Goal: Task Accomplishment & Management: Use online tool/utility

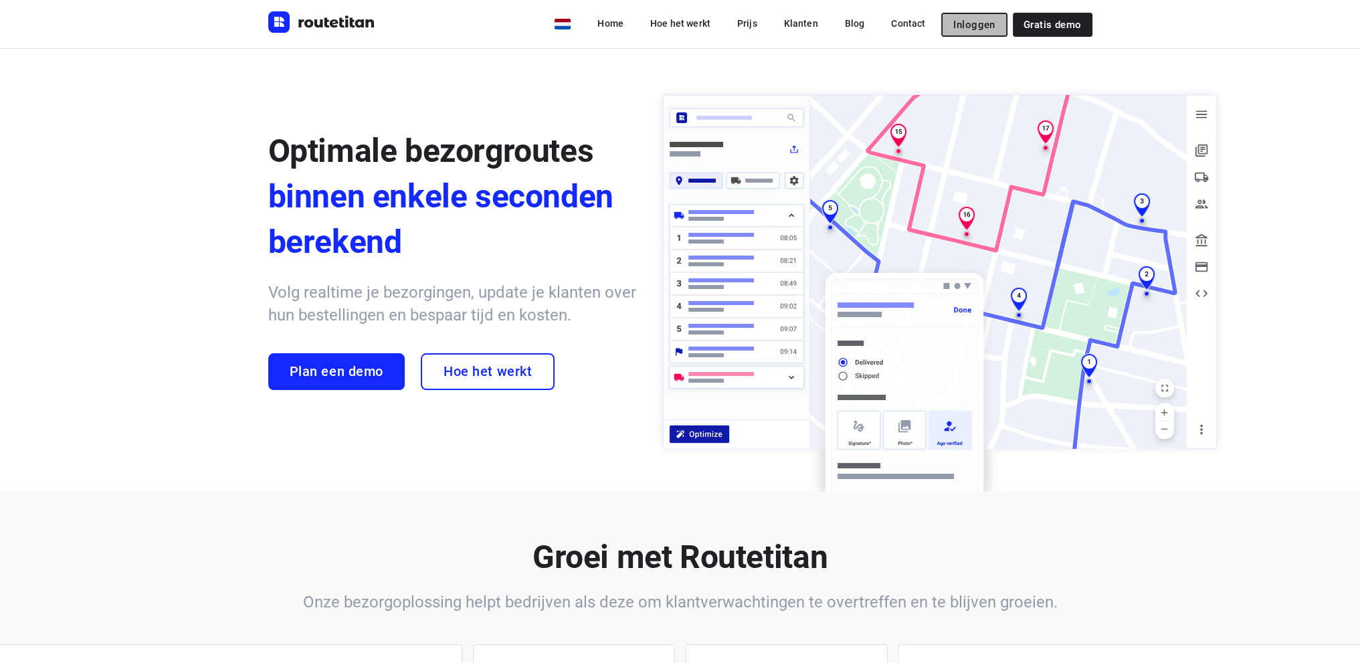
click at [982, 23] on span "Inloggen" at bounding box center [973, 24] width 41 height 11
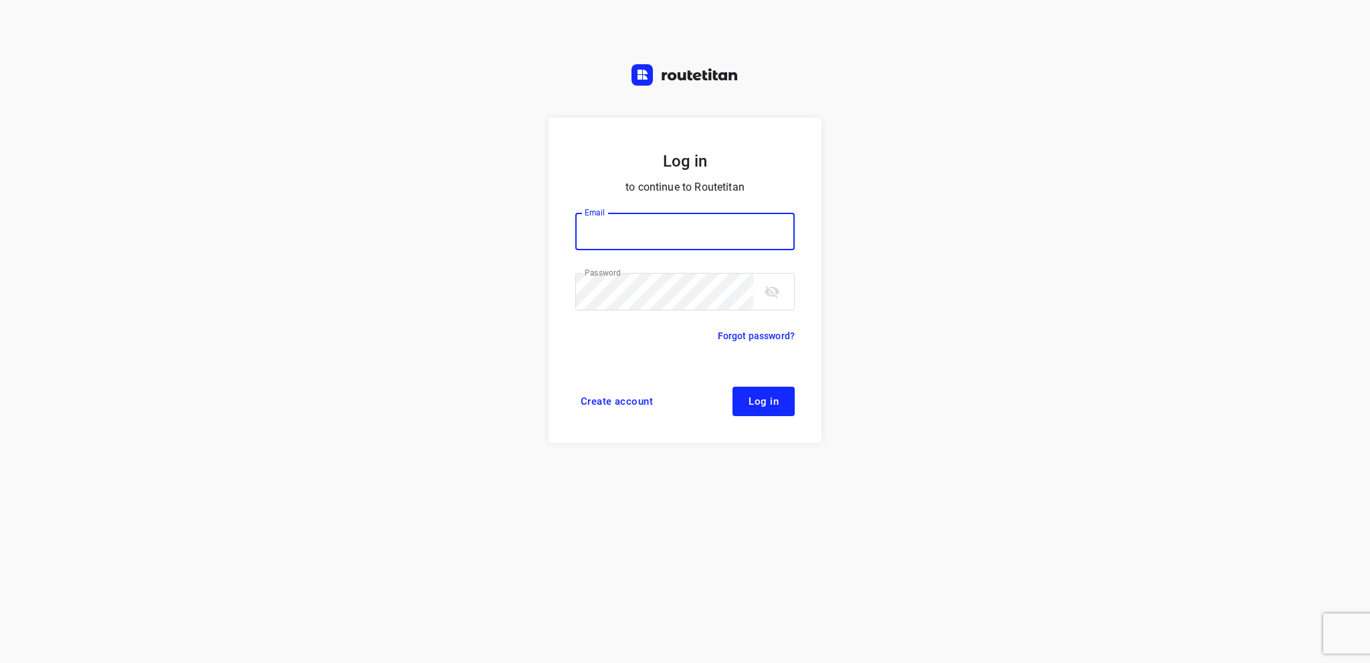
type input "info@tasboomkwekerij.nl"
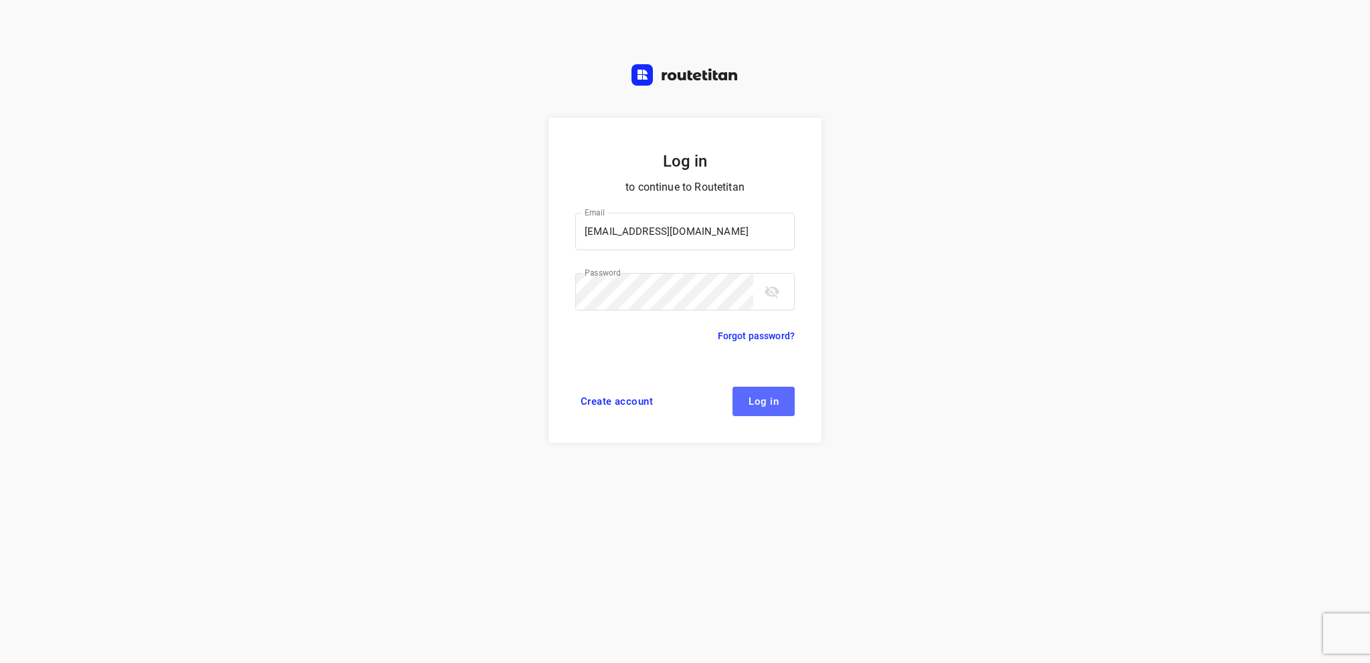
click at [739, 395] on button "Log in" at bounding box center [763, 401] width 62 height 29
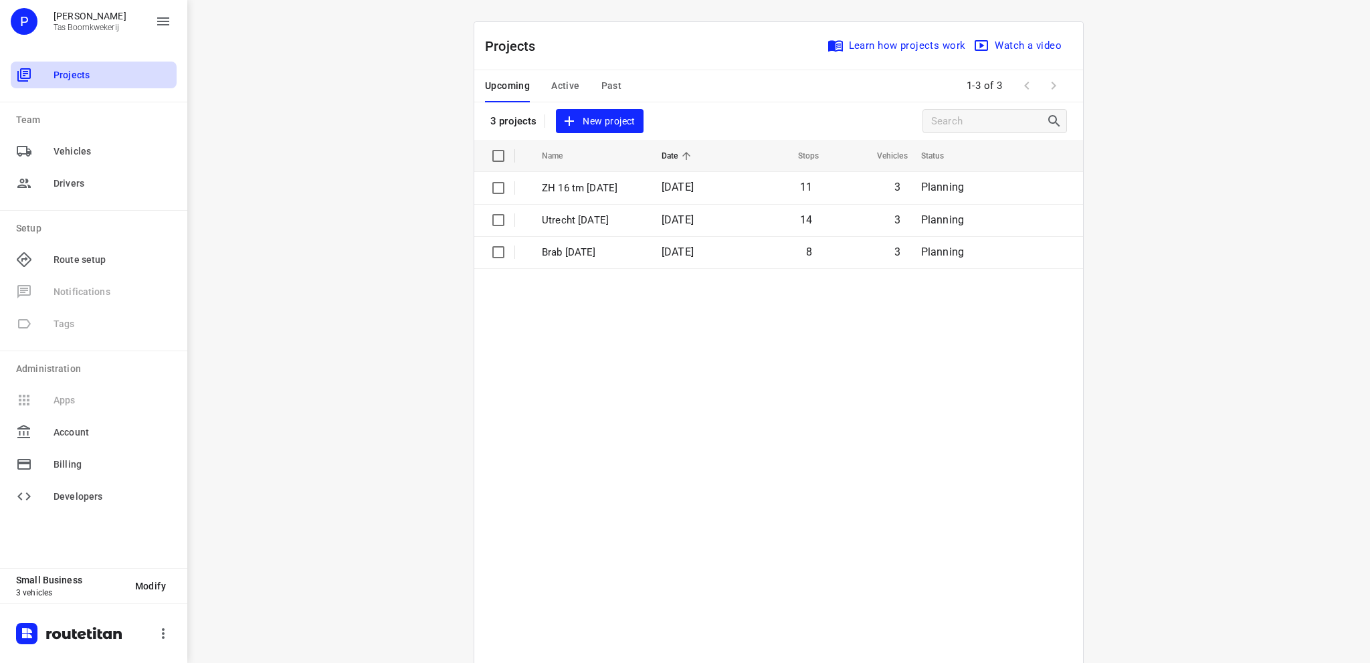
click at [73, 74] on span "Projects" at bounding box center [113, 75] width 118 height 14
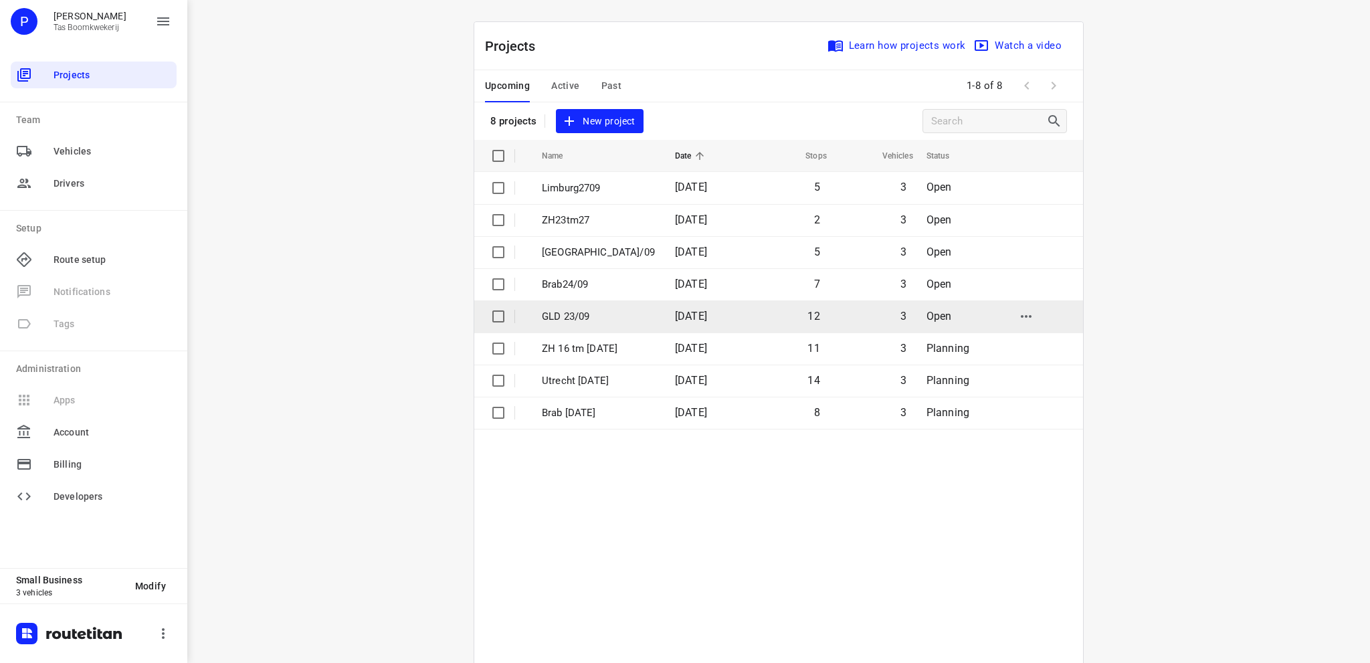
click at [593, 312] on p "GLD 23/09" at bounding box center [598, 316] width 113 height 15
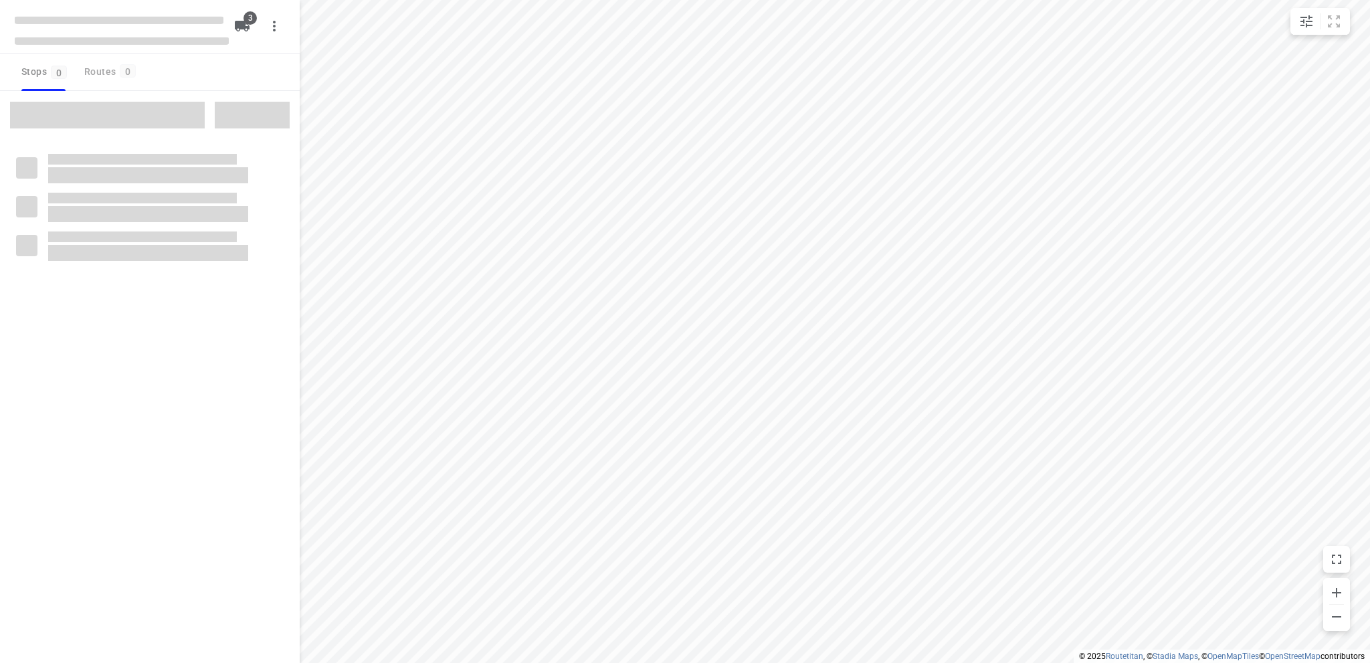
type input "distance"
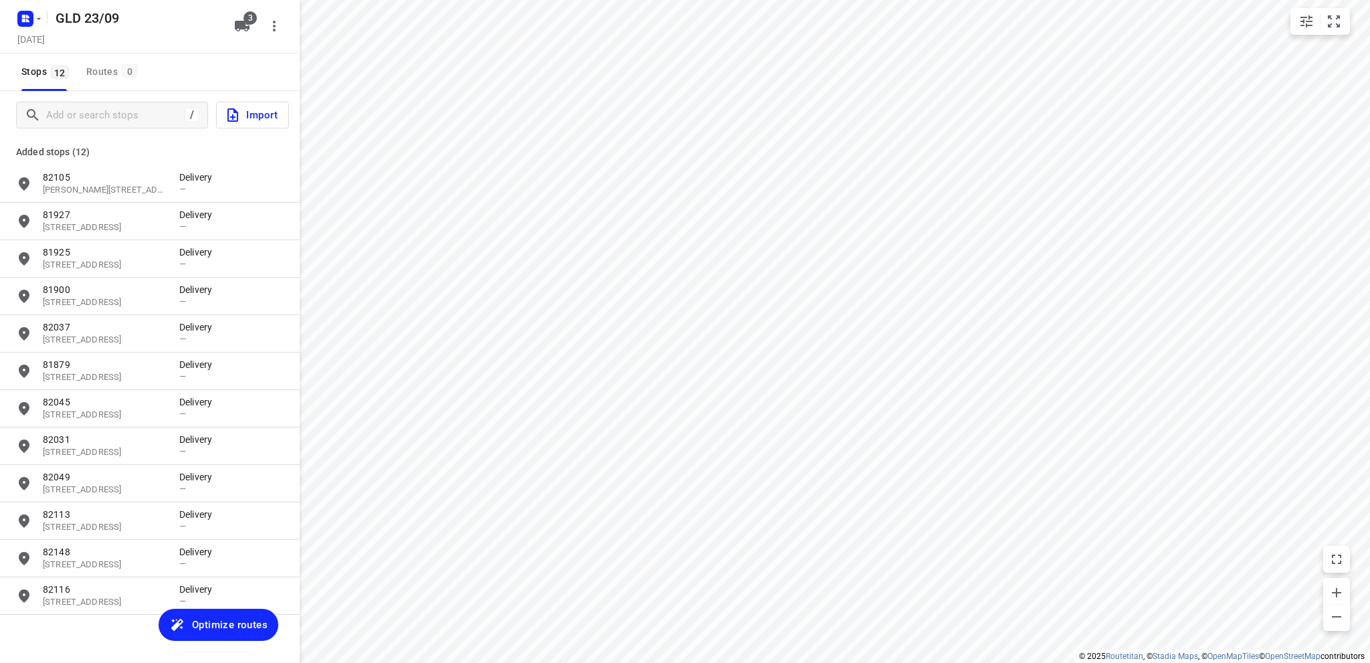
click at [227, 620] on span "Optimize routes" at bounding box center [230, 624] width 76 height 17
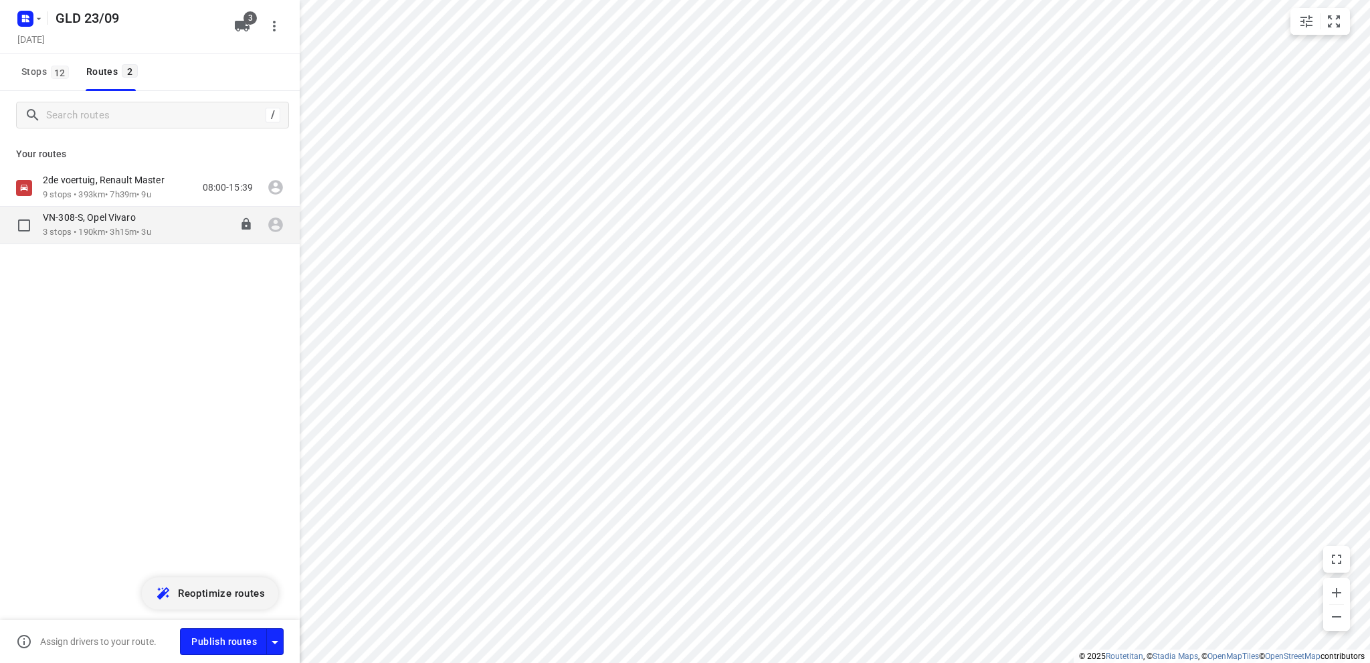
click at [123, 228] on p "3 stops • 190km • 3h15m • 3u" at bounding box center [97, 232] width 108 height 13
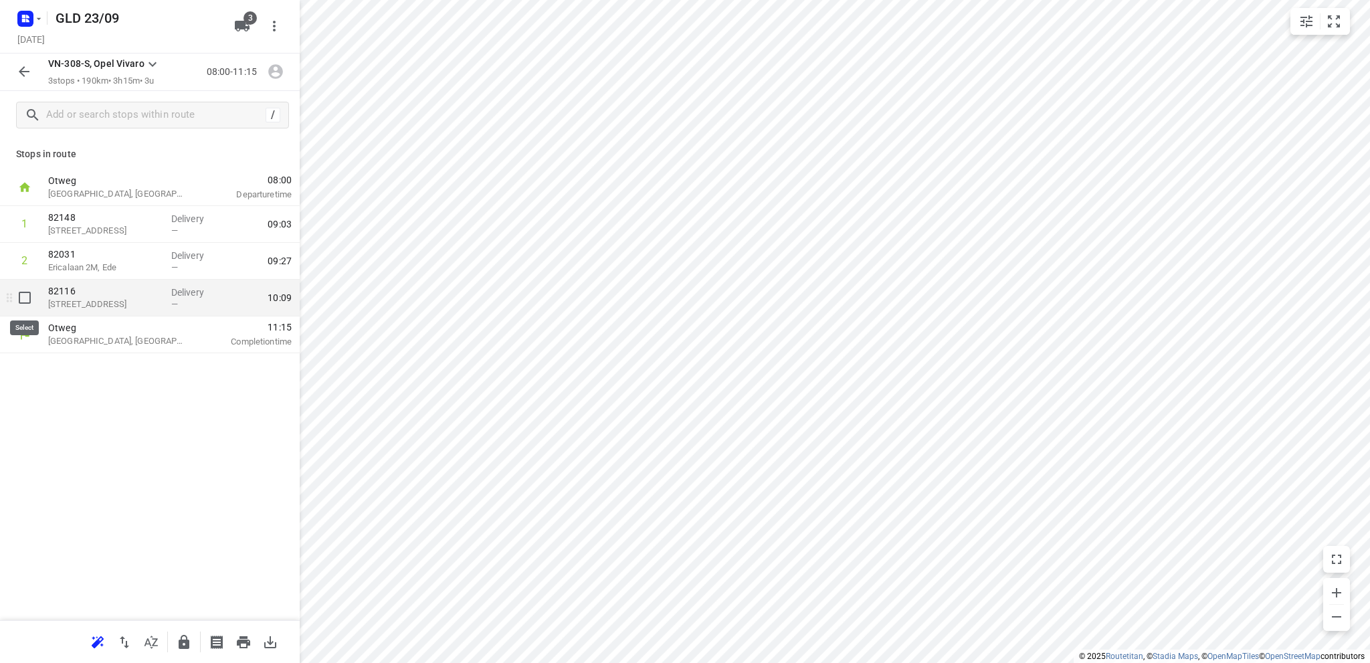
click at [22, 295] on input "checkbox" at bounding box center [24, 297] width 27 height 27
checkbox input "true"
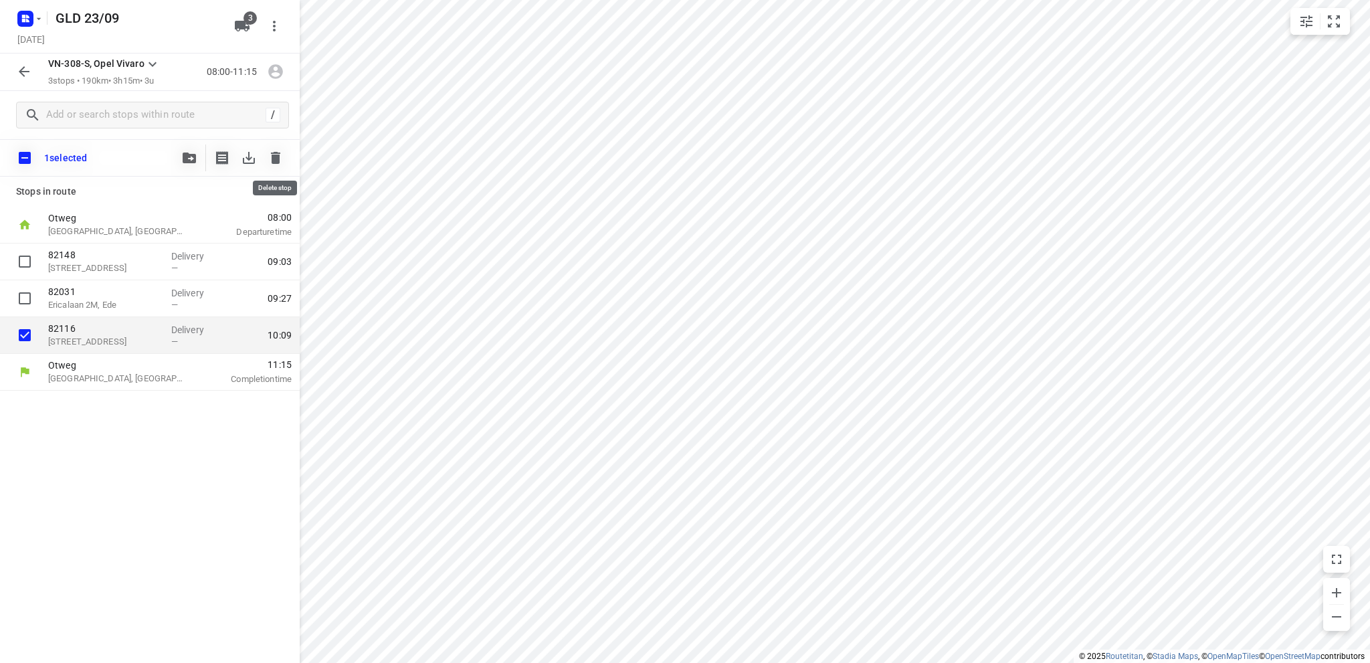
click at [273, 157] on icon "button" at bounding box center [275, 158] width 9 height 12
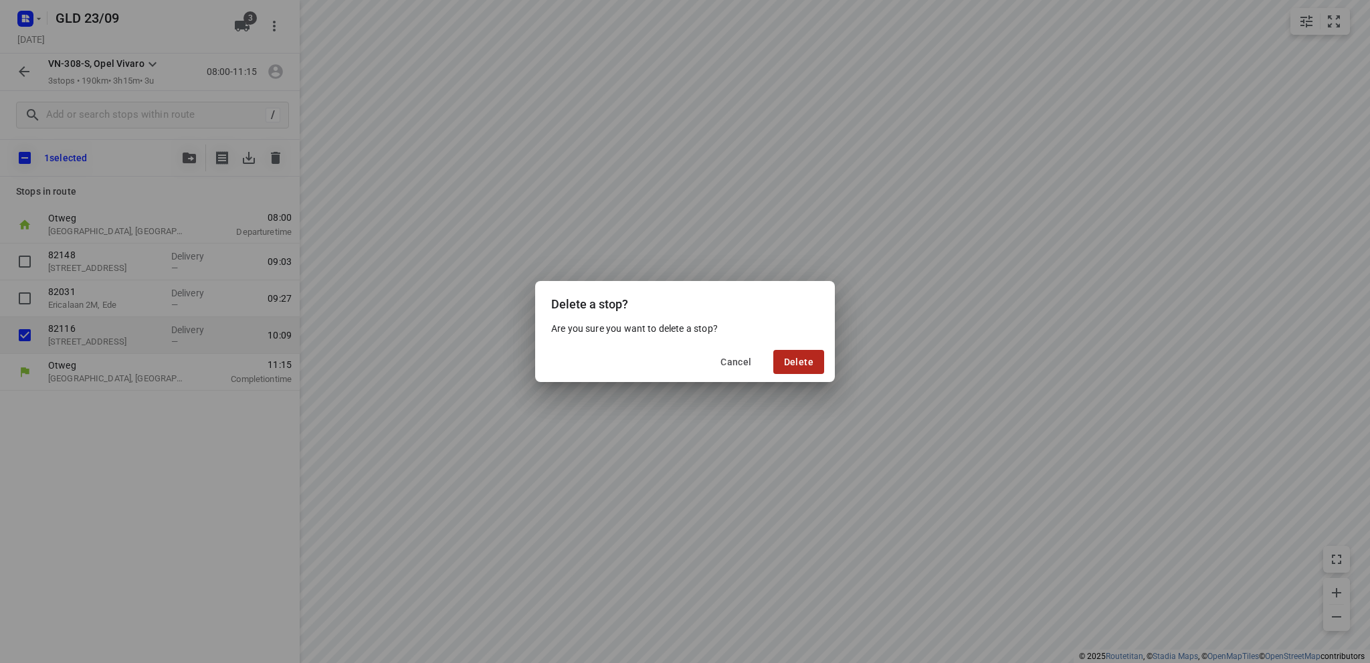
click at [792, 357] on span "Delete" at bounding box center [798, 362] width 29 height 11
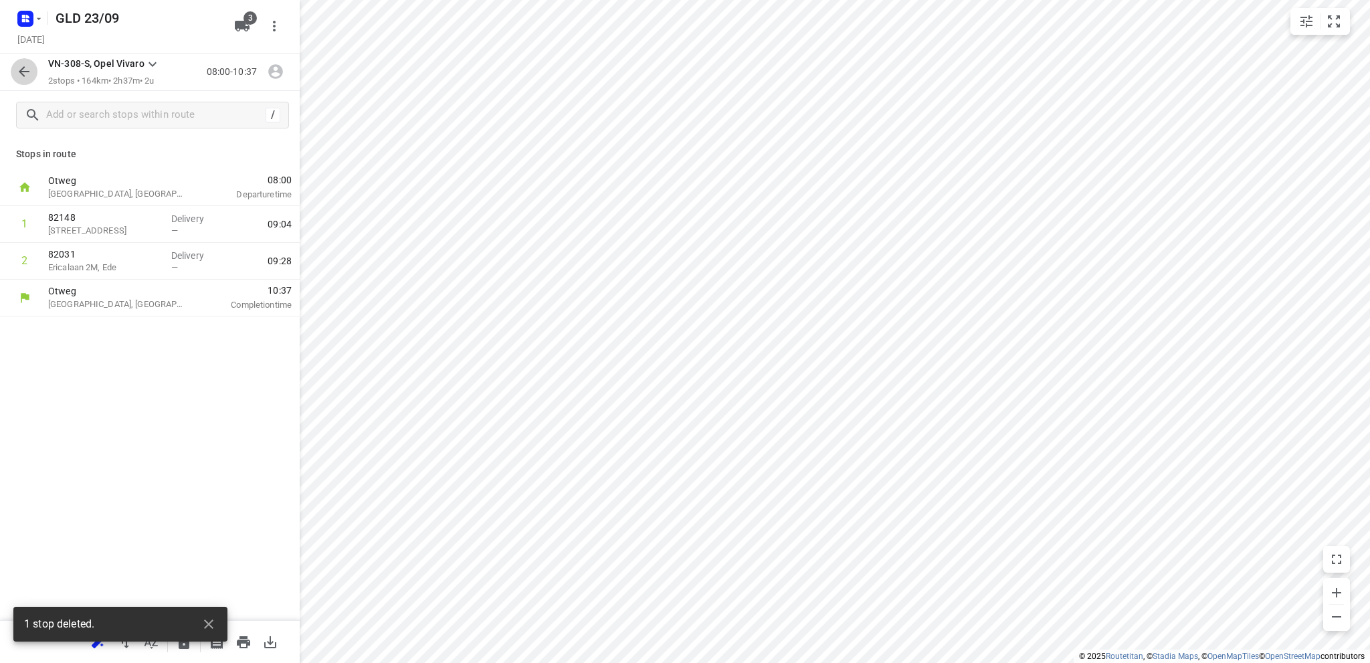
click at [18, 66] on icon "button" at bounding box center [24, 72] width 16 height 16
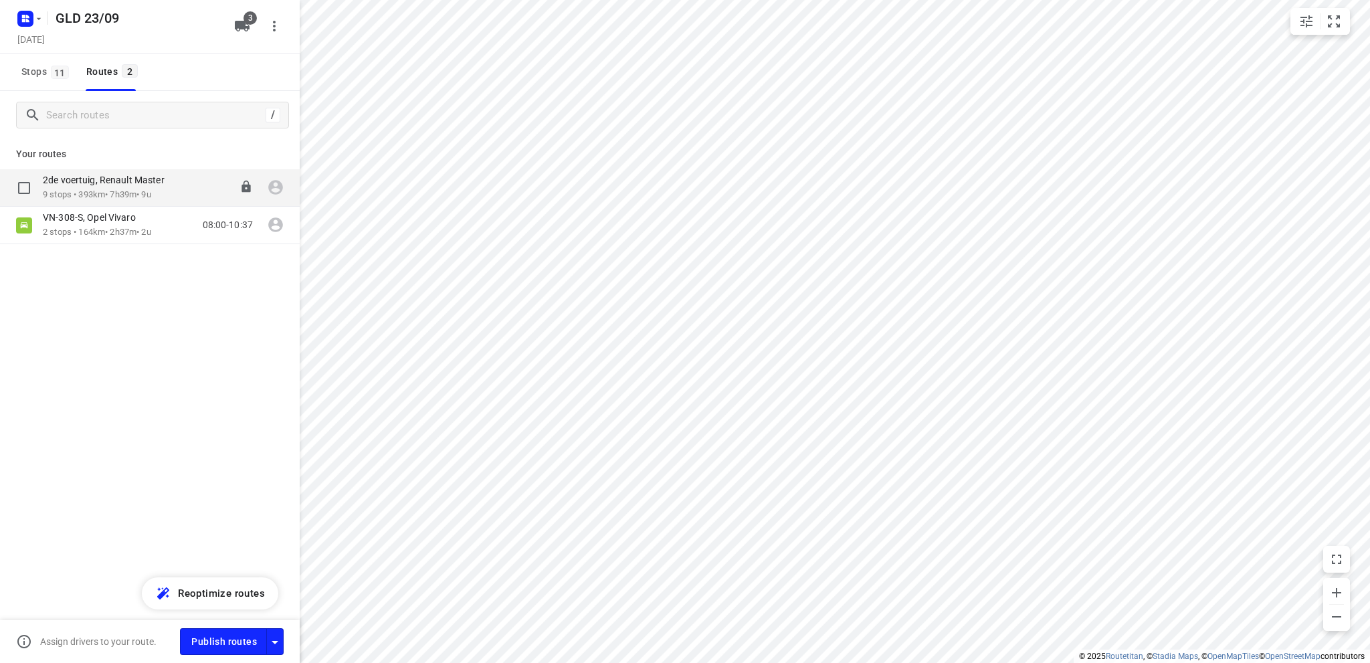
click at [112, 191] on p "9 stops • 393km • 7h39m • 9u" at bounding box center [110, 195] width 135 height 13
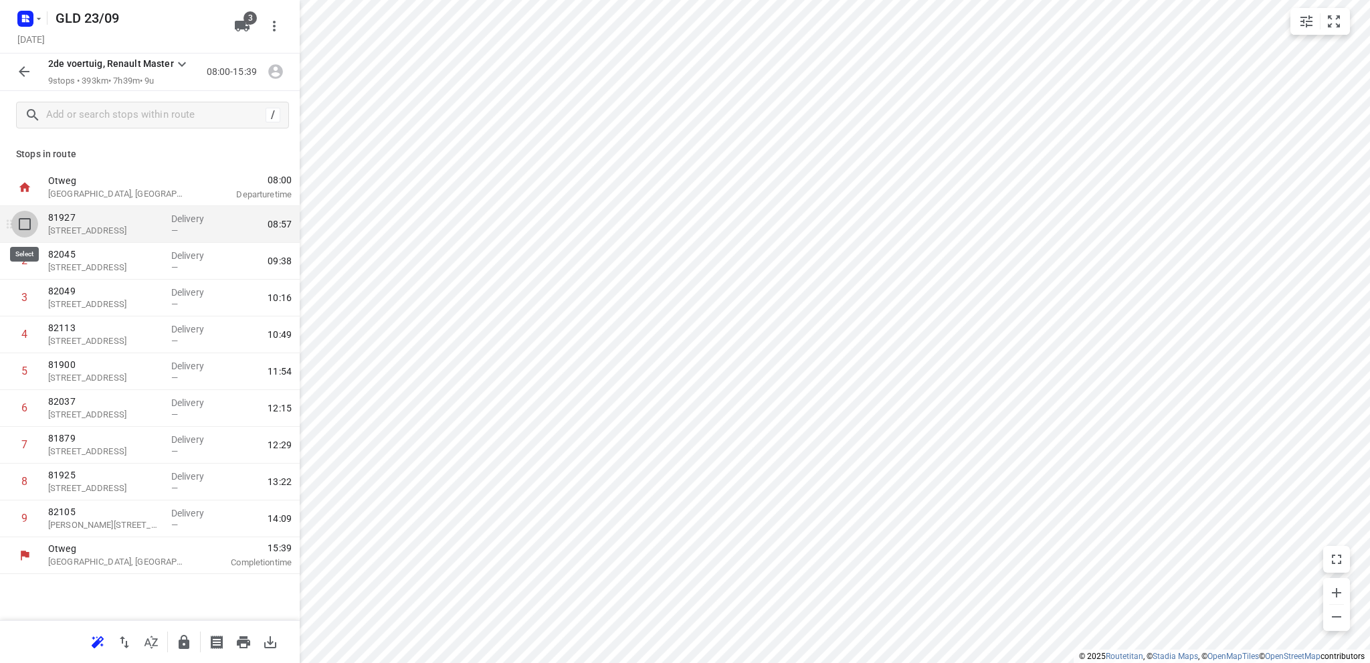
click at [24, 224] on input "checkbox" at bounding box center [24, 224] width 27 height 27
checkbox input "true"
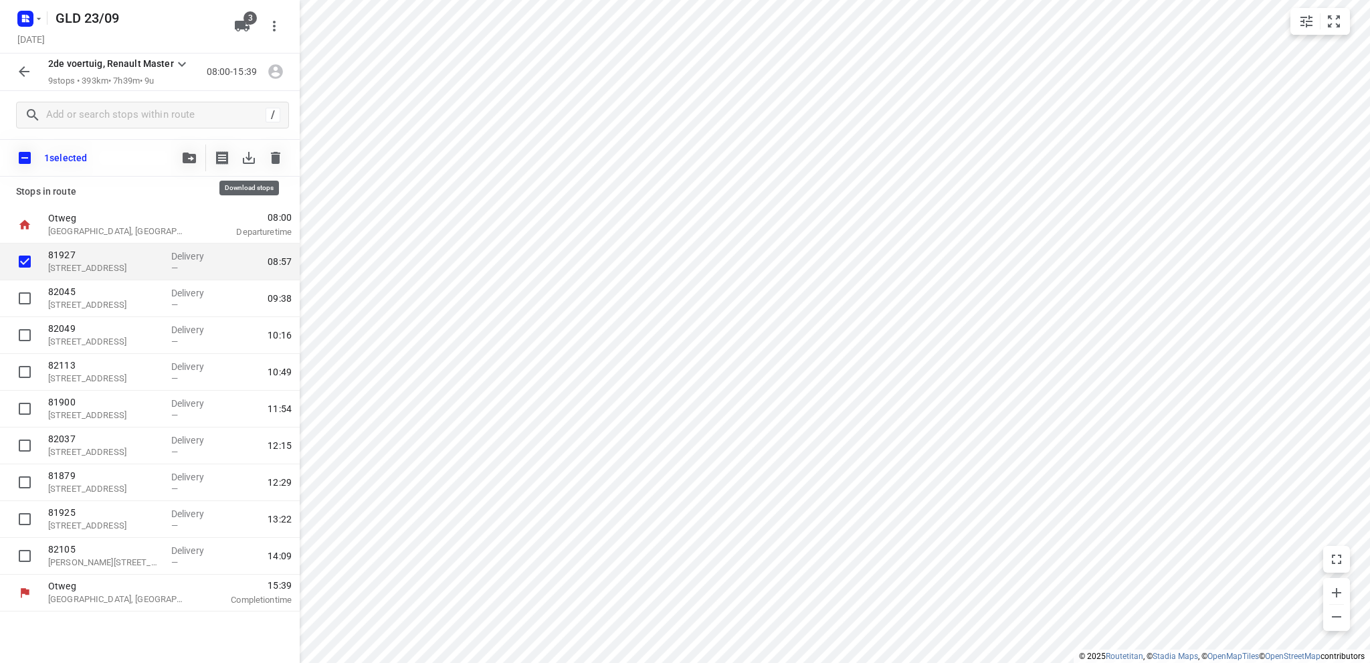
click at [247, 160] on icon "button" at bounding box center [249, 158] width 16 height 16
click at [21, 295] on input "checkbox" at bounding box center [24, 298] width 27 height 27
checkbox input "true"
click at [252, 157] on icon "button" at bounding box center [249, 158] width 12 height 12
click at [182, 153] on span "button" at bounding box center [189, 158] width 16 height 11
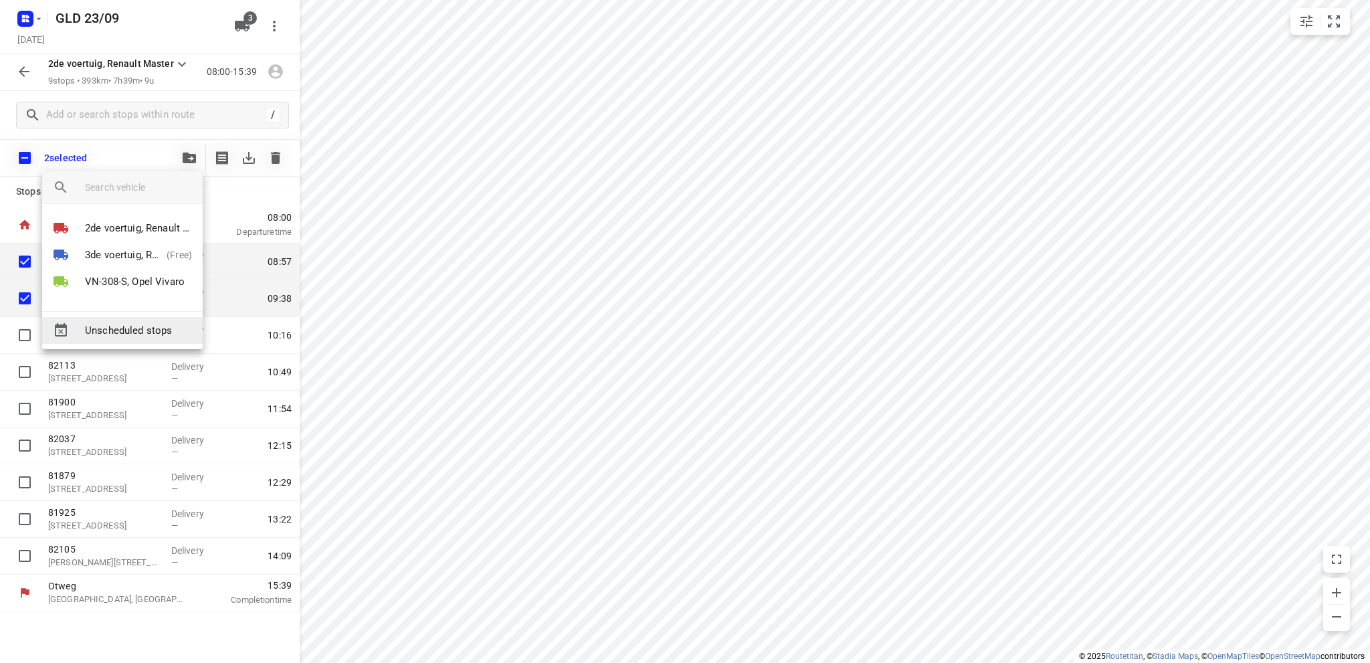
click at [133, 330] on span "Unscheduled stops" at bounding box center [138, 330] width 107 height 15
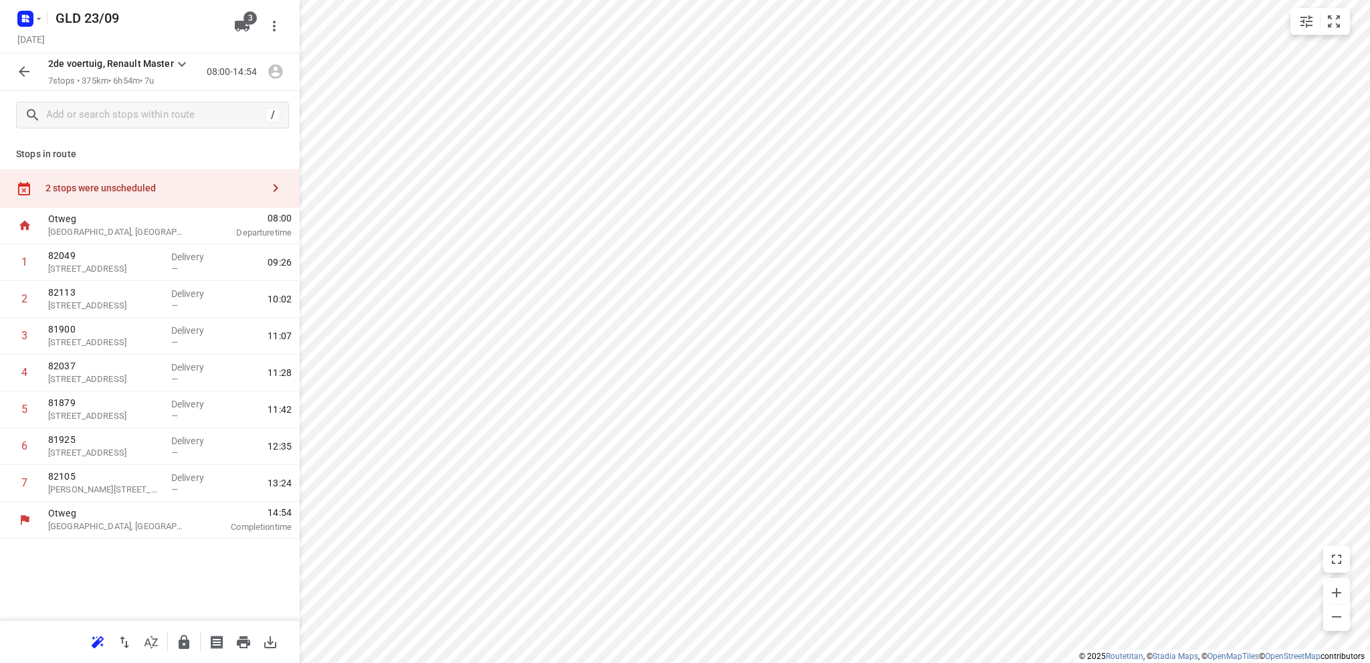
click at [24, 69] on icon "button" at bounding box center [24, 72] width 16 height 16
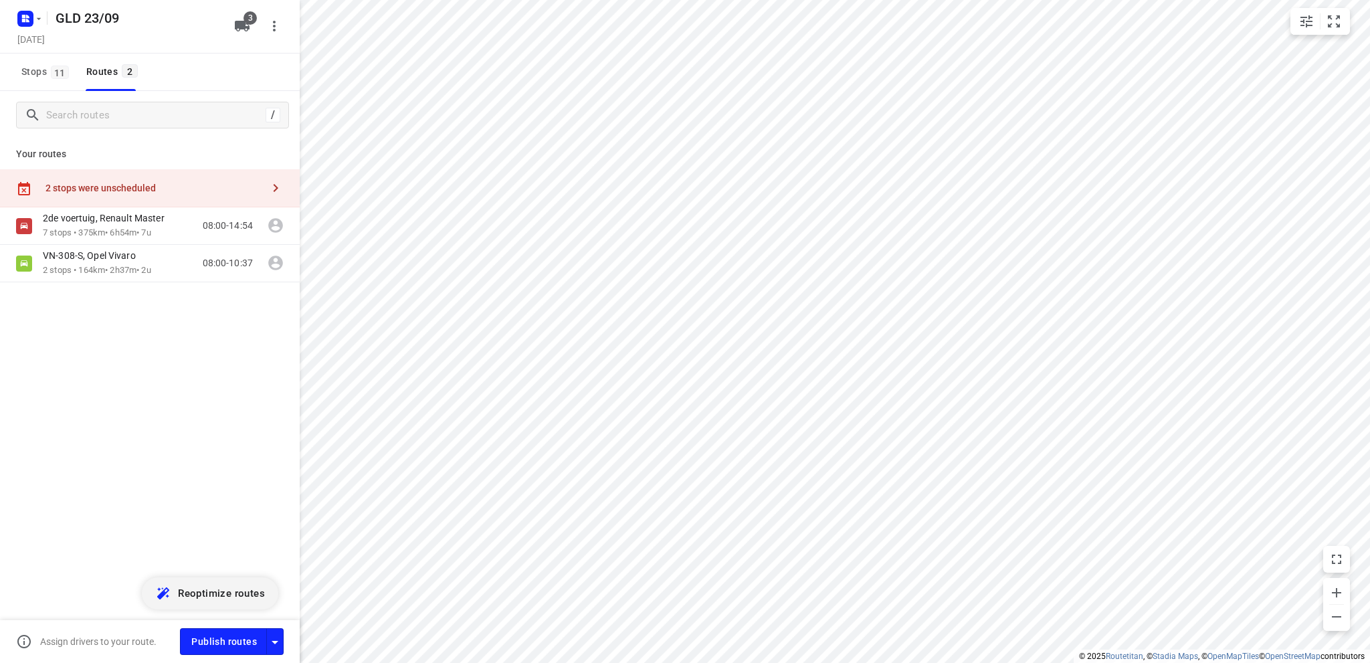
click at [214, 593] on span "Reoptimize routes" at bounding box center [221, 593] width 87 height 17
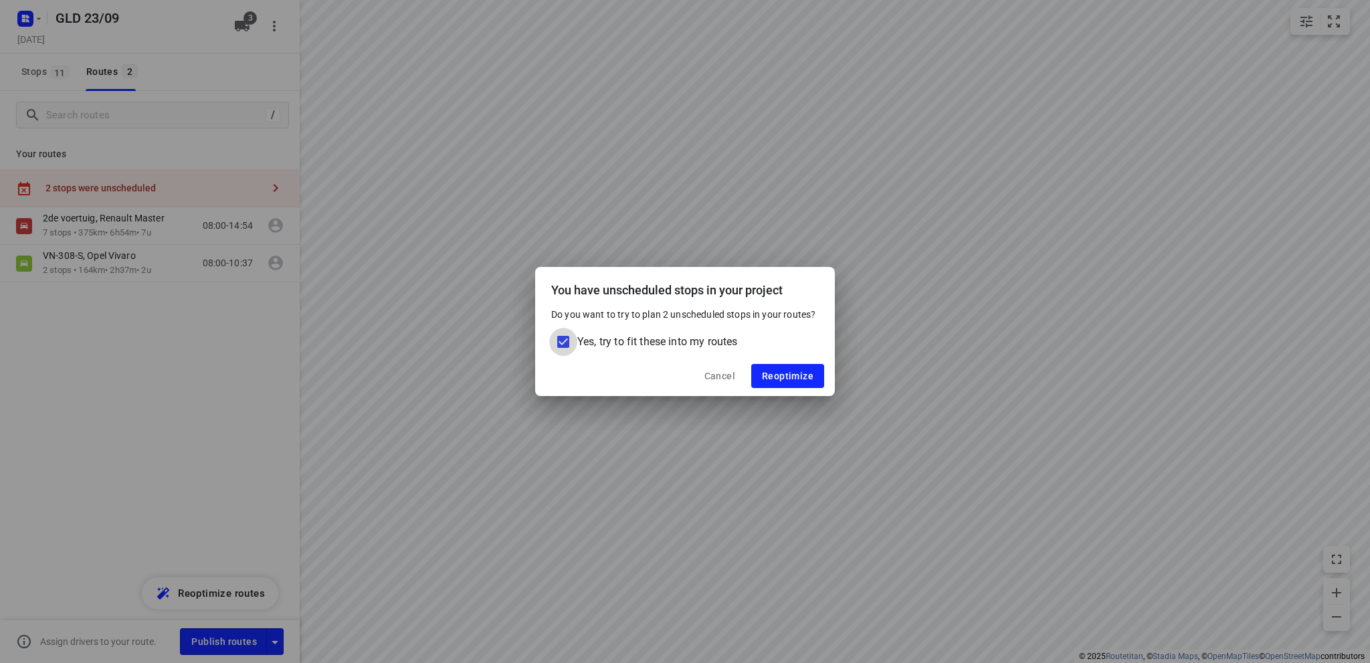
click at [562, 339] on input "Yes, try to fit these into my routes" at bounding box center [563, 342] width 28 height 28
checkbox input "false"
click at [770, 379] on span "Reoptimize" at bounding box center [788, 376] width 52 height 11
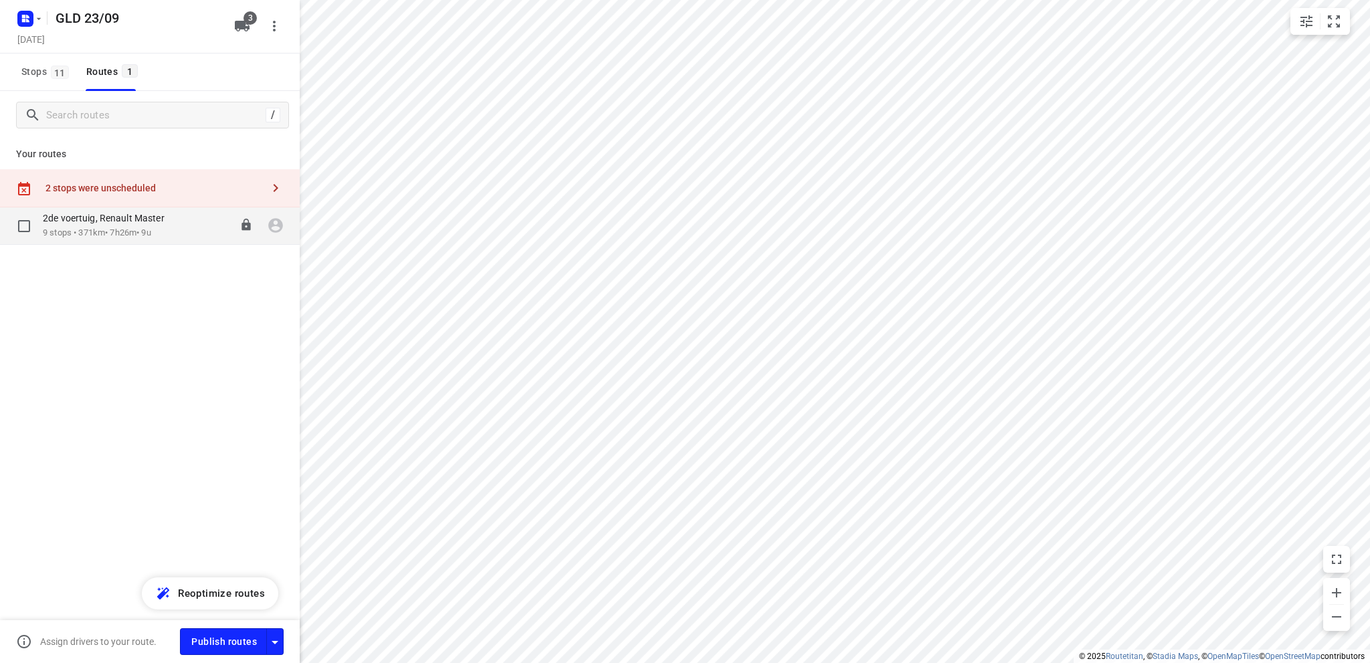
click at [113, 226] on div "2de voertuig, Renault Master" at bounding box center [110, 219] width 135 height 15
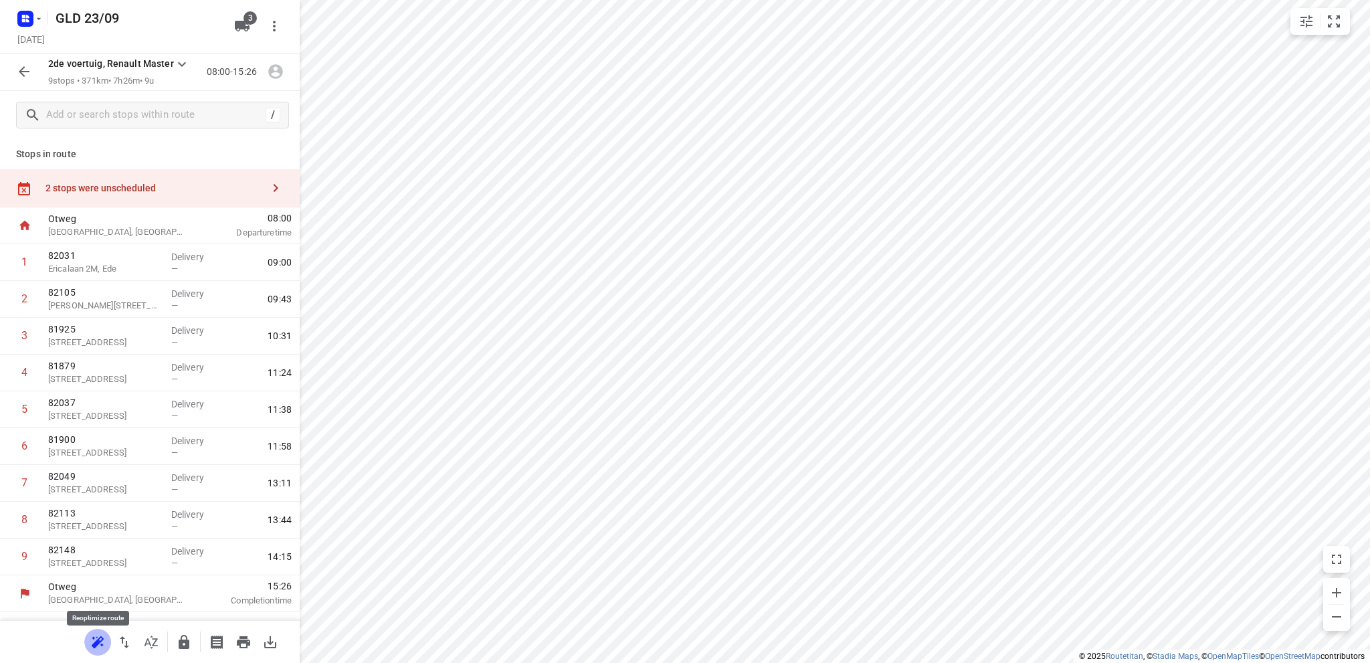
click at [97, 636] on icon "button" at bounding box center [98, 642] width 16 height 16
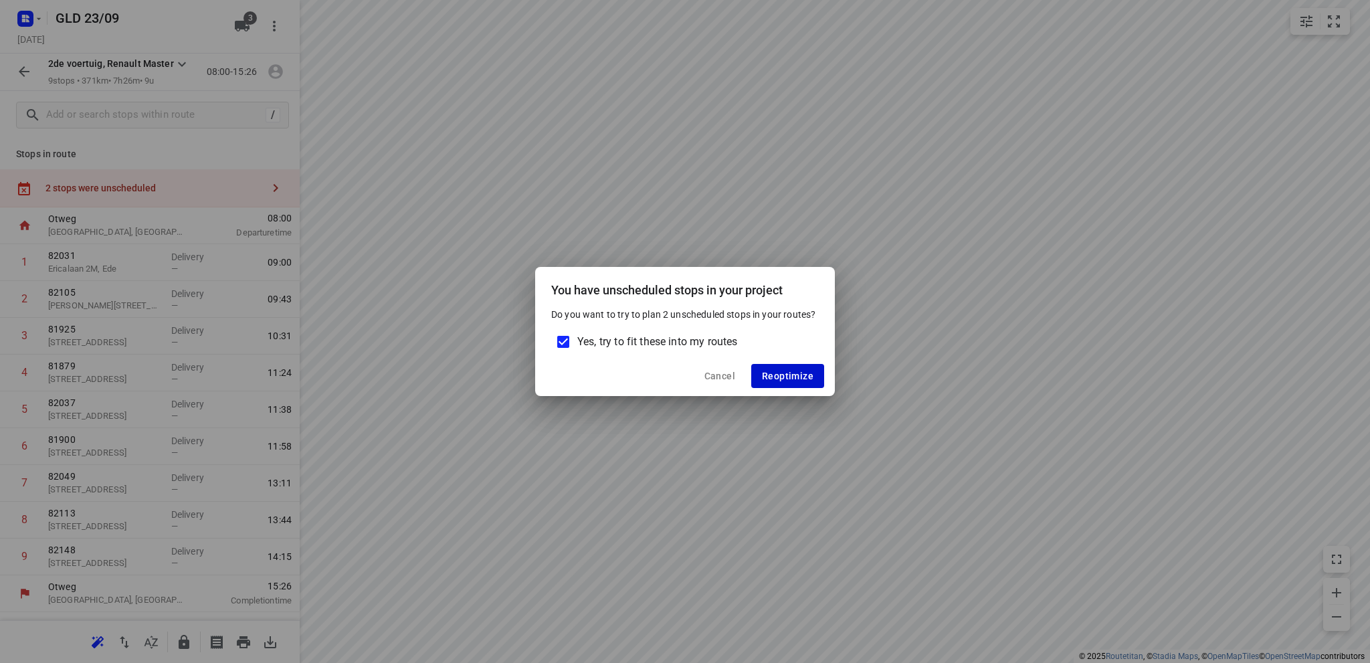
click at [791, 373] on span "Reoptimize" at bounding box center [788, 376] width 52 height 11
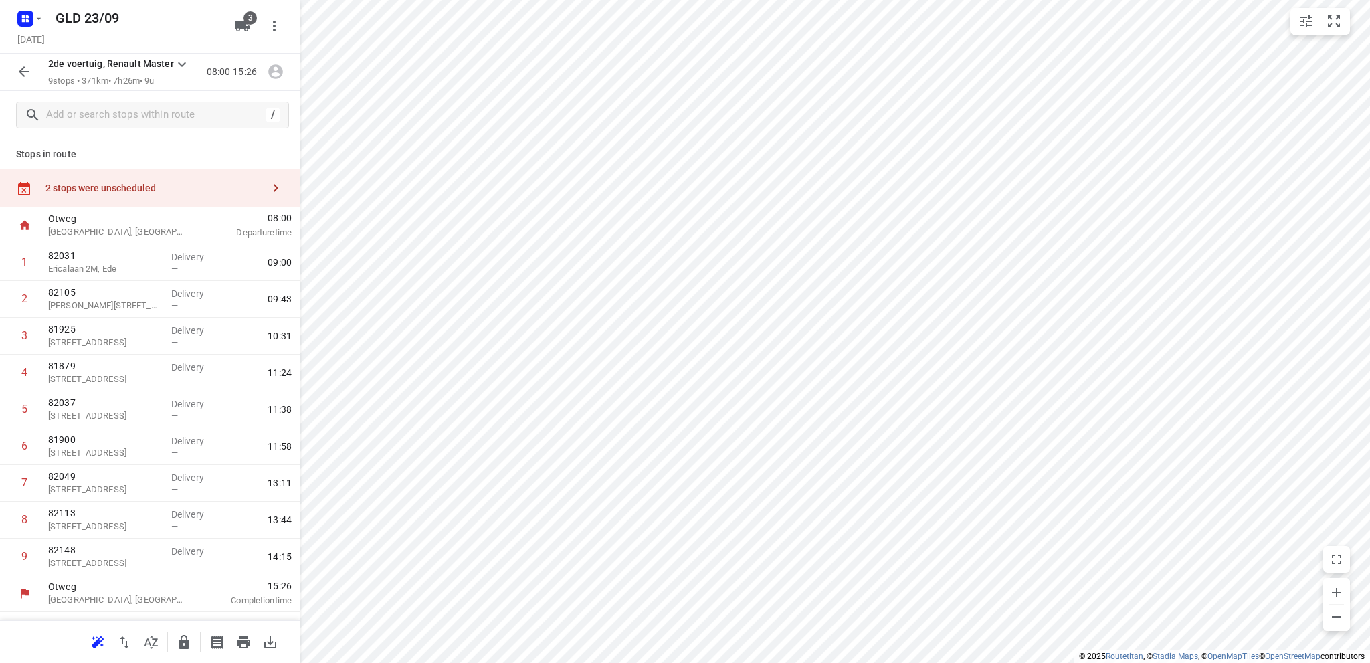
click at [136, 187] on div "2 stops were unscheduled" at bounding box center [153, 188] width 217 height 11
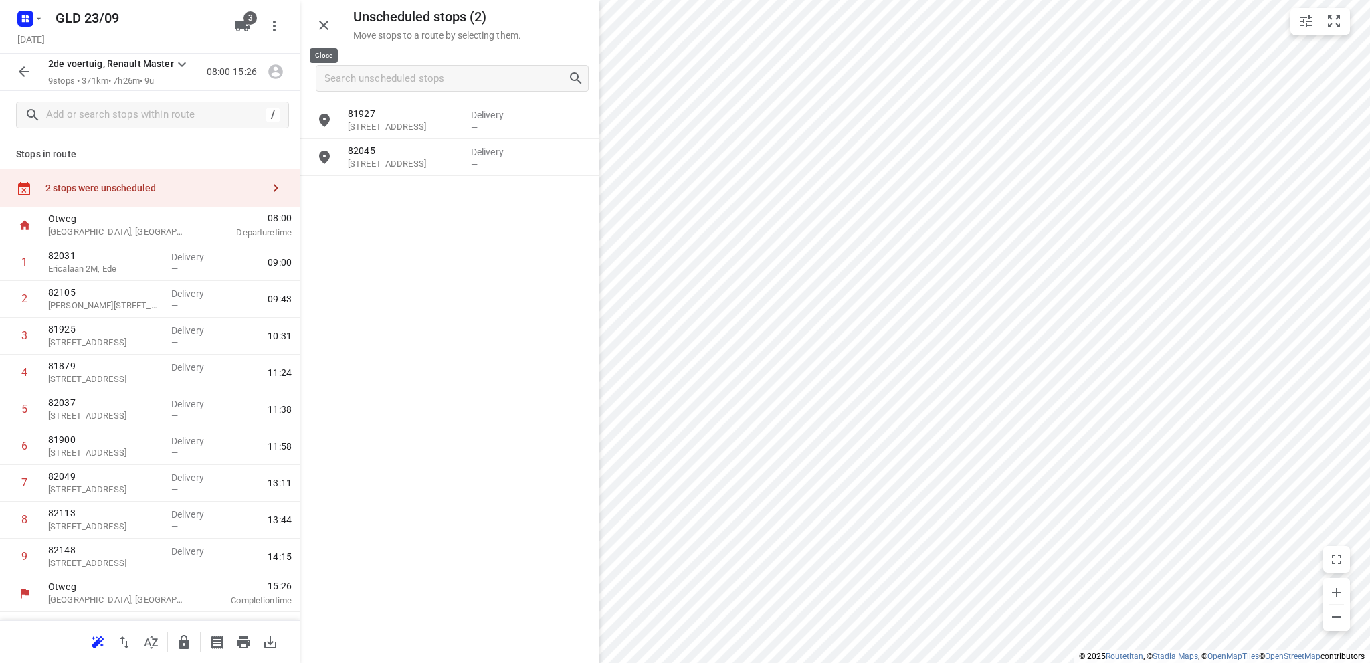
click at [319, 22] on icon "button" at bounding box center [324, 25] width 16 height 16
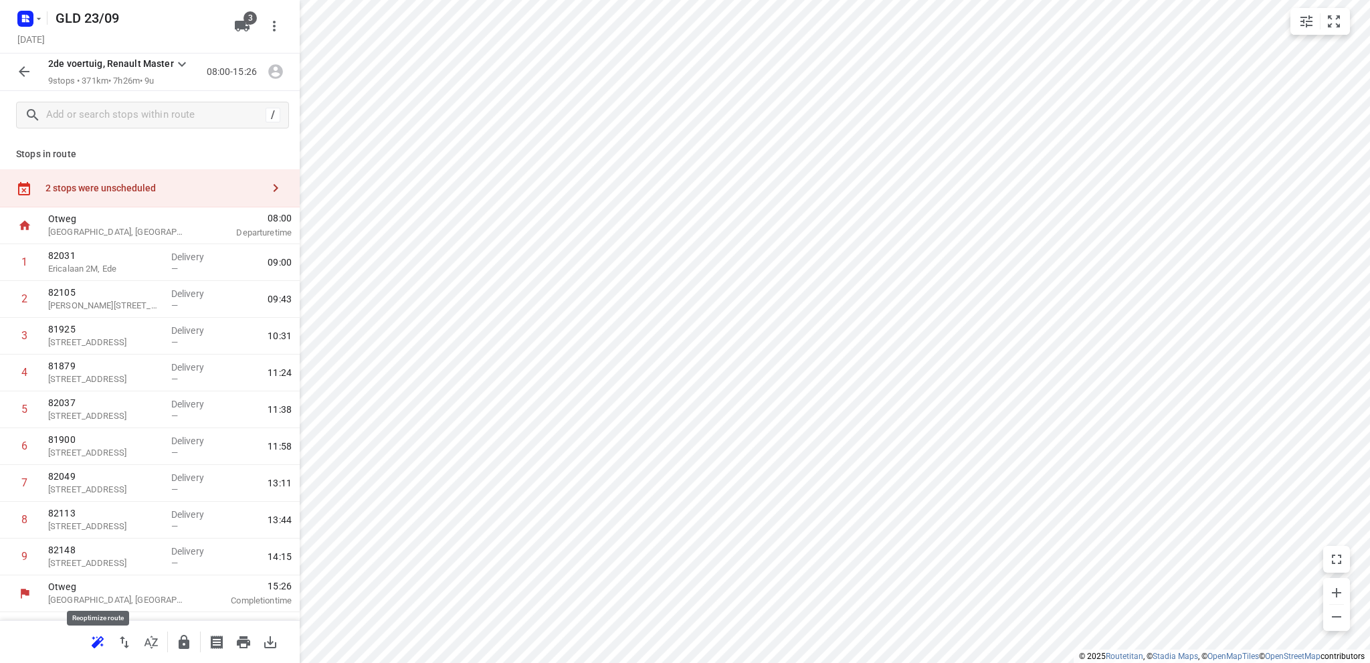
click at [100, 641] on icon "button" at bounding box center [98, 641] width 12 height 11
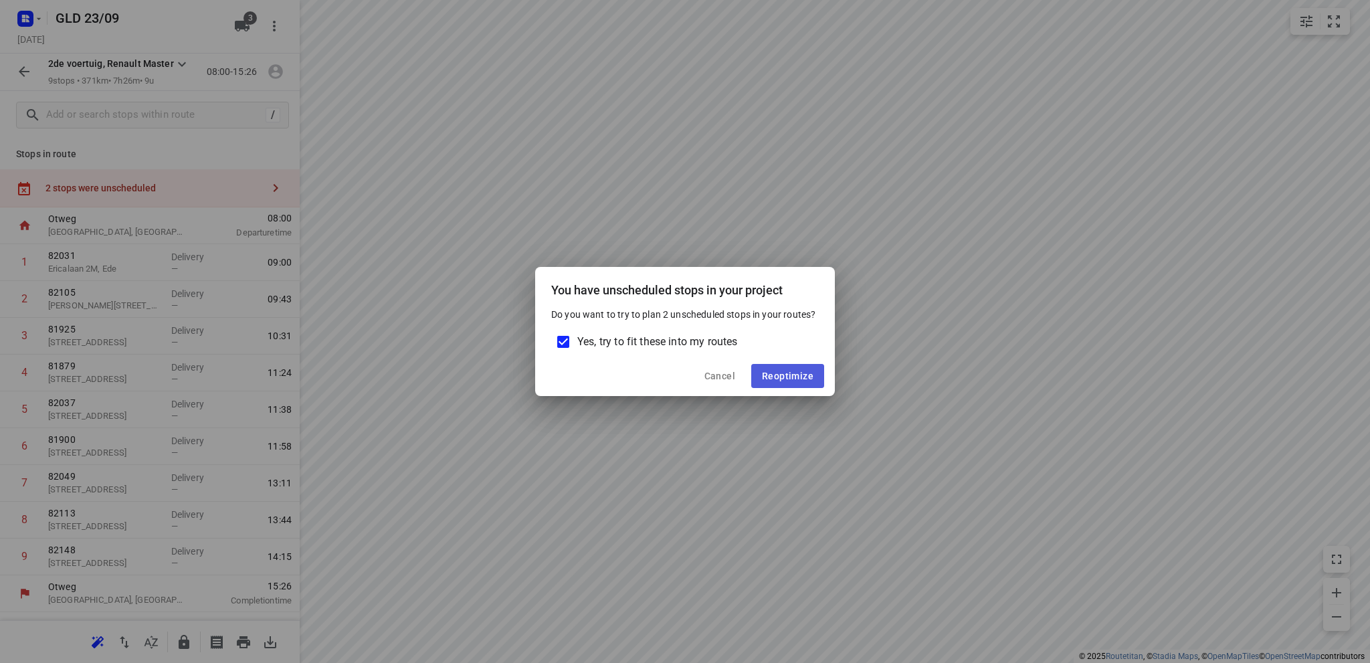
click at [781, 374] on span "Reoptimize" at bounding box center [788, 376] width 52 height 11
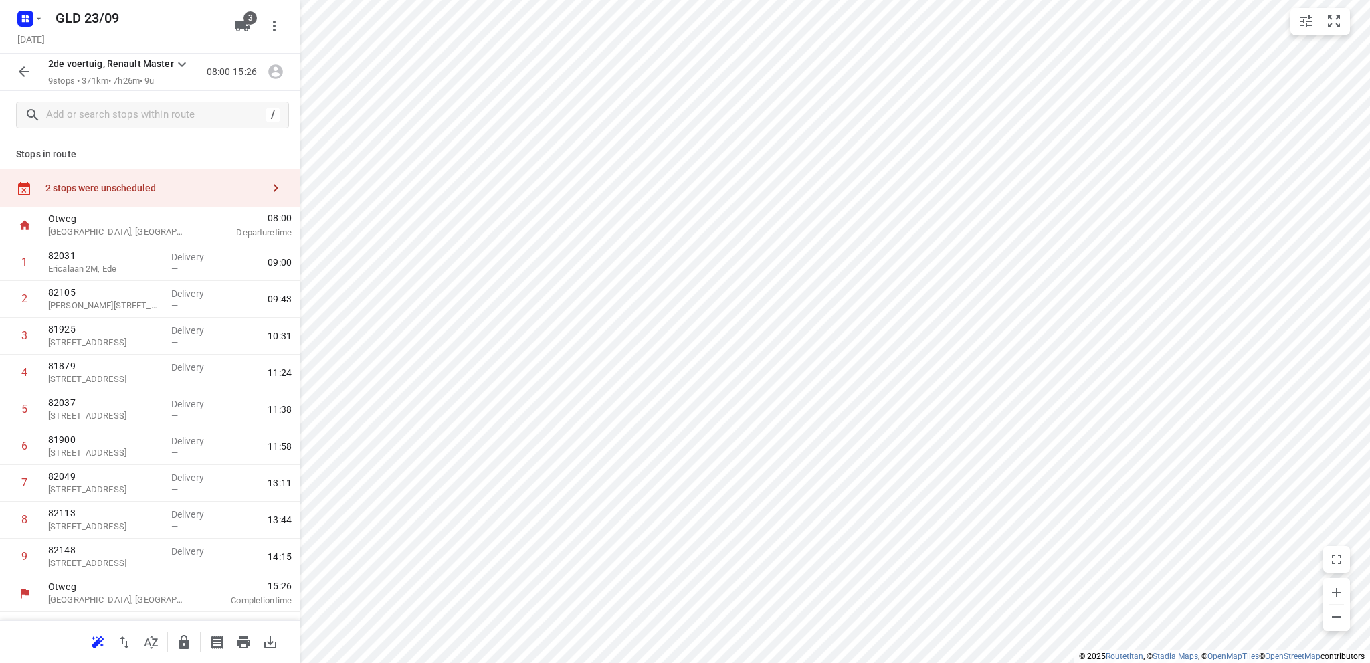
click at [80, 179] on div "2 stops were unscheduled" at bounding box center [150, 188] width 300 height 38
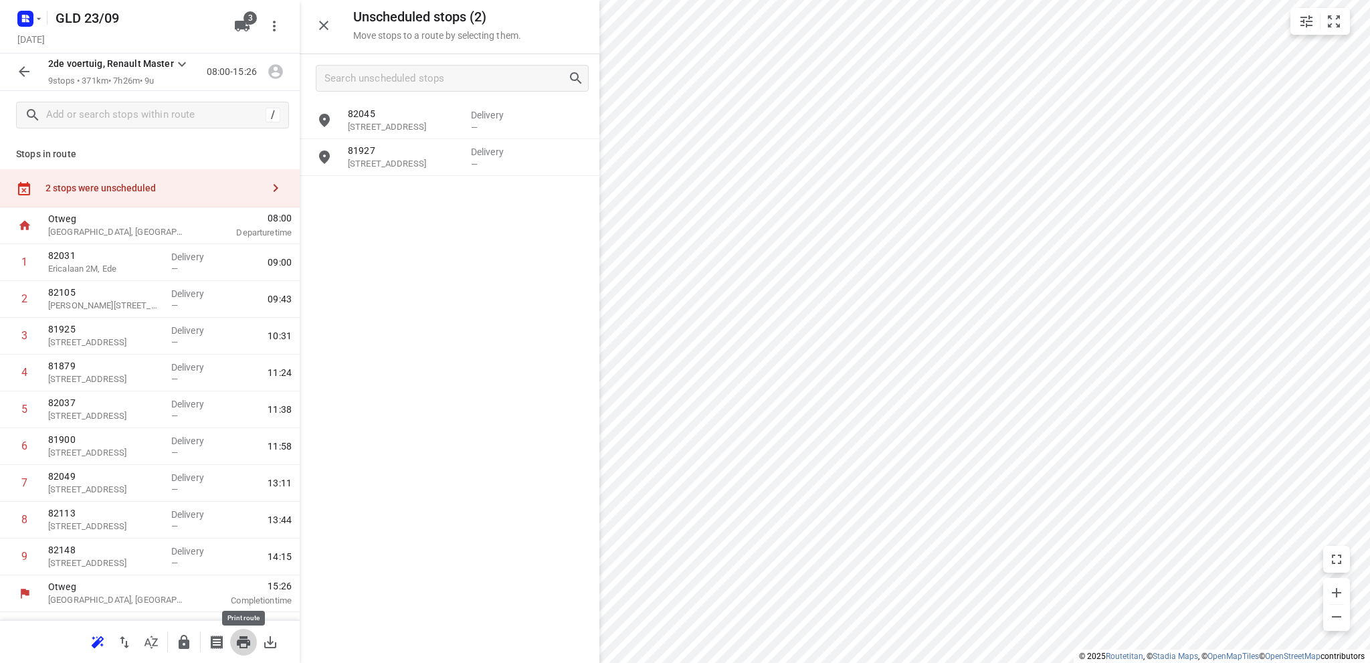
click at [239, 640] on icon "button" at bounding box center [243, 642] width 13 height 12
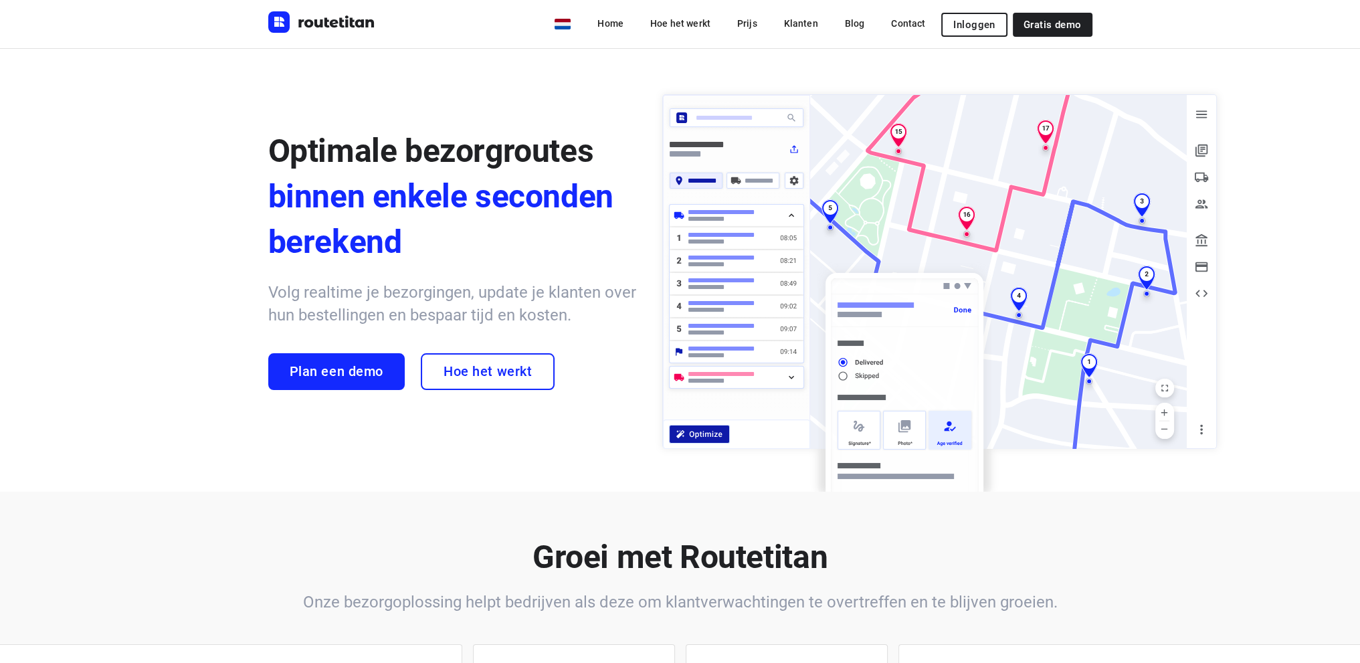
click at [978, 25] on span "Inloggen" at bounding box center [973, 24] width 41 height 11
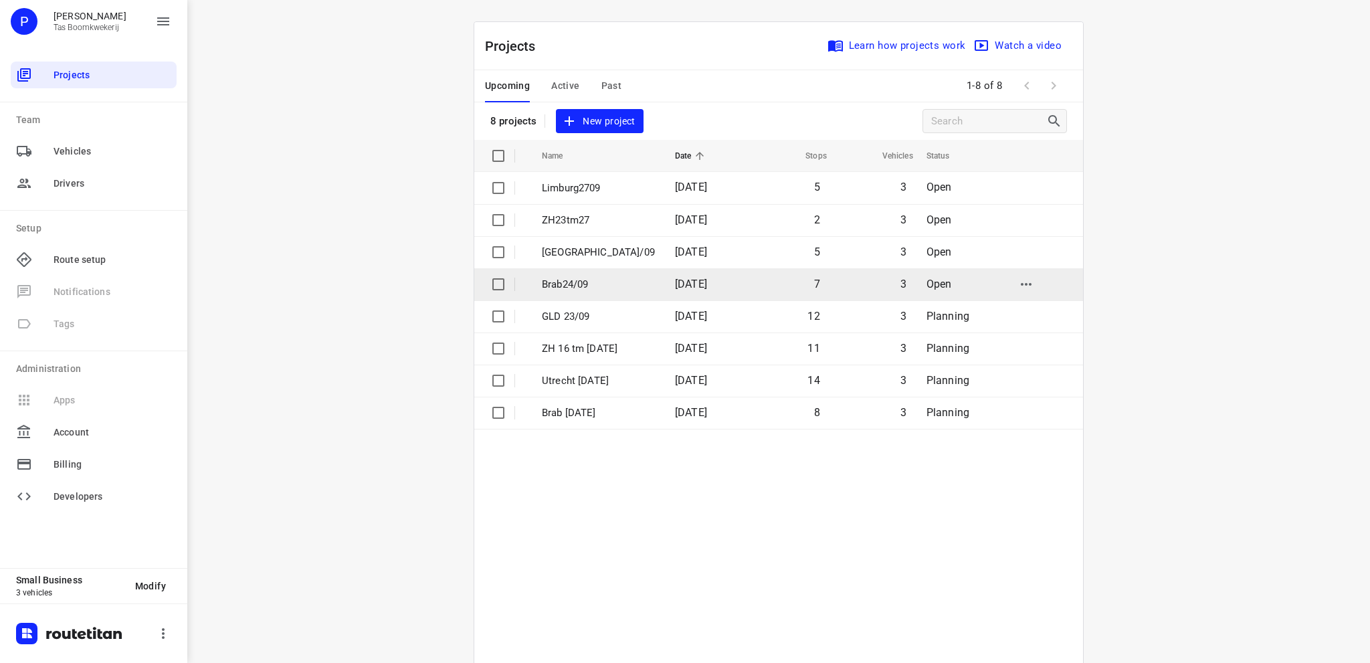
click at [573, 282] on p "Brab24/09" at bounding box center [598, 284] width 113 height 15
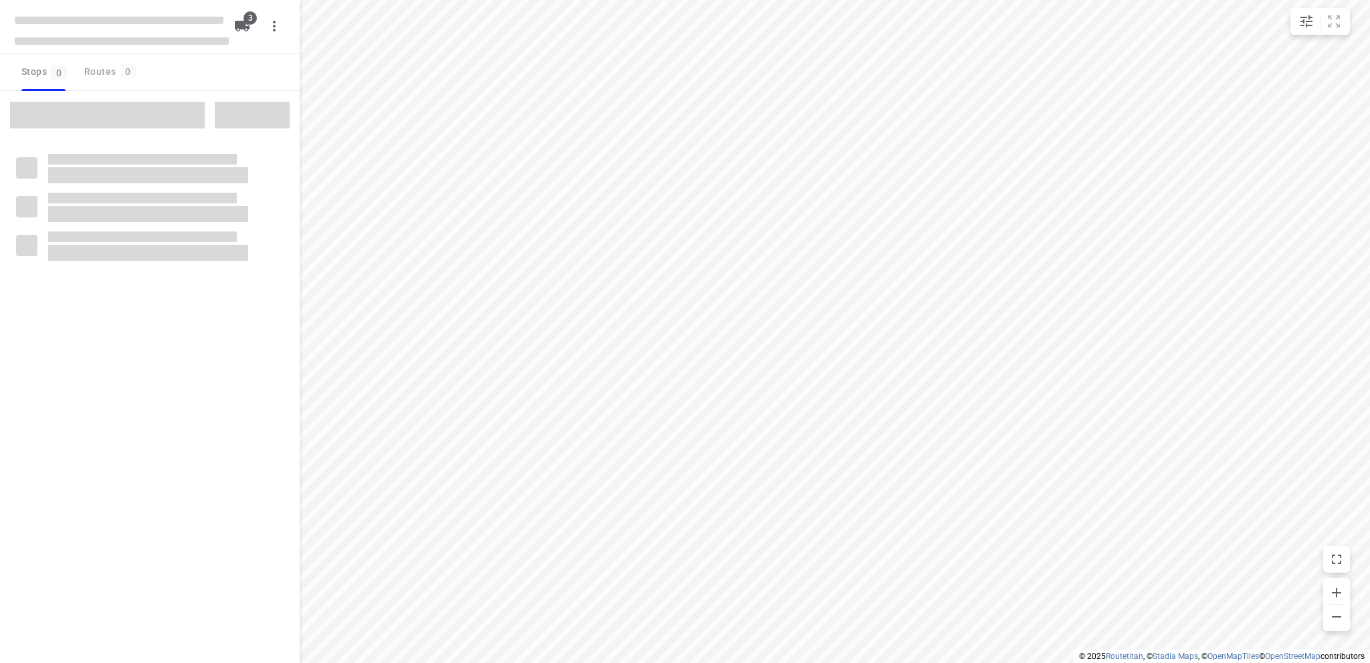
type input "distance"
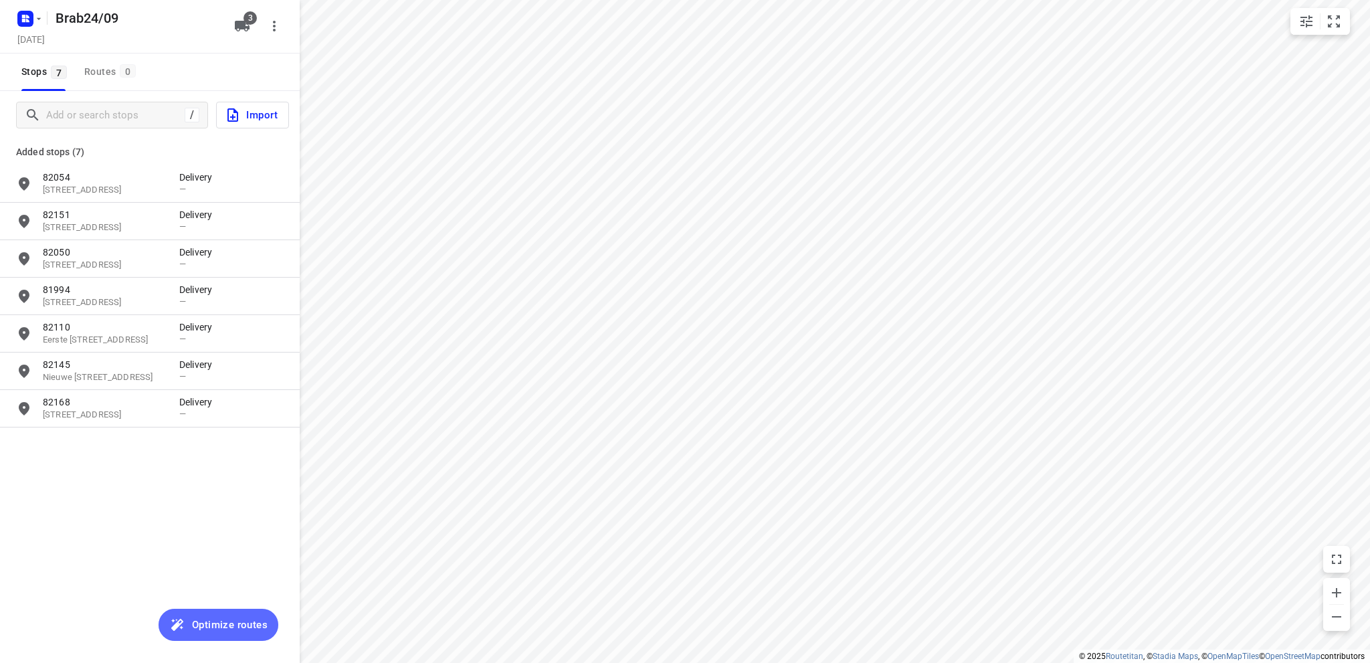
click at [206, 623] on span "Optimize routes" at bounding box center [230, 624] width 76 height 17
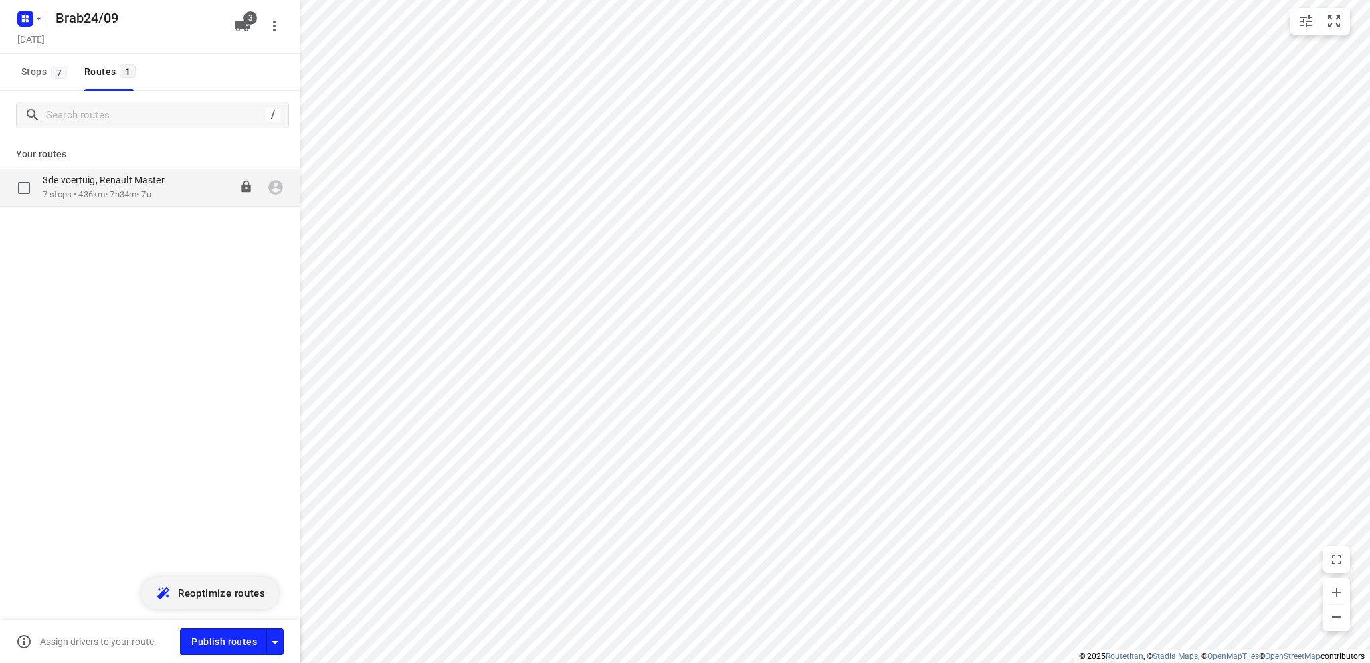
click at [123, 189] on p "7 stops • 436km • 7h34m • 7u" at bounding box center [110, 195] width 135 height 13
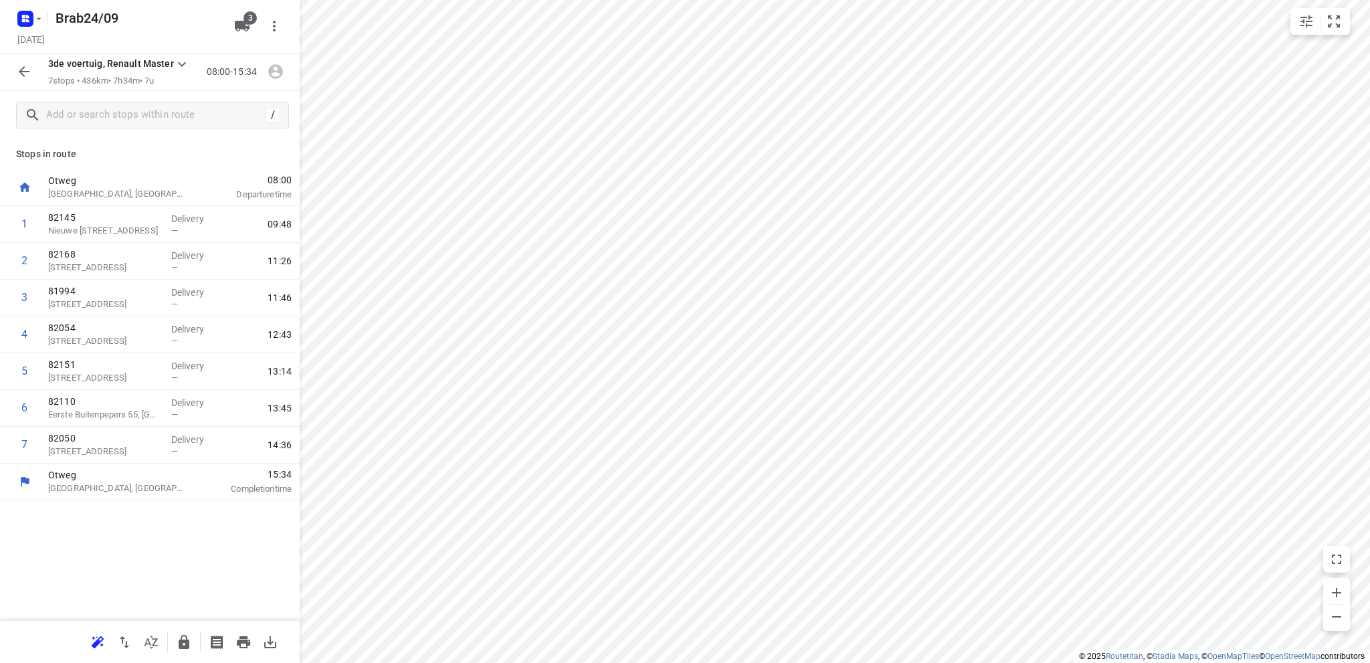
click at [19, 68] on icon "button" at bounding box center [24, 72] width 16 height 16
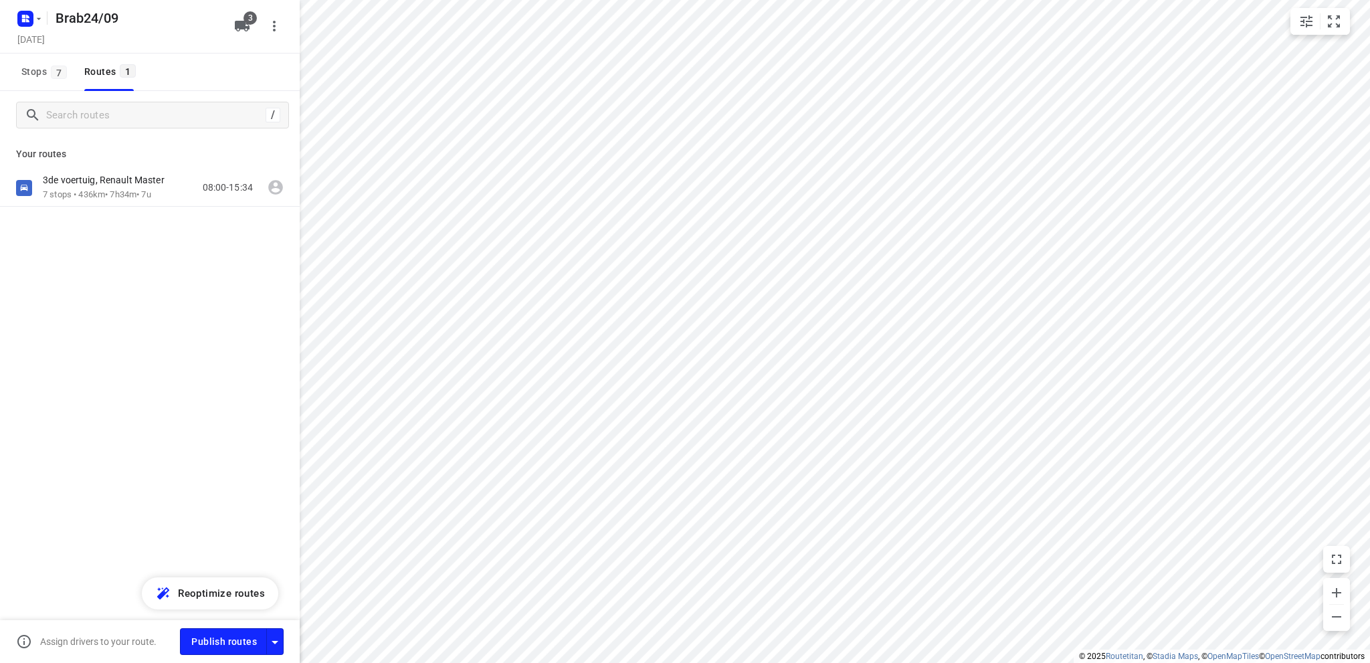
click at [19, 68] on button "Stops 7" at bounding box center [43, 72] width 55 height 37
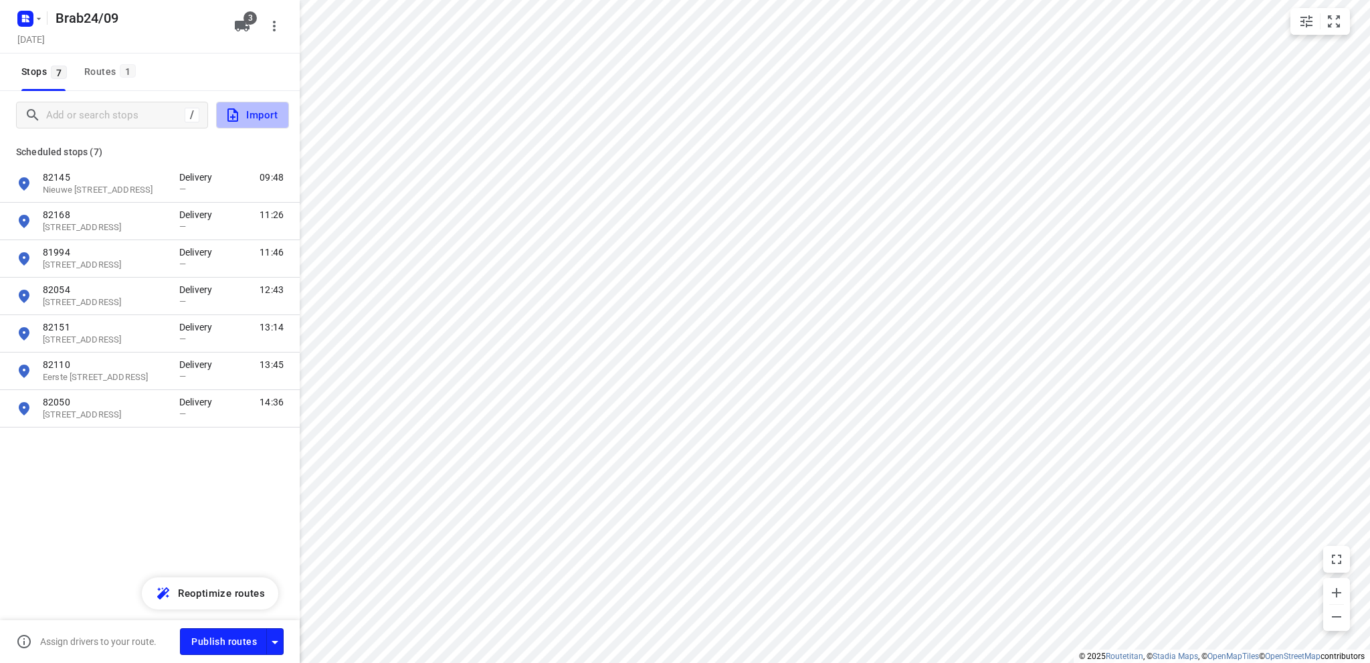
click at [267, 115] on span "Import" at bounding box center [251, 114] width 53 height 17
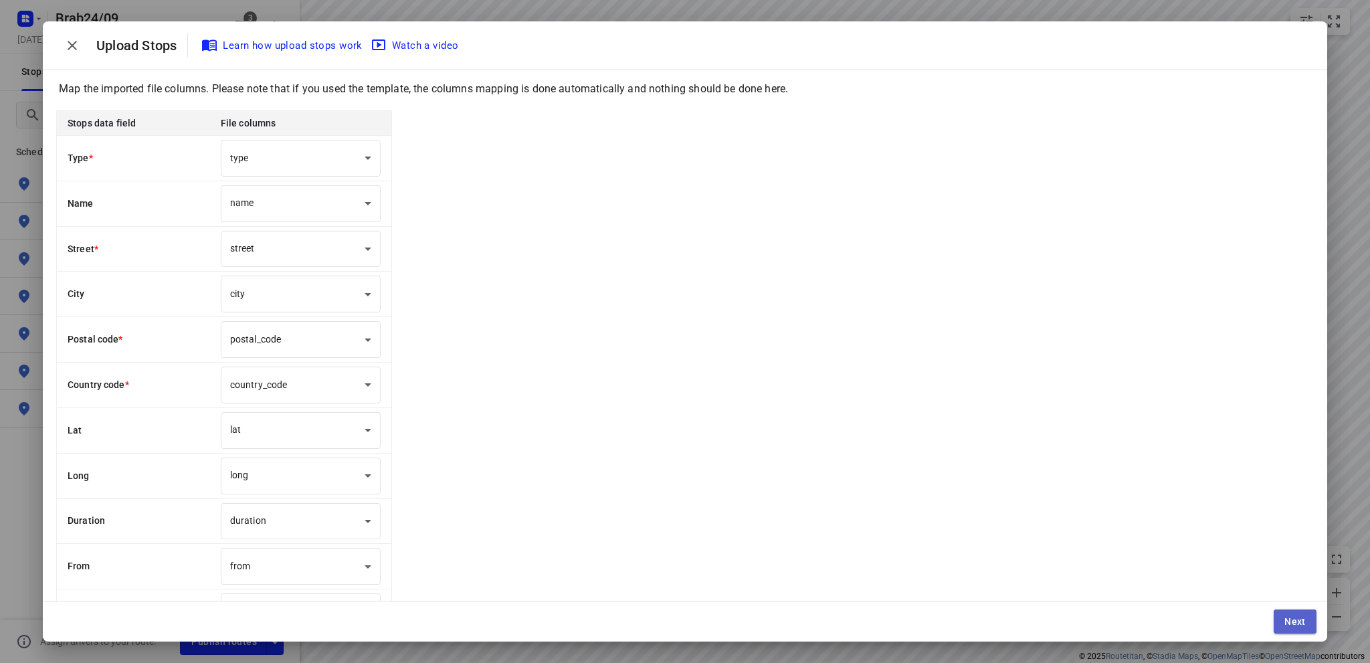
click at [1286, 617] on span "Next" at bounding box center [1294, 621] width 21 height 11
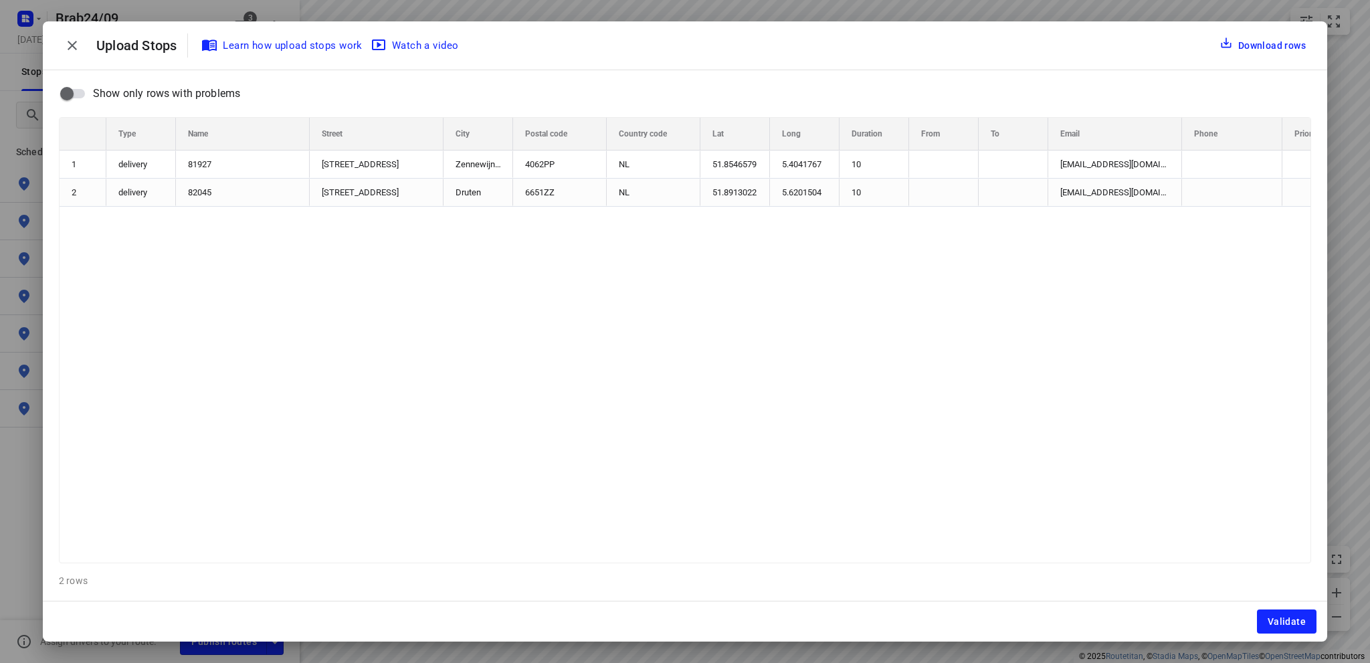
click at [1286, 617] on span "Validate" at bounding box center [1287, 621] width 38 height 11
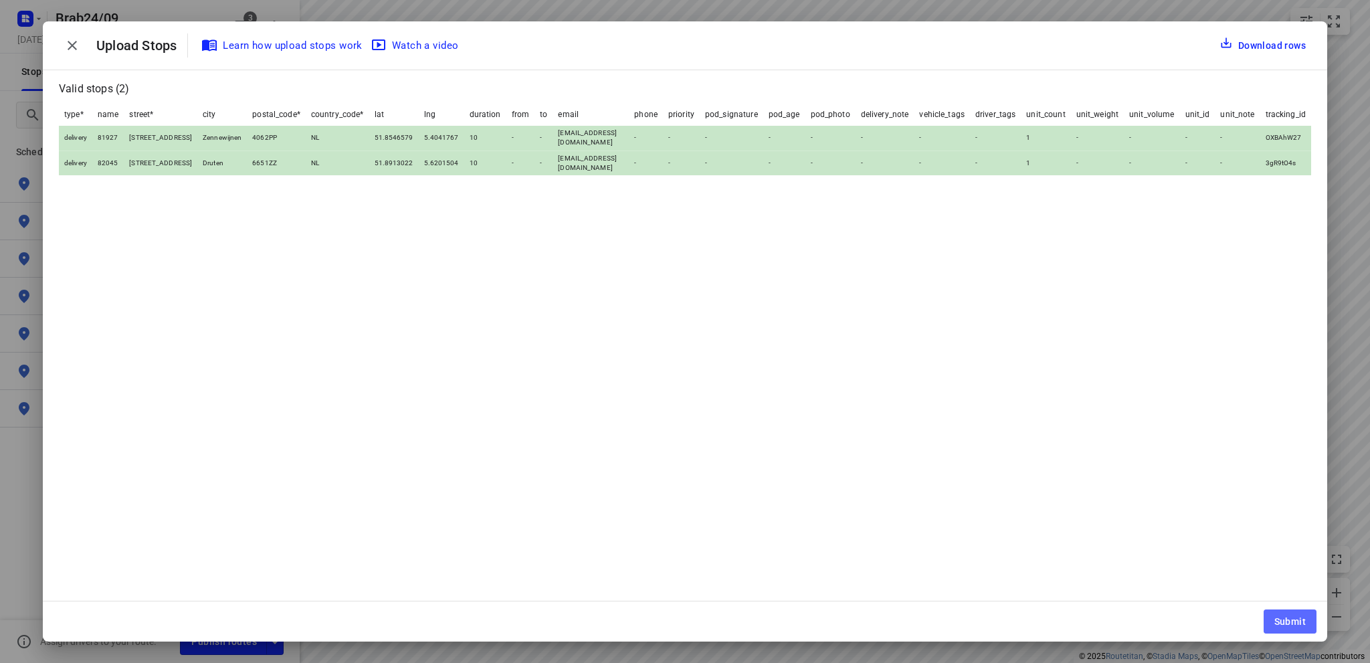
click at [1286, 617] on span "Submit" at bounding box center [1289, 621] width 31 height 11
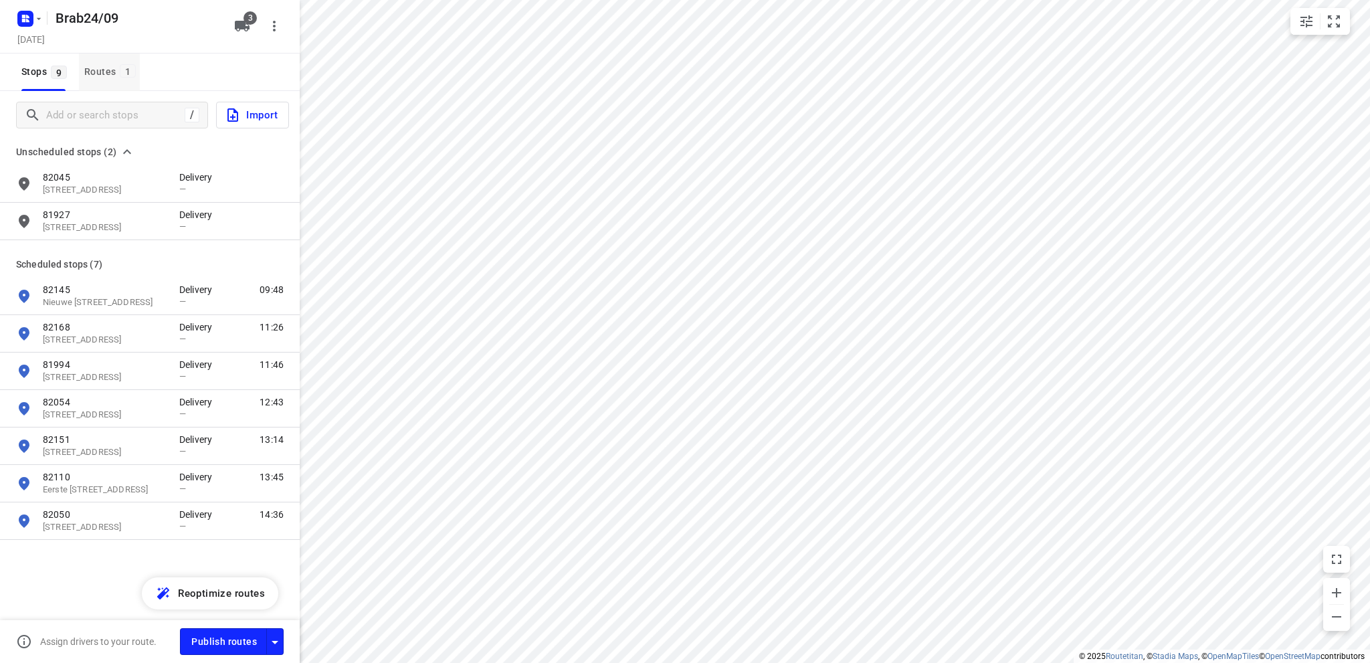
click at [92, 66] on div "Routes 1" at bounding box center [112, 72] width 56 height 17
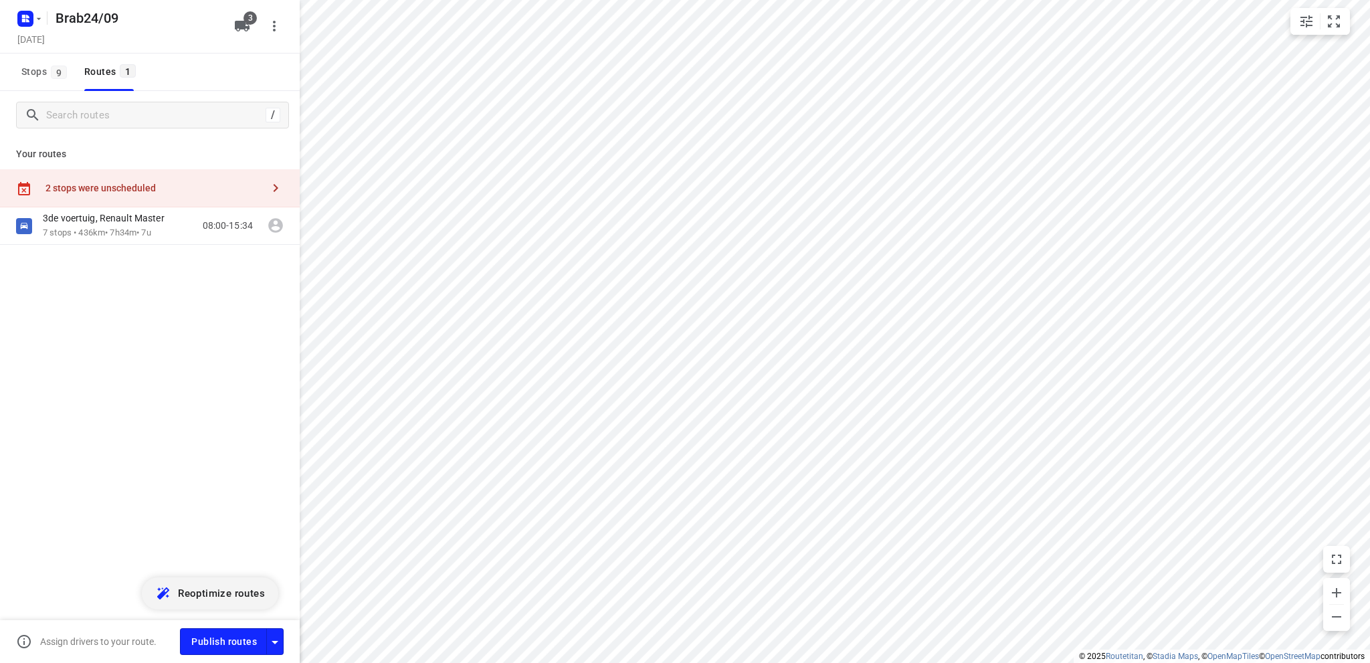
click at [217, 593] on span "Reoptimize routes" at bounding box center [221, 593] width 87 height 17
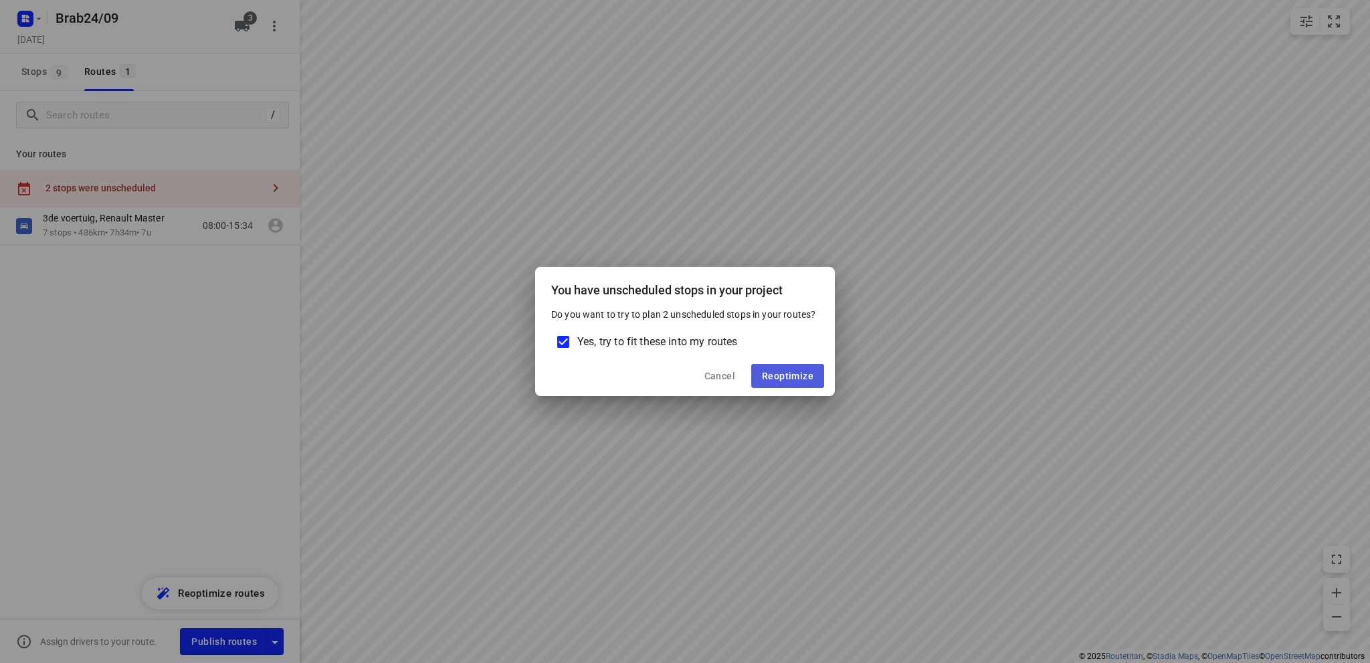
click at [776, 374] on span "Reoptimize" at bounding box center [788, 376] width 52 height 11
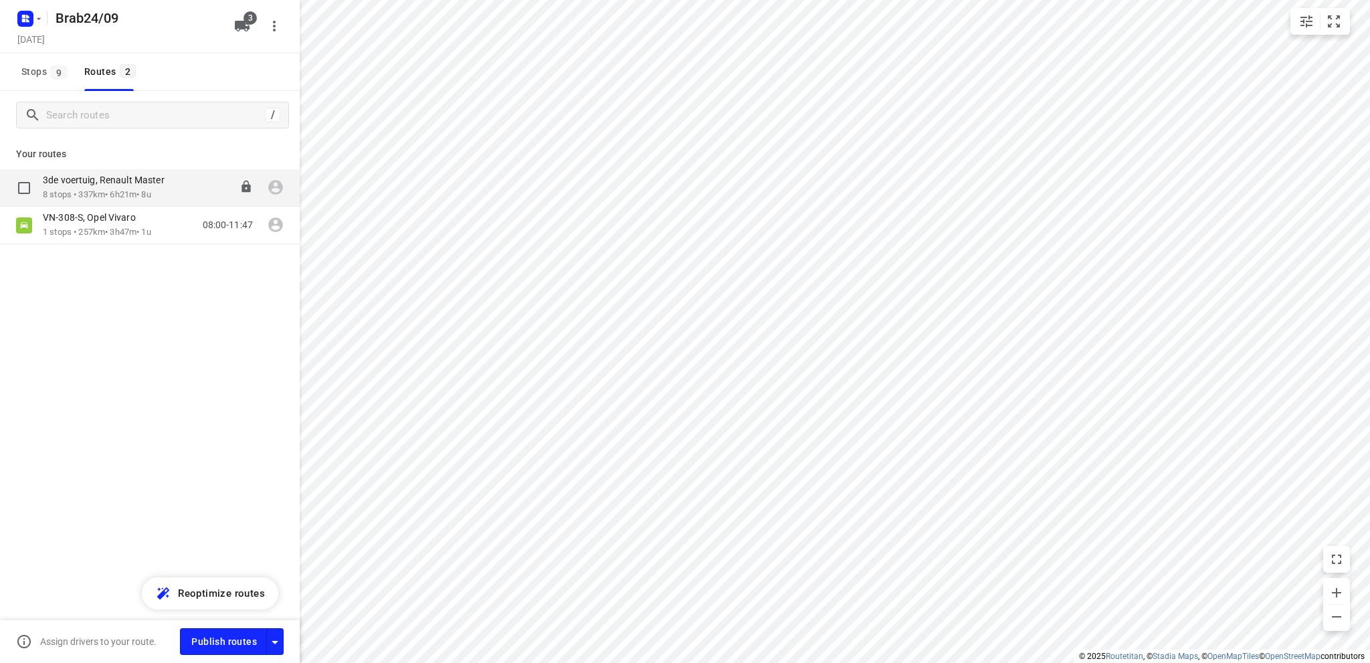
click at [104, 179] on p "3de voertuig, Renault Master" at bounding box center [108, 180] width 130 height 12
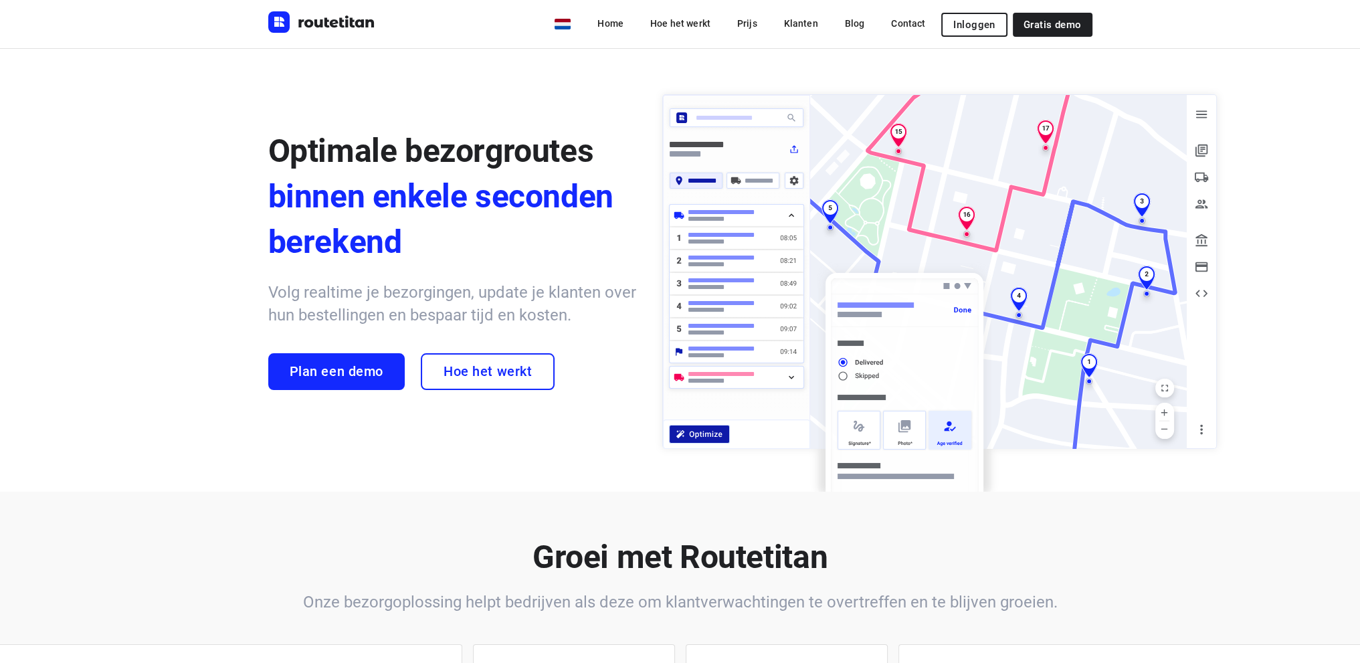
click at [978, 19] on span "Inloggen" at bounding box center [973, 24] width 41 height 11
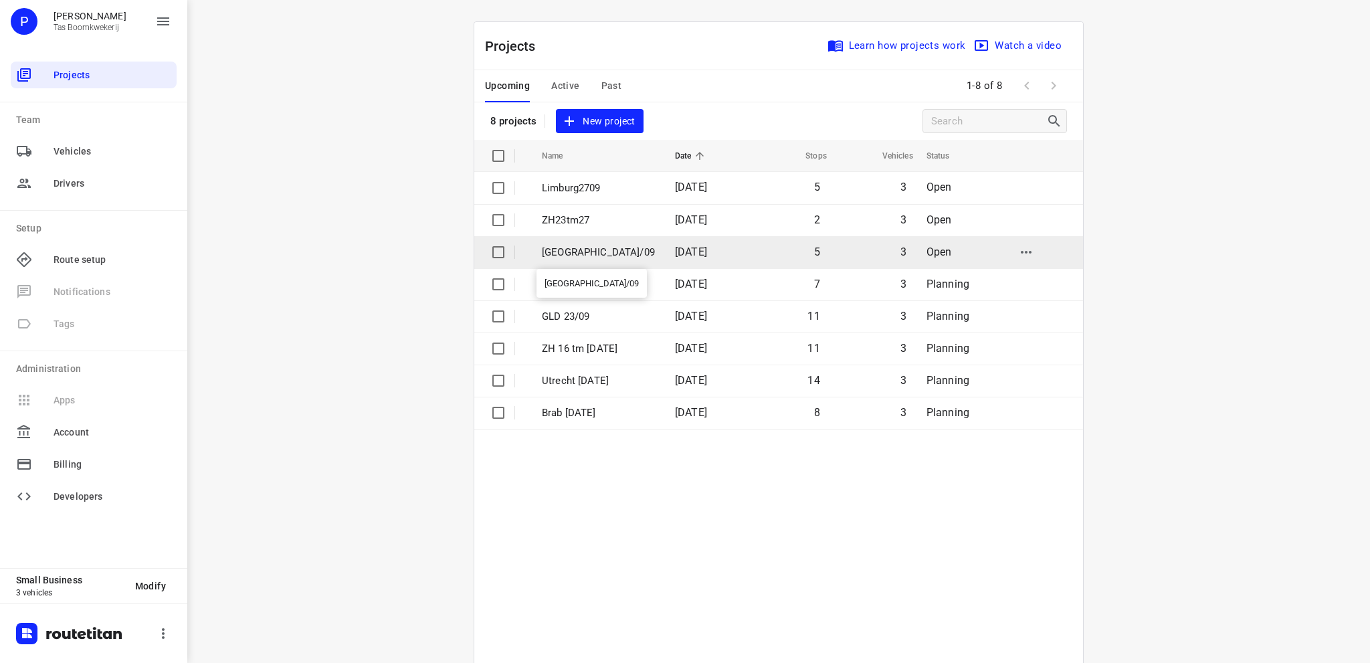
click at [573, 246] on p "[GEOGRAPHIC_DATA]/09" at bounding box center [598, 252] width 113 height 15
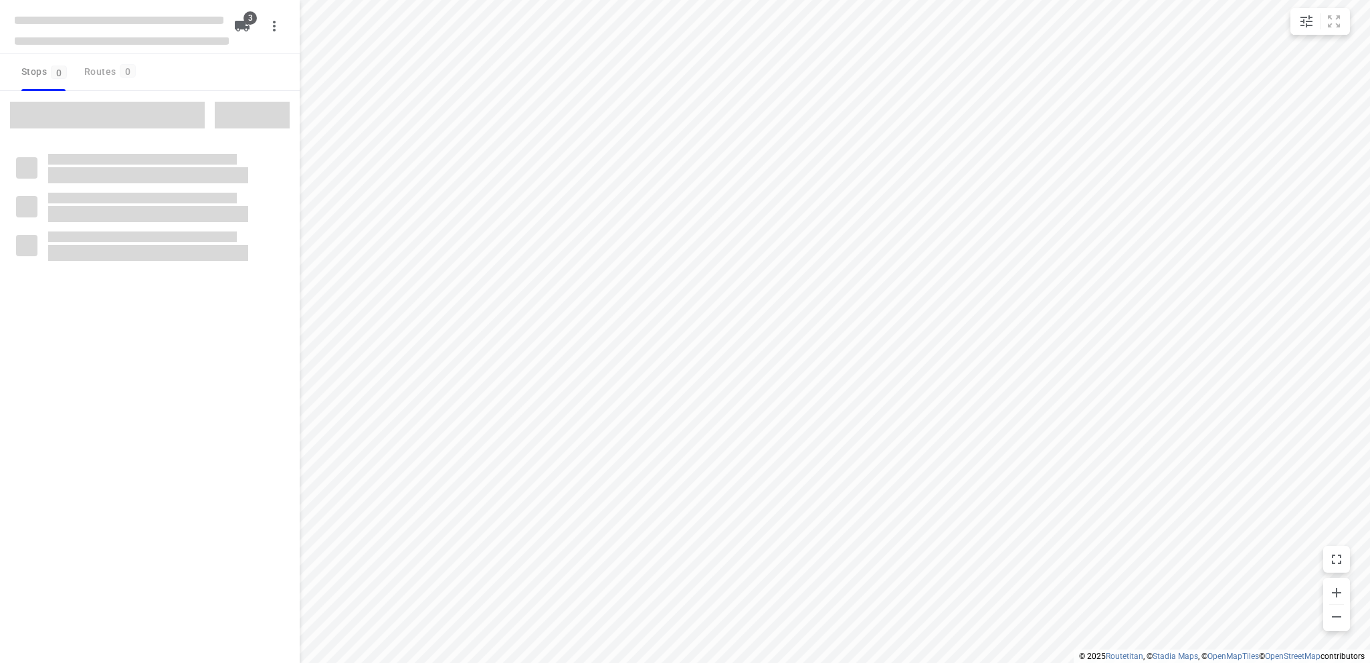
type input "distance"
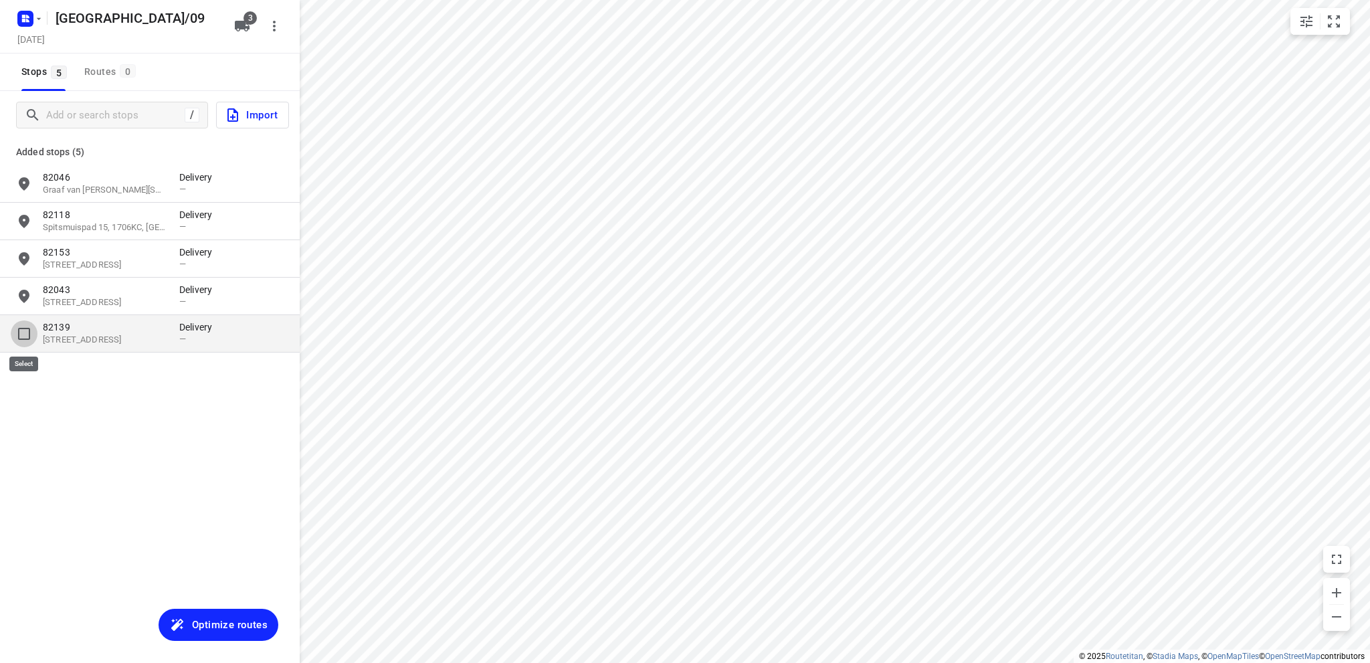
drag, startPoint x: 22, startPoint y: 332, endPoint x: 81, endPoint y: 302, distance: 66.4
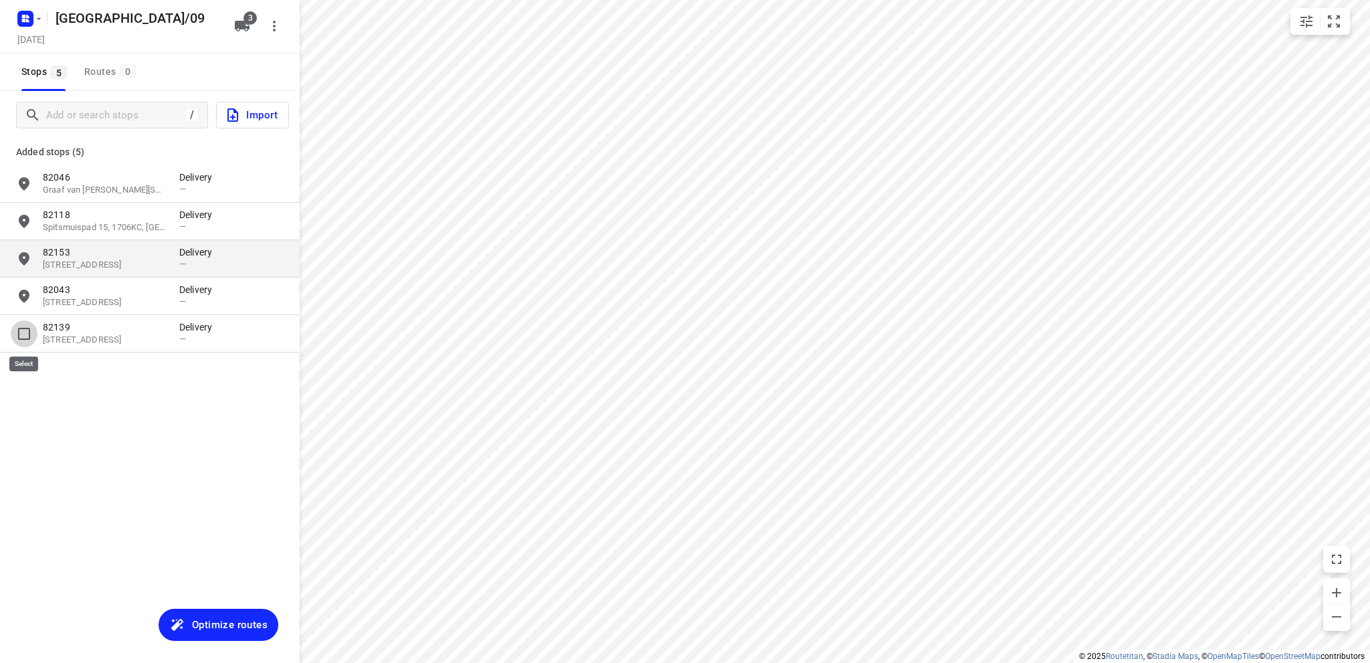
click at [23, 332] on input "grid" at bounding box center [24, 333] width 27 height 27
checkbox input "true"
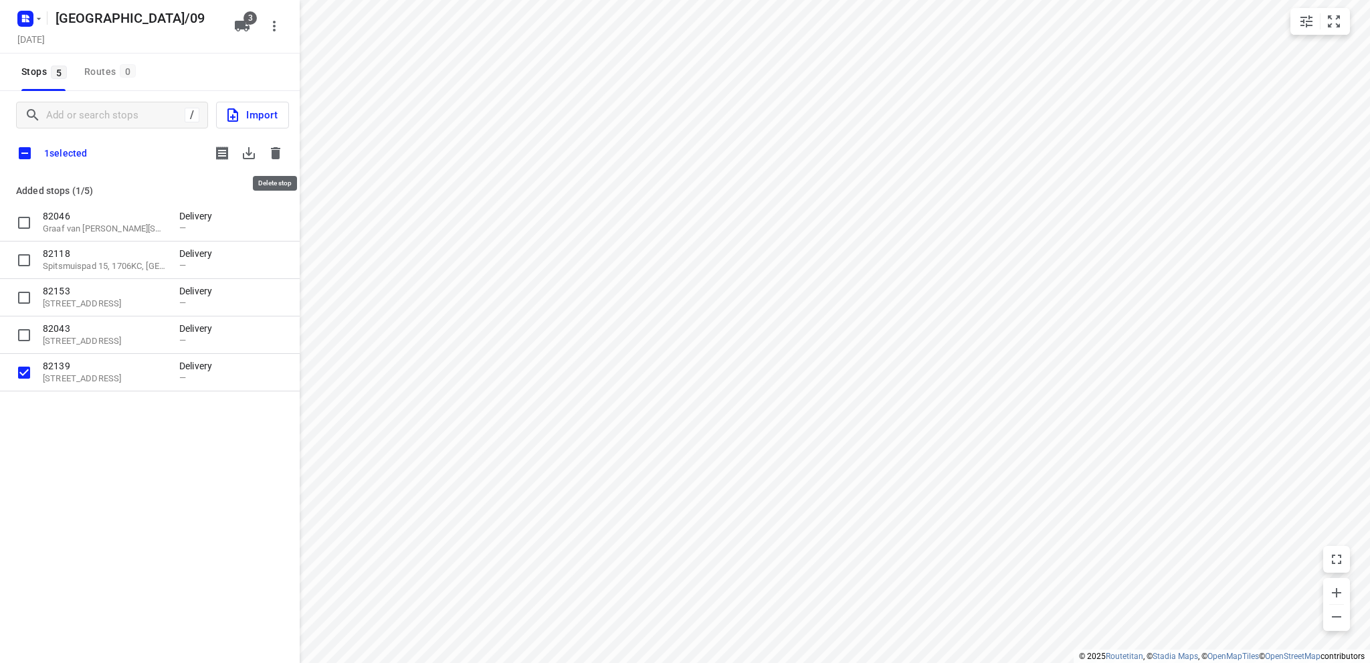
click at [276, 152] on icon "button" at bounding box center [275, 153] width 9 height 12
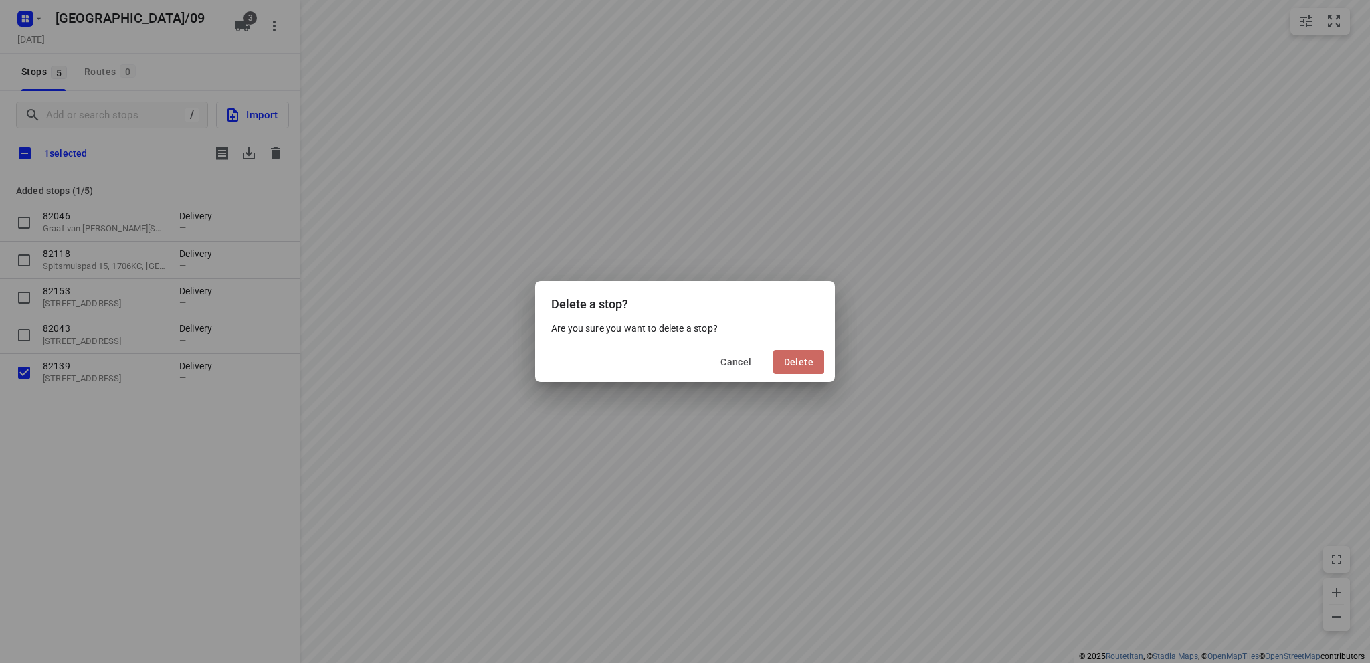
click at [795, 363] on span "Delete" at bounding box center [798, 362] width 29 height 11
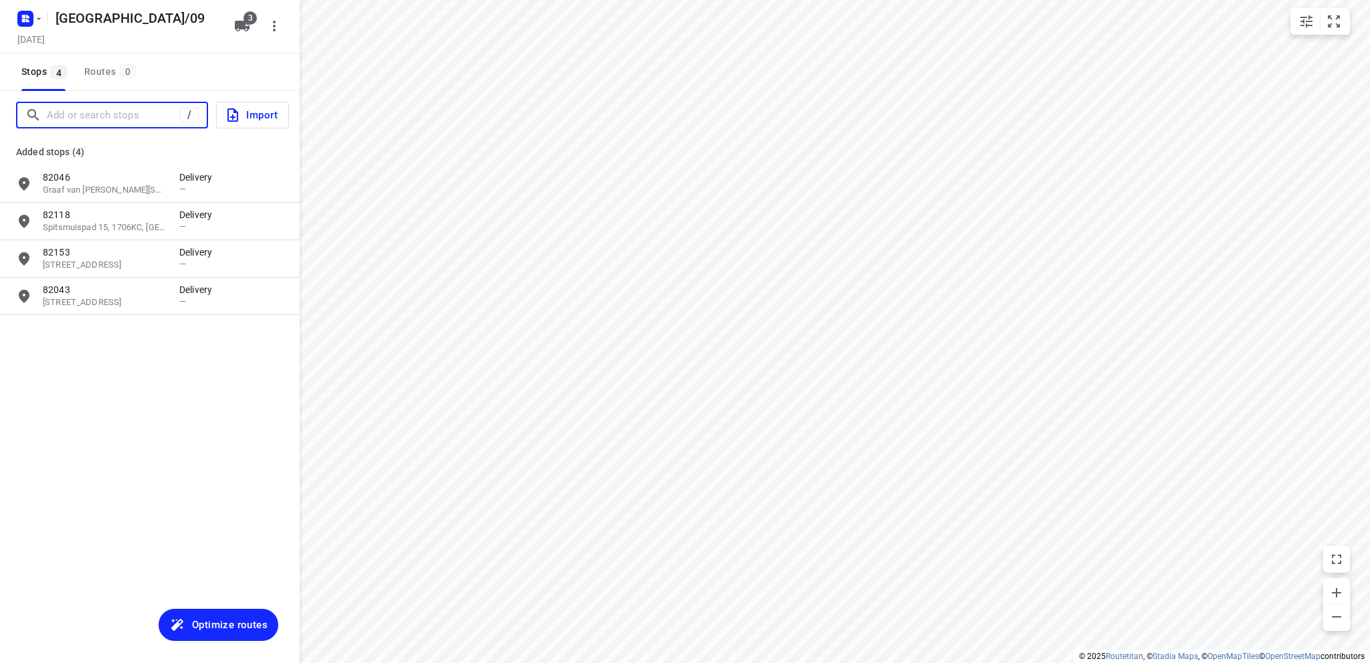
click at [62, 115] on input "Add or search stops" at bounding box center [113, 115] width 133 height 21
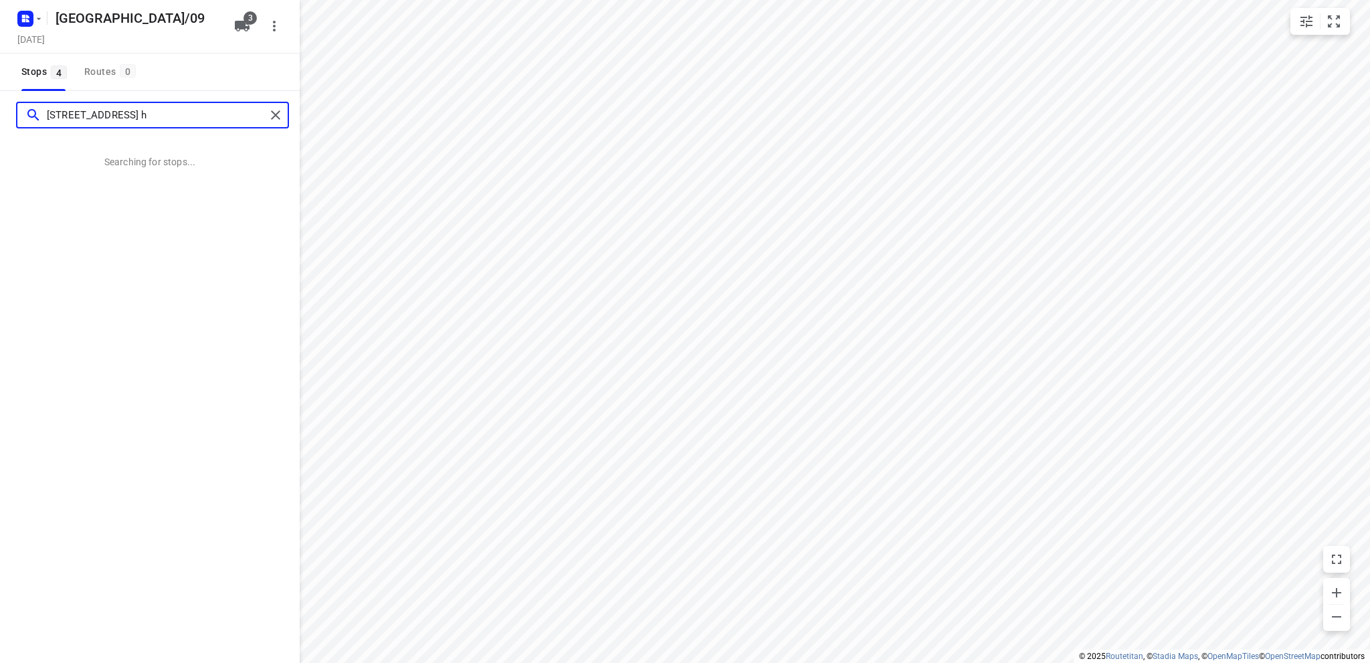
drag, startPoint x: 86, startPoint y: 112, endPoint x: 94, endPoint y: 108, distance: 8.7
click at [88, 110] on input "[STREET_ADDRESS] h" at bounding box center [156, 115] width 219 height 21
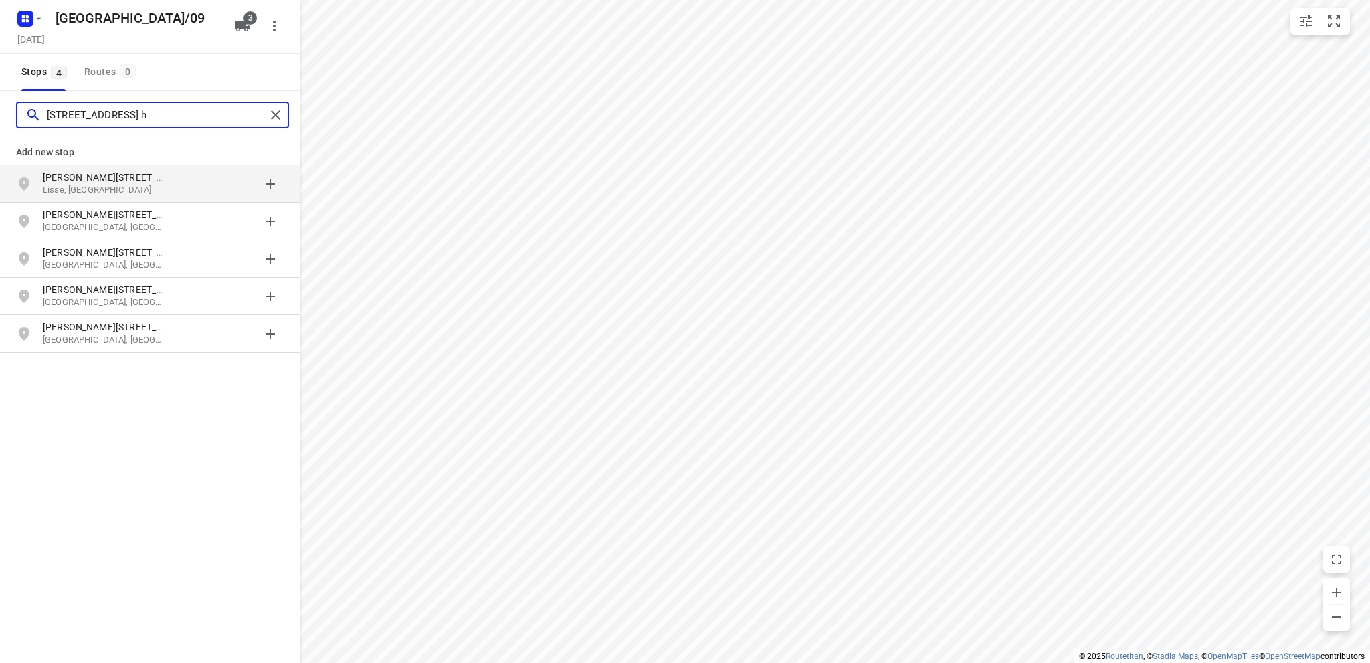
click at [124, 111] on input "[STREET_ADDRESS] h" at bounding box center [156, 115] width 219 height 21
click at [198, 114] on input "van speykstraat amsterdam 36 h" at bounding box center [156, 115] width 219 height 21
click at [86, 115] on input "van speykstraat amsterdam 36" at bounding box center [156, 115] width 219 height 21
type input "van speijkstraat amsterdam 36"
click at [163, 184] on p "Amsterdam, Nederland" at bounding box center [104, 190] width 123 height 13
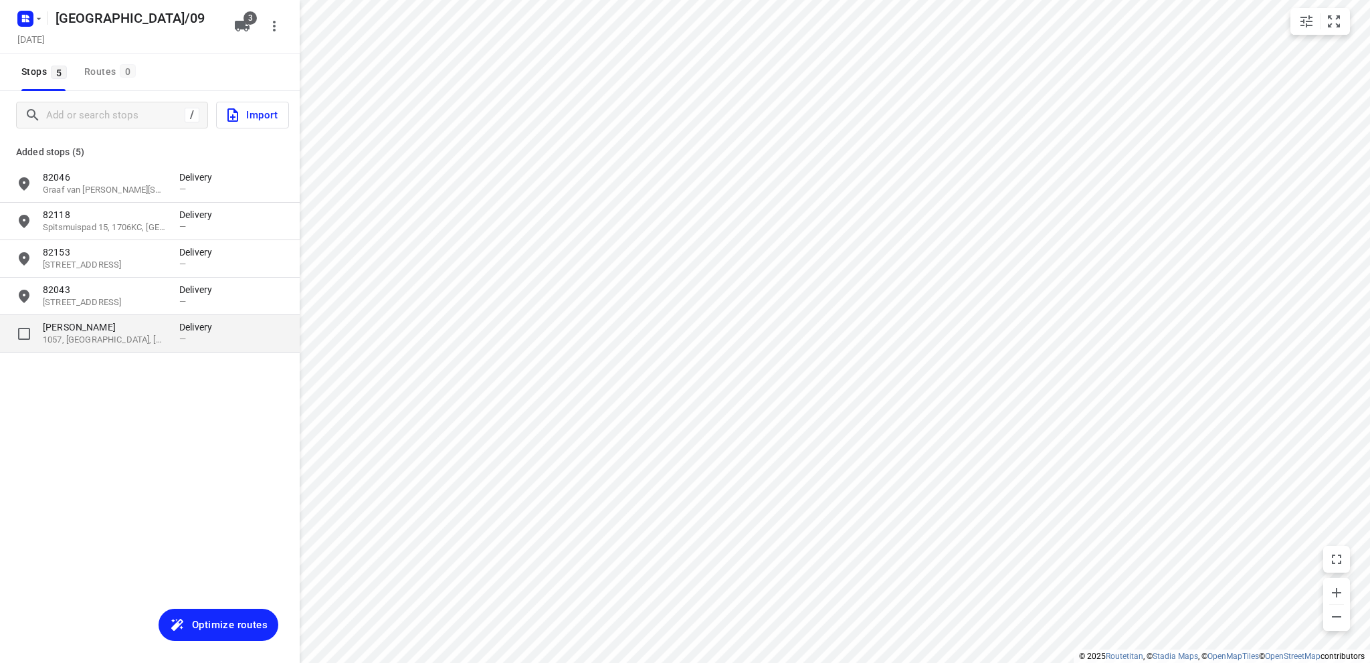
click at [124, 336] on p "1057, Amsterdam, NL" at bounding box center [104, 340] width 123 height 13
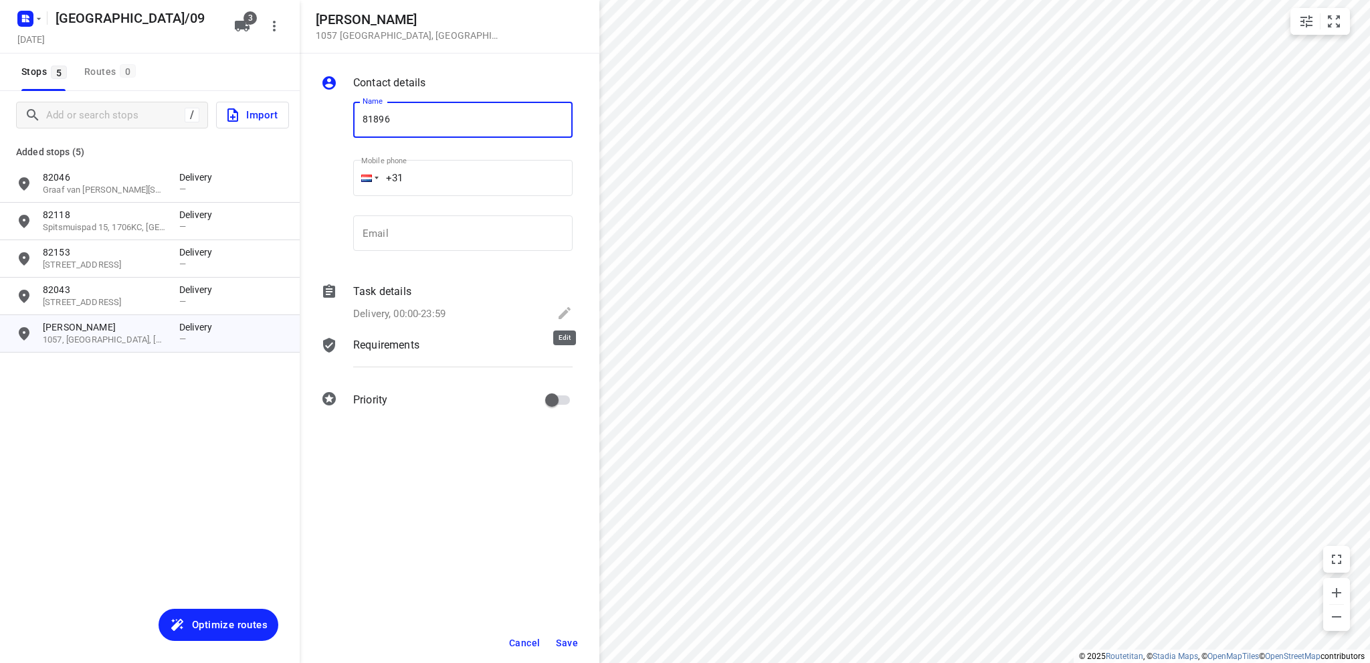
type input "81896"
click at [563, 311] on icon at bounding box center [565, 313] width 16 height 16
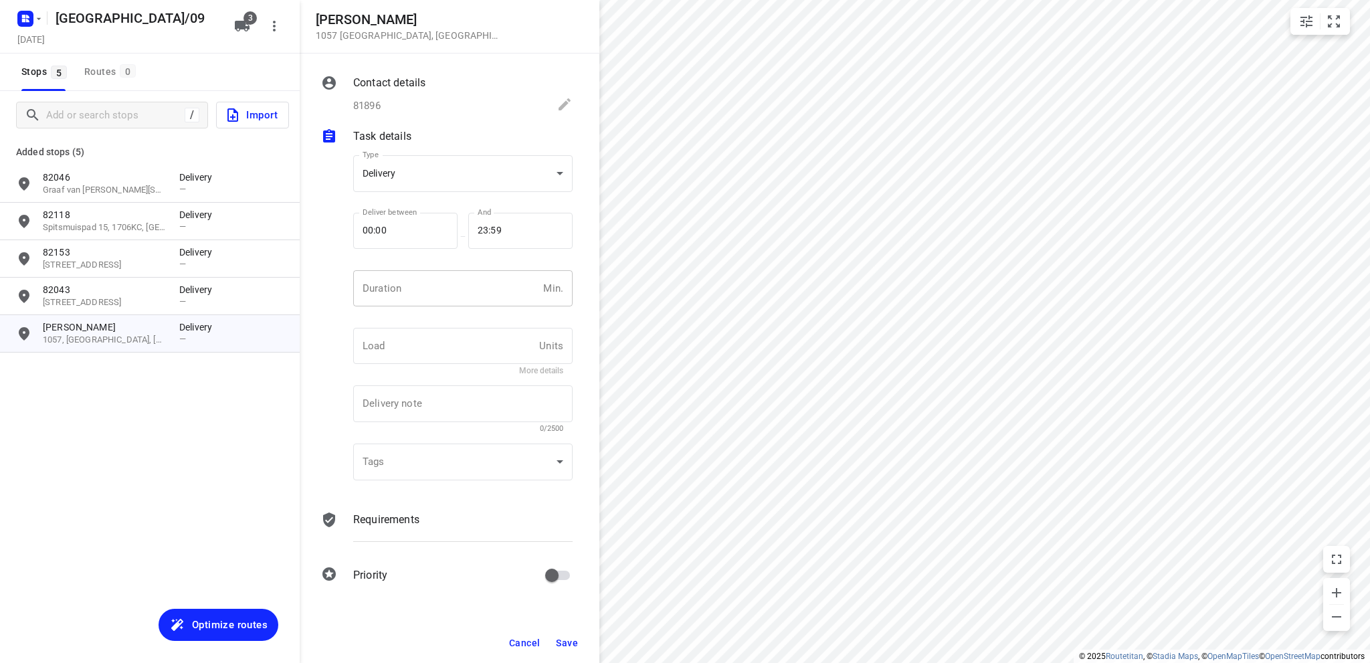
click at [409, 296] on input "number" at bounding box center [445, 288] width 185 height 36
type input "10"
click at [565, 642] on span "Save" at bounding box center [567, 643] width 22 height 11
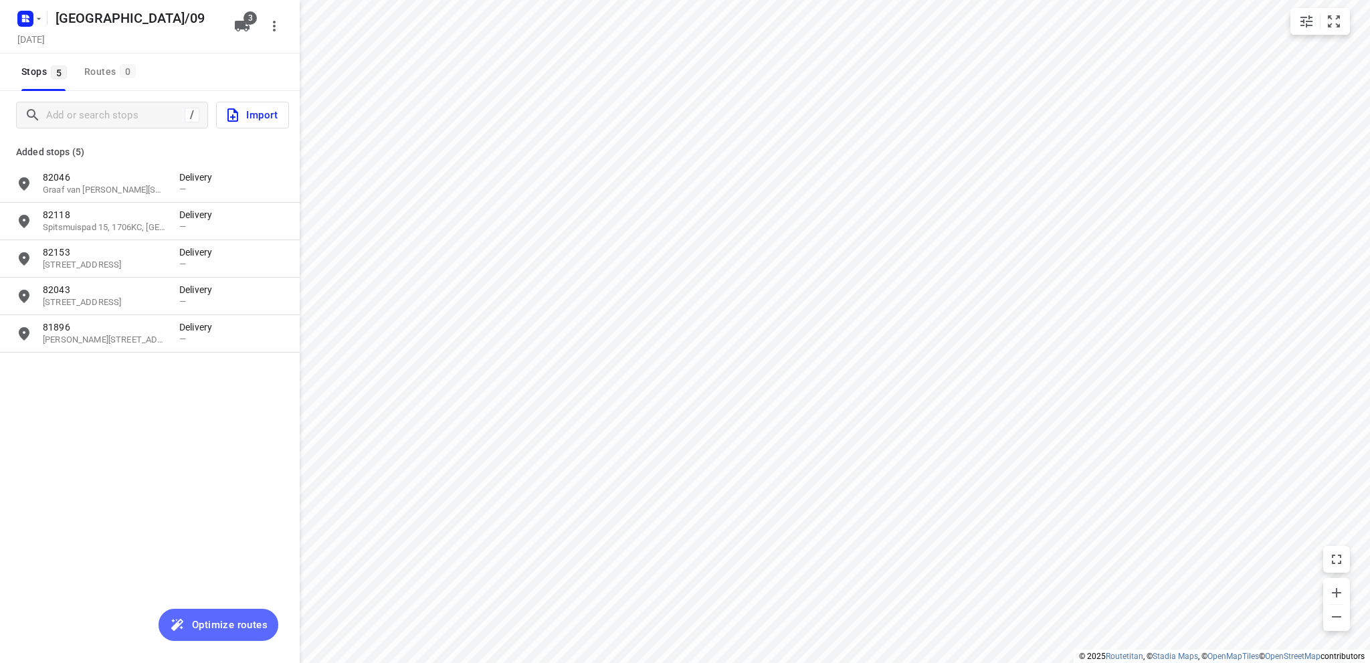
click at [239, 617] on span "Optimize routes" at bounding box center [230, 624] width 76 height 17
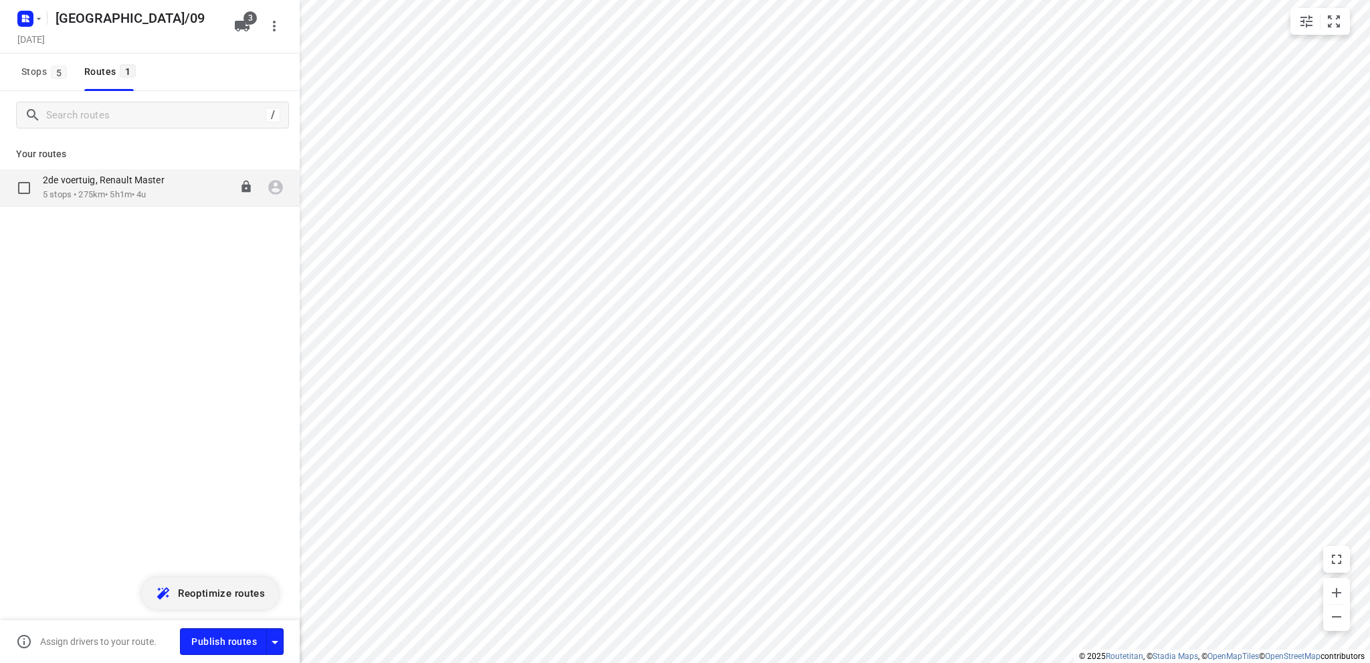
click at [145, 181] on p "2de voertuig, Renault Master" at bounding box center [108, 180] width 130 height 12
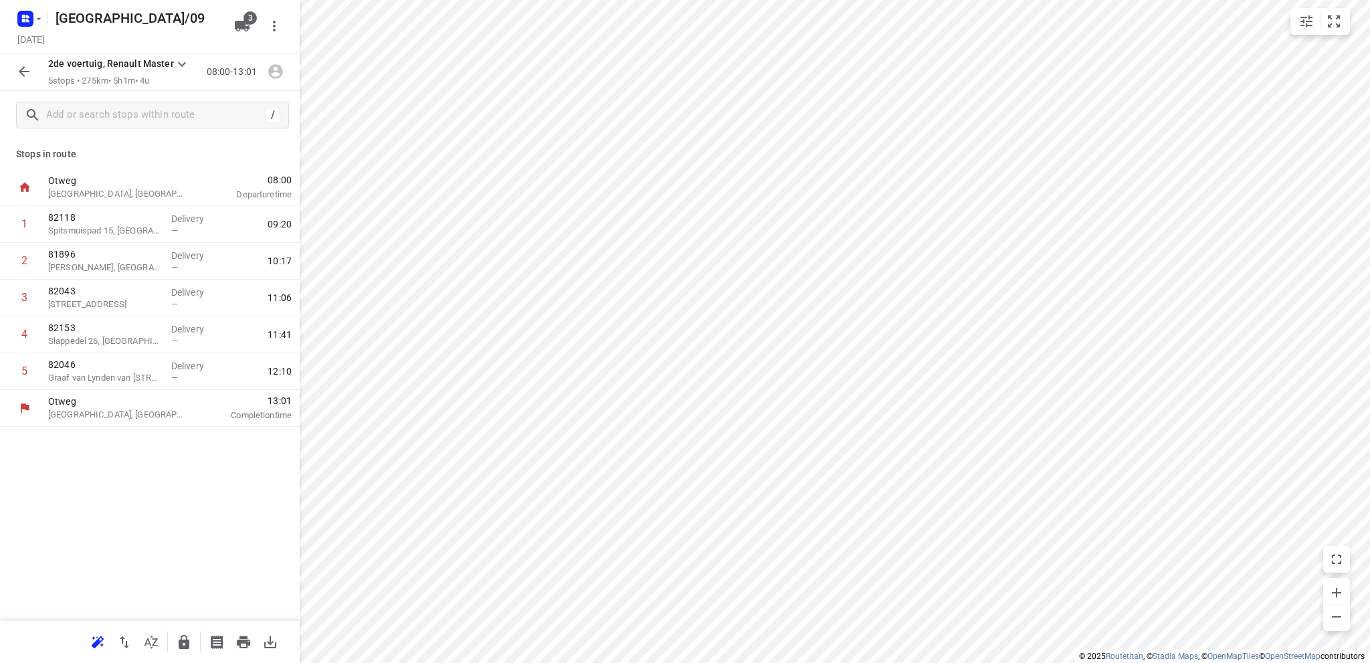
click at [21, 69] on icon "button" at bounding box center [24, 72] width 16 height 16
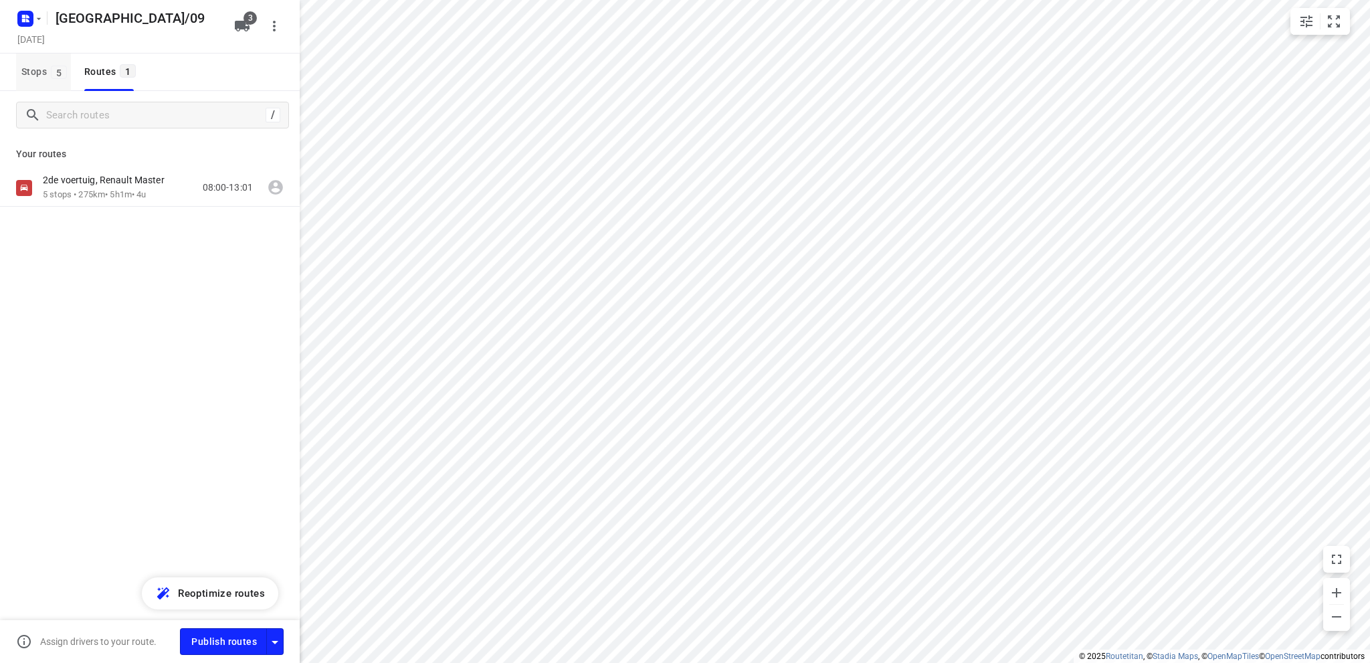
click at [21, 66] on span "Stops 5" at bounding box center [46, 72] width 50 height 17
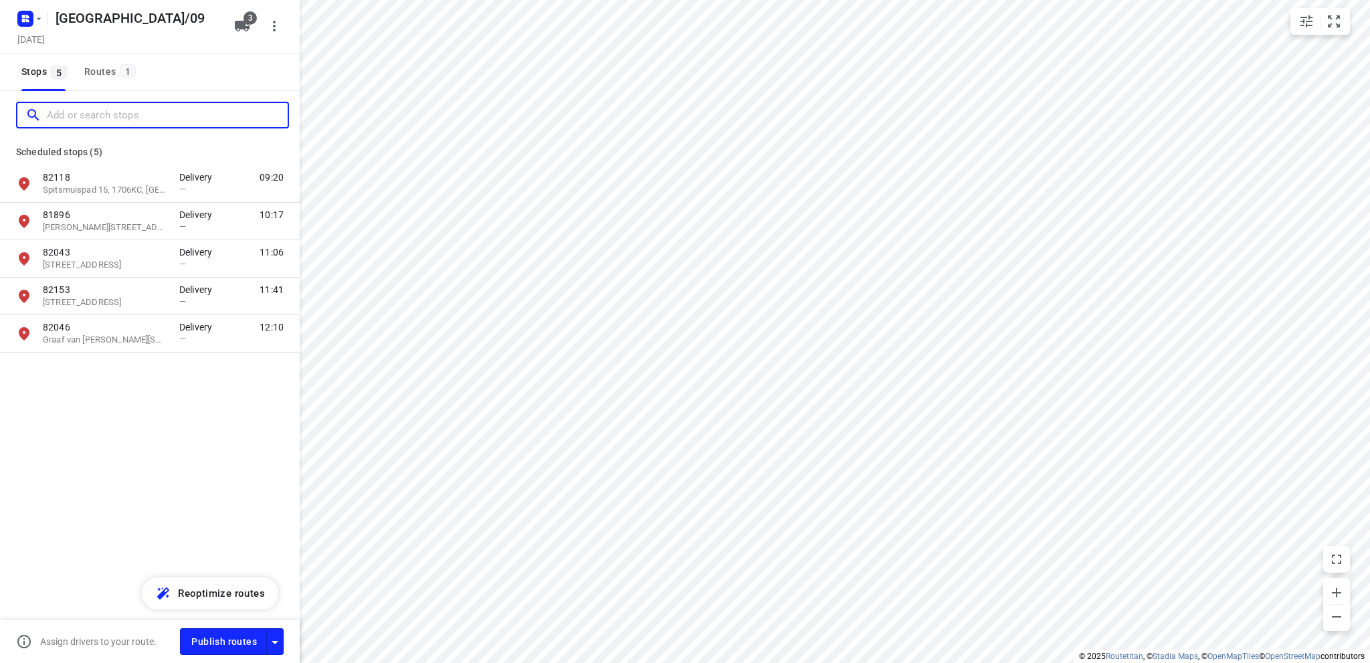
click at [71, 108] on input "Add or search stops" at bounding box center [167, 115] width 241 height 21
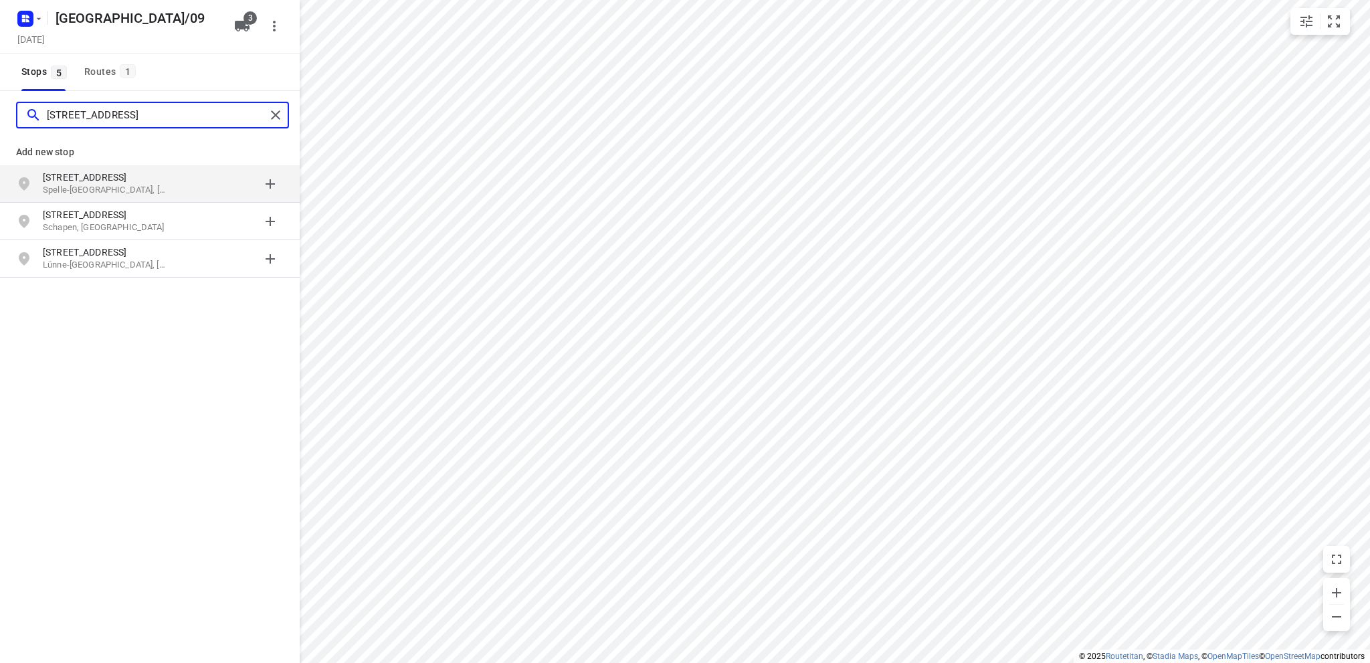
type input "speller strasse 26 spelle"
click at [105, 181] on p "Speller Straße 26" at bounding box center [104, 177] width 123 height 13
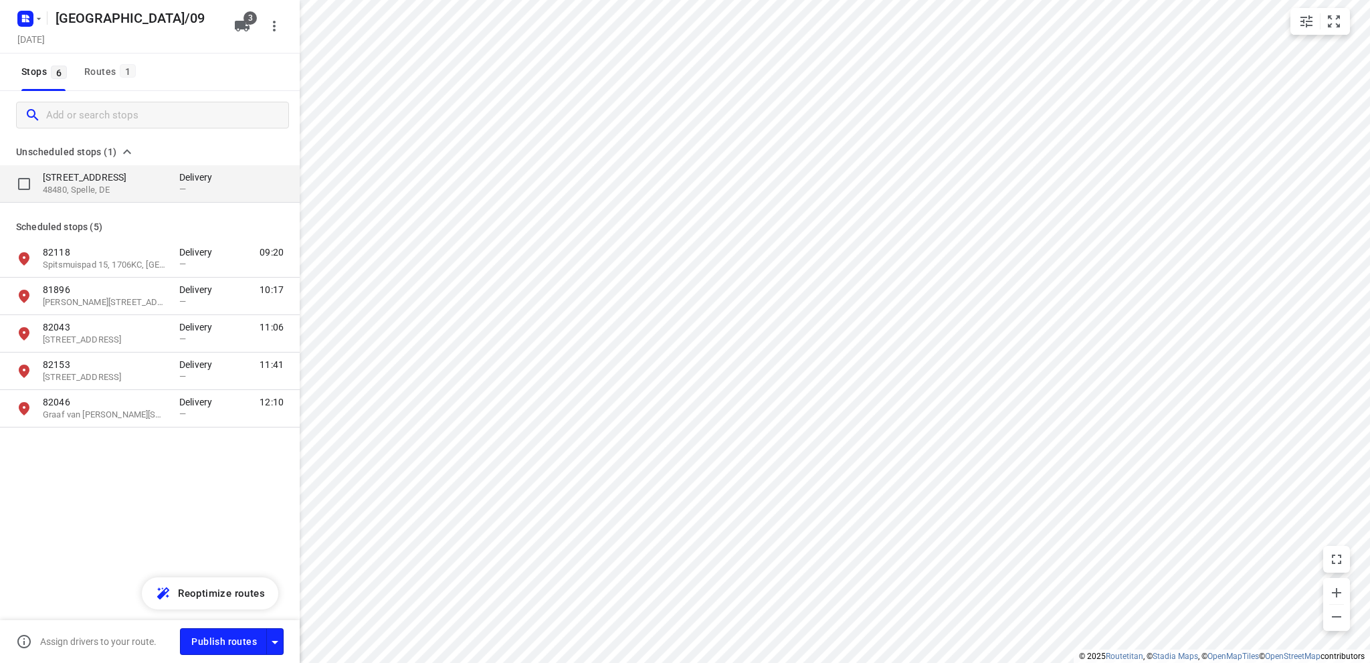
click at [99, 185] on p "48480, Spelle, DE" at bounding box center [104, 190] width 123 height 13
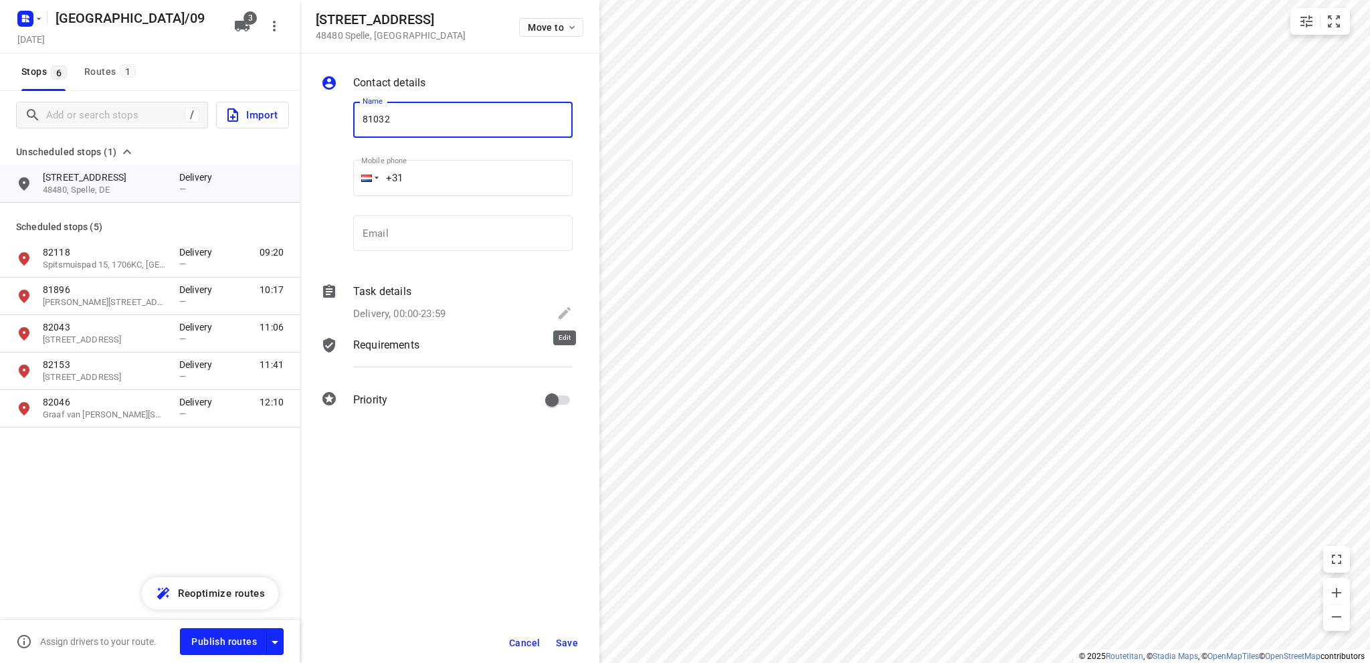
type input "81032"
click at [565, 308] on icon at bounding box center [565, 313] width 16 height 16
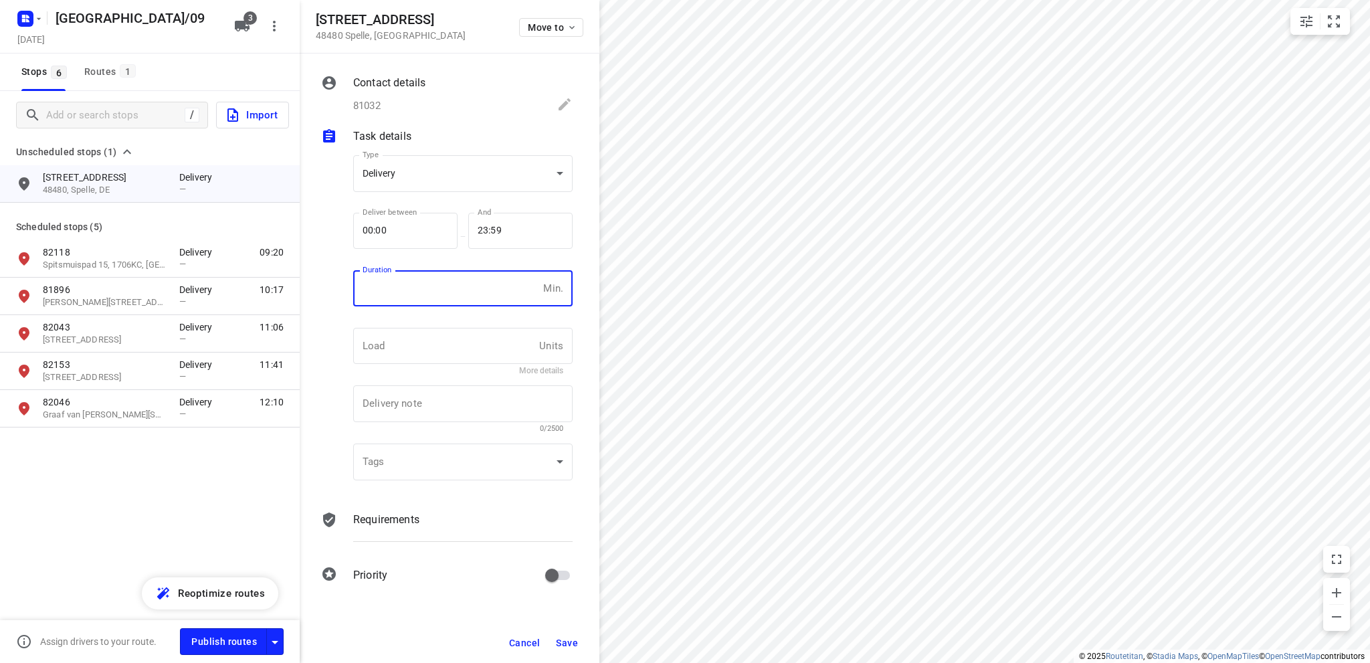
click at [405, 291] on input "number" at bounding box center [445, 288] width 185 height 36
type input "10"
click at [569, 640] on span "Save" at bounding box center [567, 643] width 22 height 11
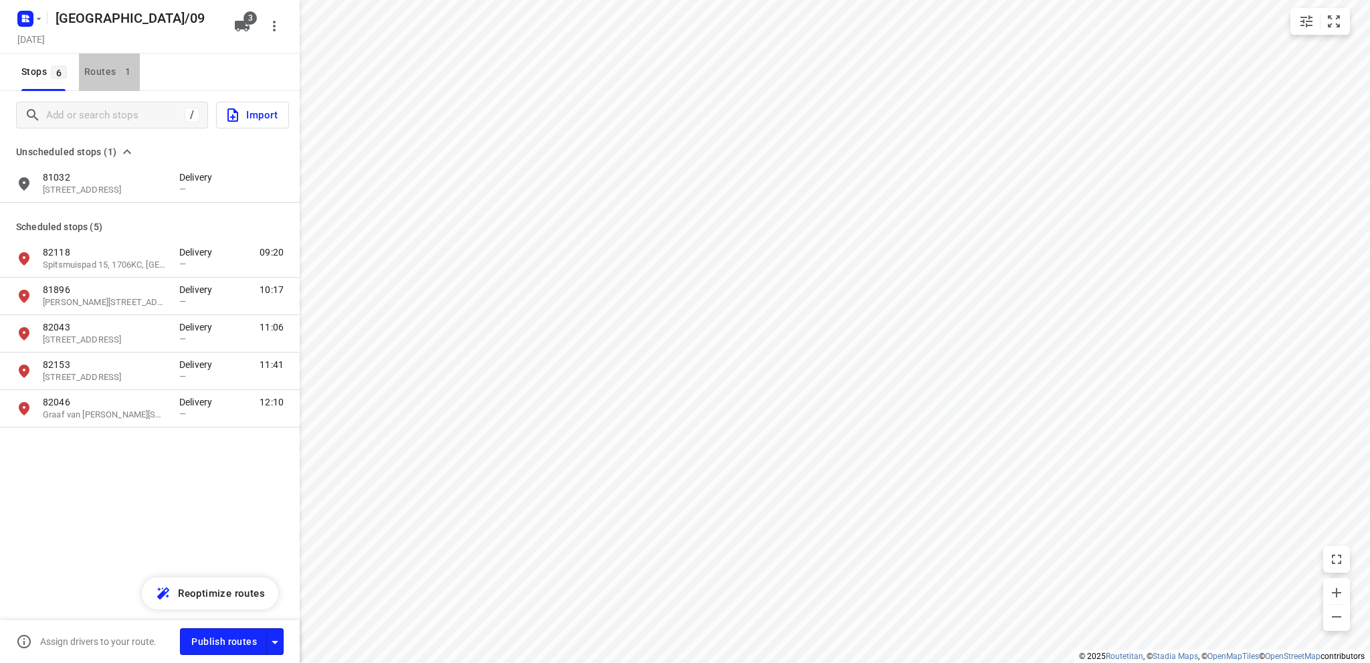
click at [94, 68] on div "Routes 1" at bounding box center [112, 72] width 56 height 17
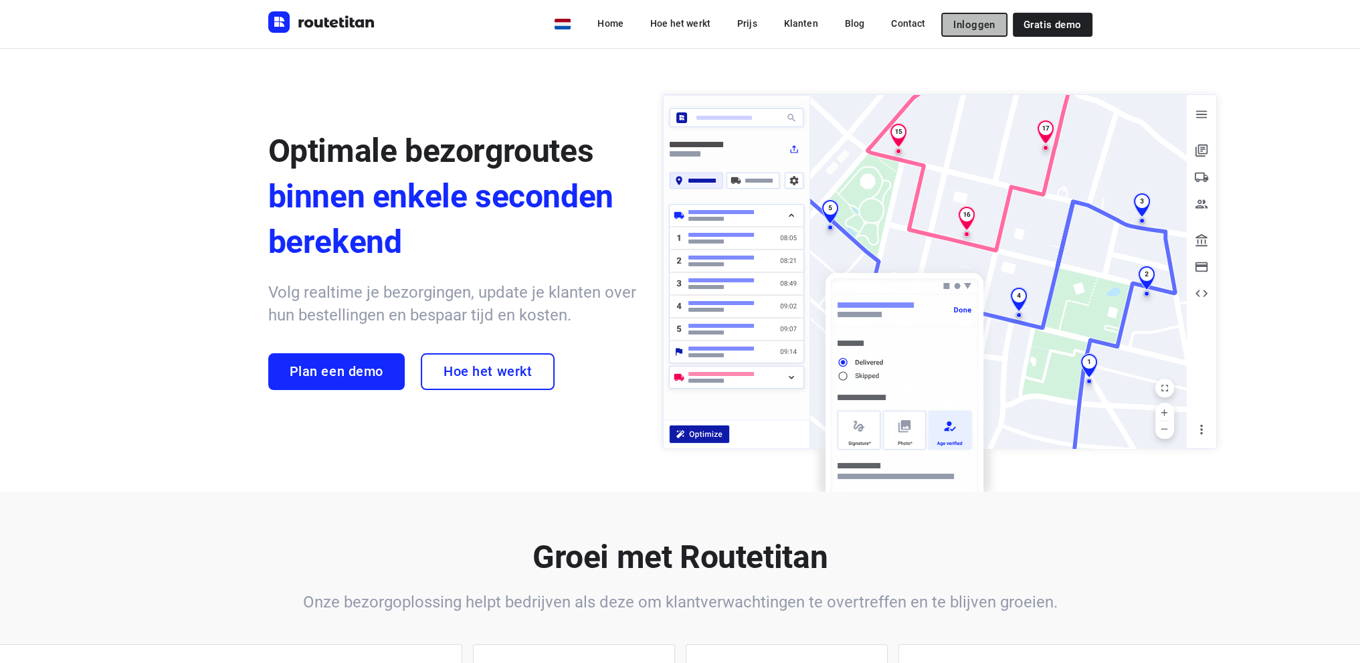
click at [985, 21] on span "Inloggen" at bounding box center [973, 24] width 41 height 11
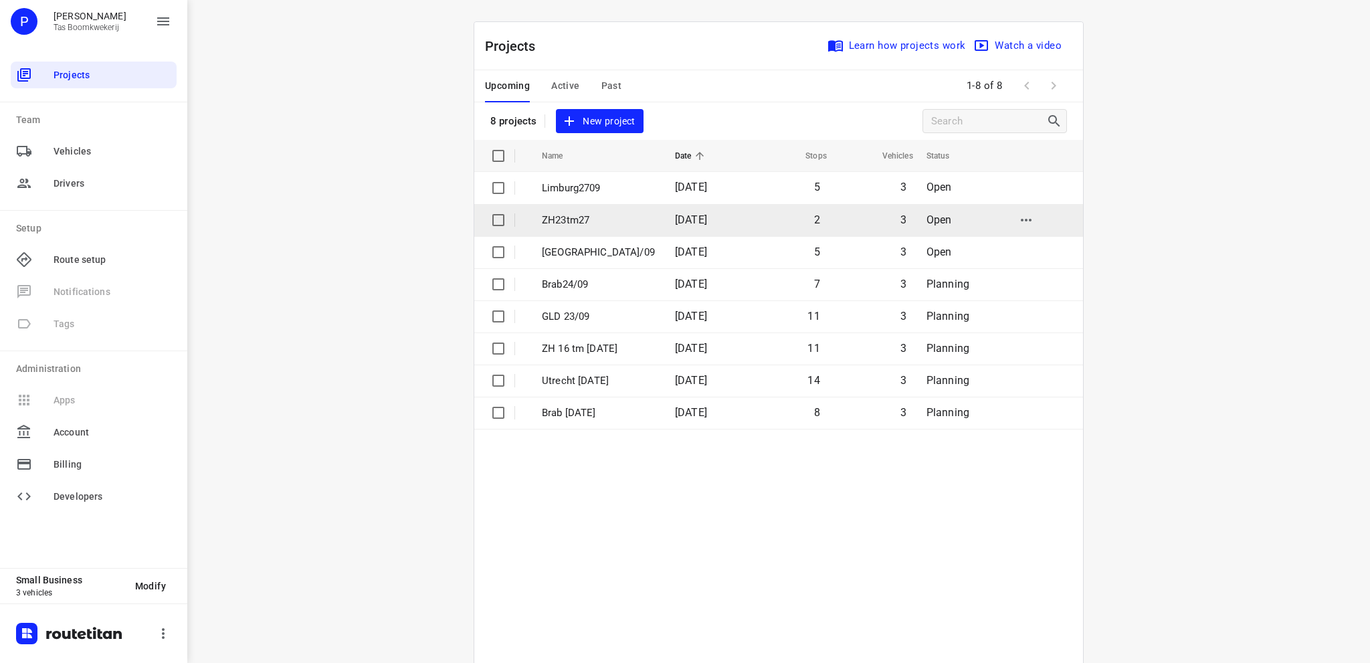
click at [588, 218] on p "ZH23tm27" at bounding box center [598, 220] width 113 height 15
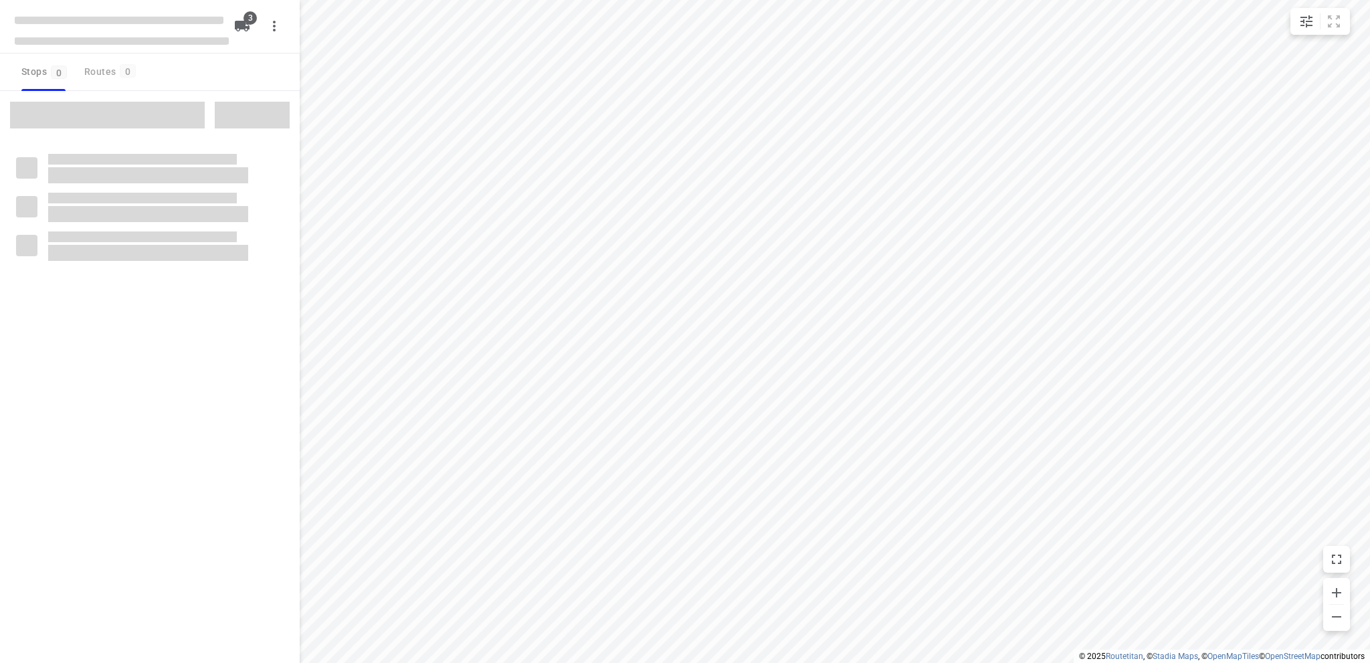
type input "distance"
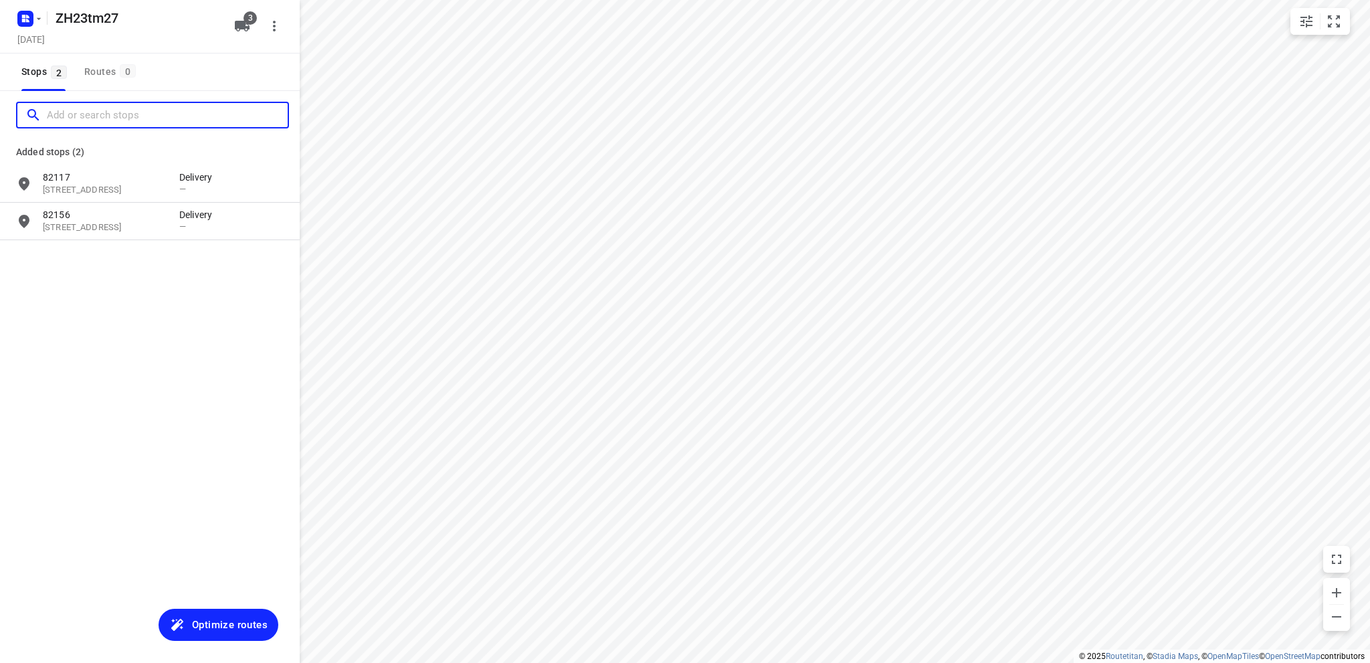
click at [54, 116] on input "Add or search stops" at bounding box center [167, 115] width 241 height 21
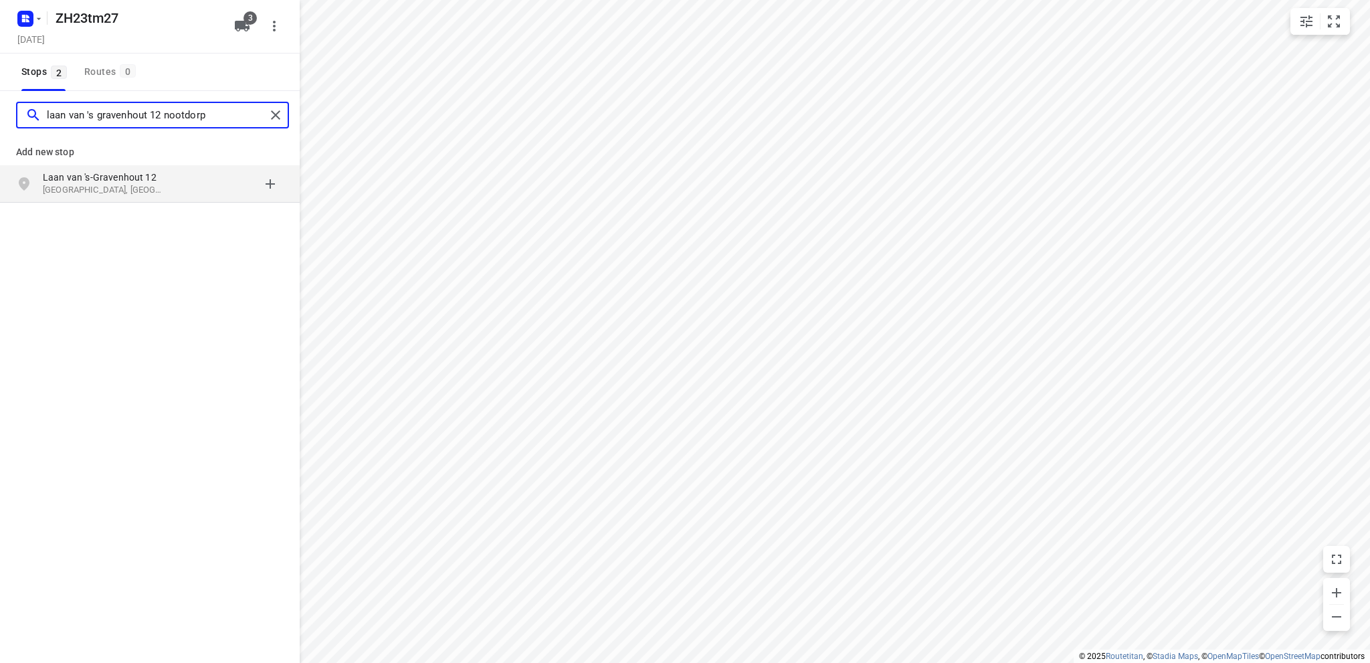
type input "laan van 's gravenhout 12 nootdorp"
click at [74, 184] on p "[GEOGRAPHIC_DATA], [GEOGRAPHIC_DATA]" at bounding box center [104, 190] width 123 height 13
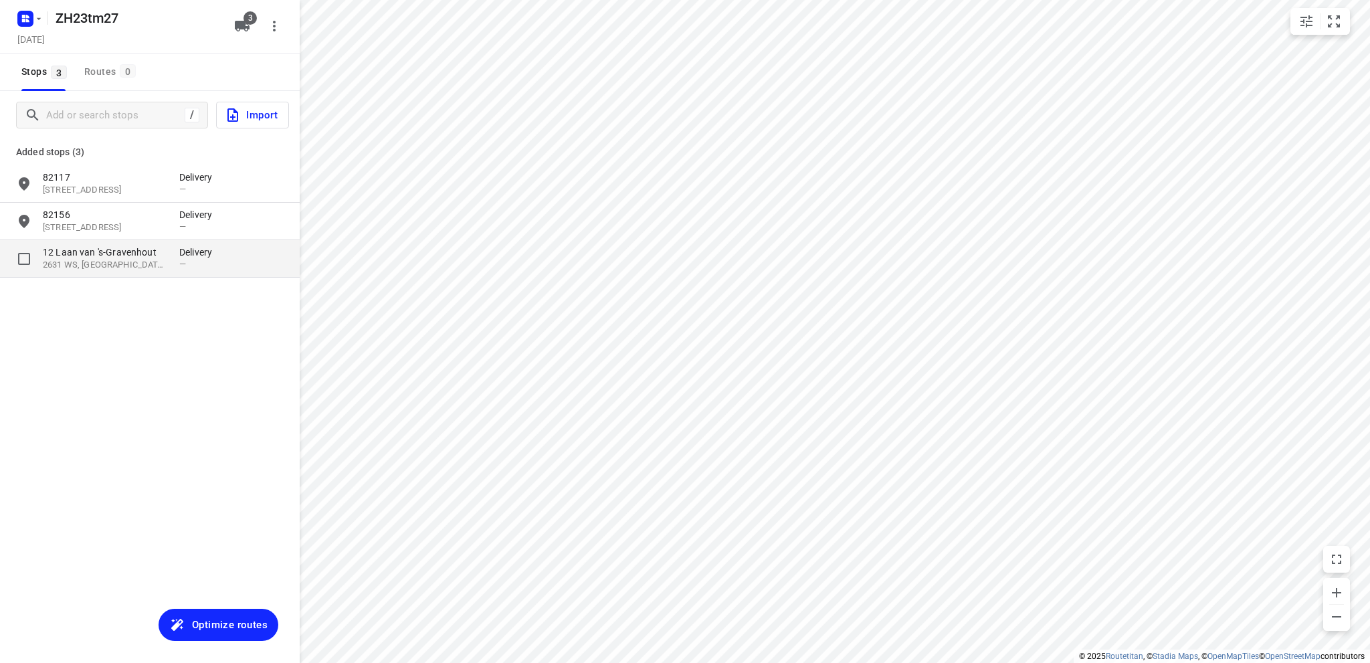
click at [110, 256] on p "12 Laan van 's-Gravenhout" at bounding box center [104, 252] width 123 height 13
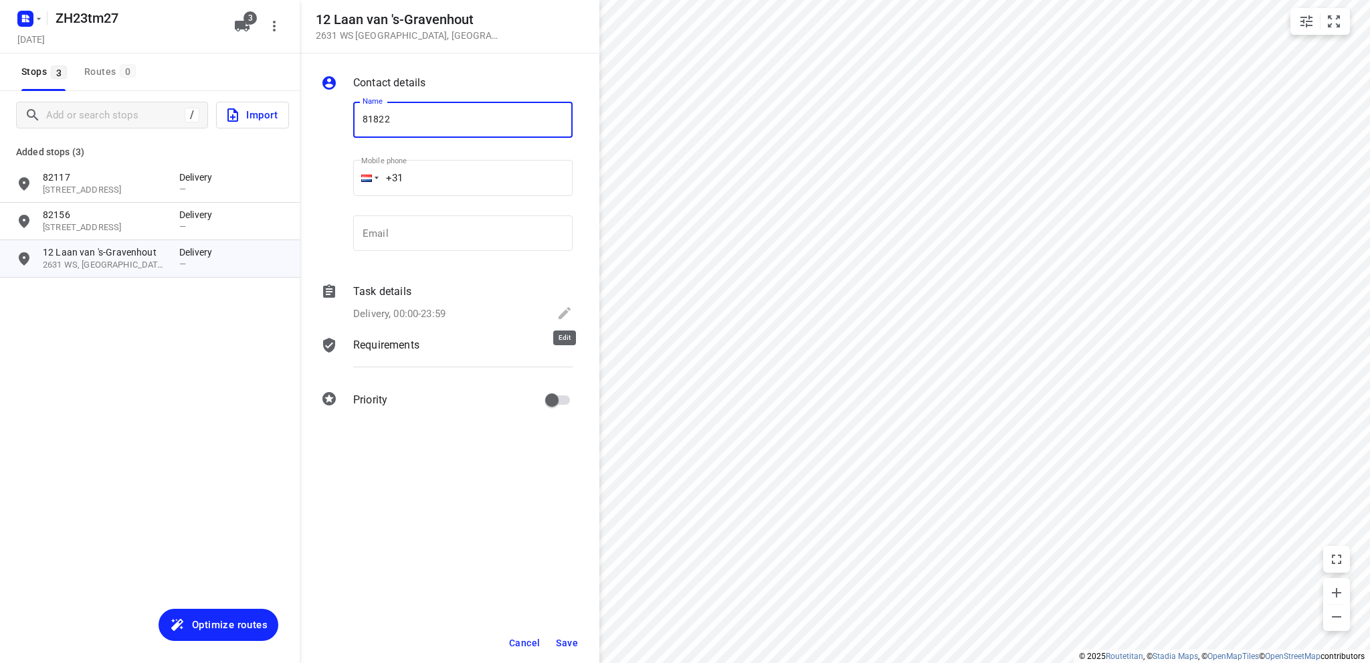
type input "81822"
click at [567, 306] on icon at bounding box center [565, 313] width 16 height 16
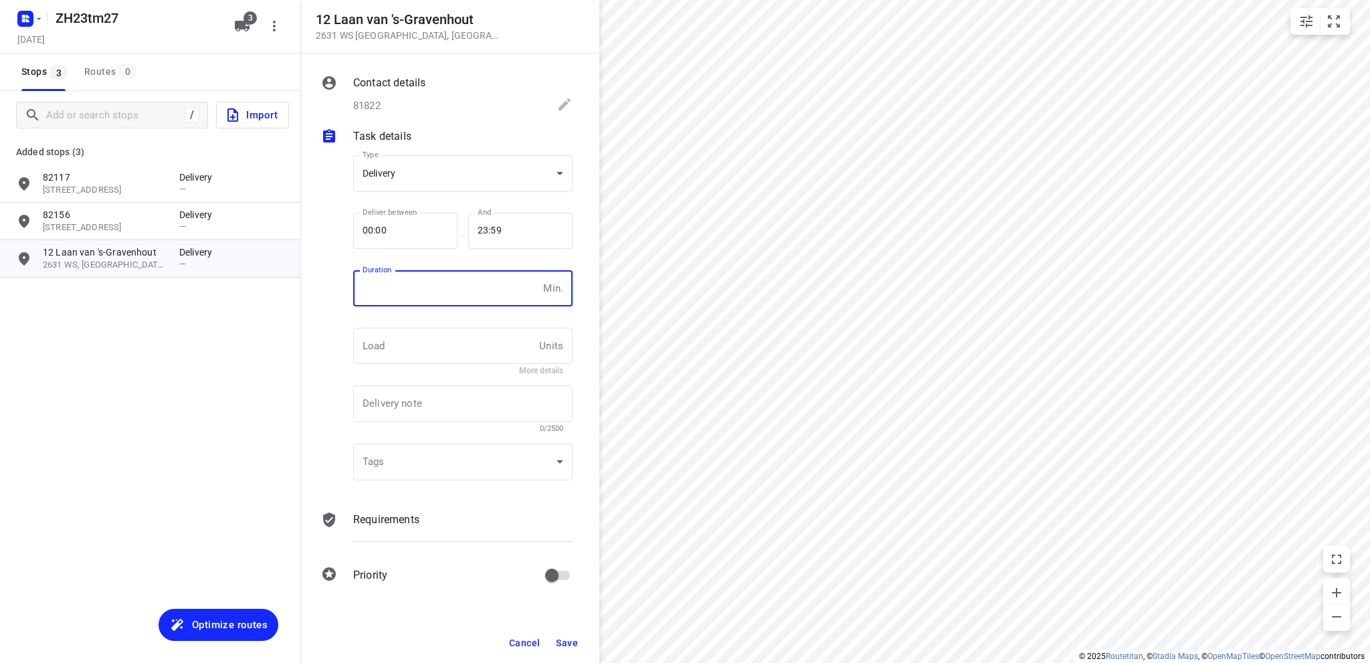
click at [377, 291] on input "number" at bounding box center [445, 288] width 185 height 36
type input "10"
click at [562, 638] on span "Save" at bounding box center [567, 643] width 22 height 11
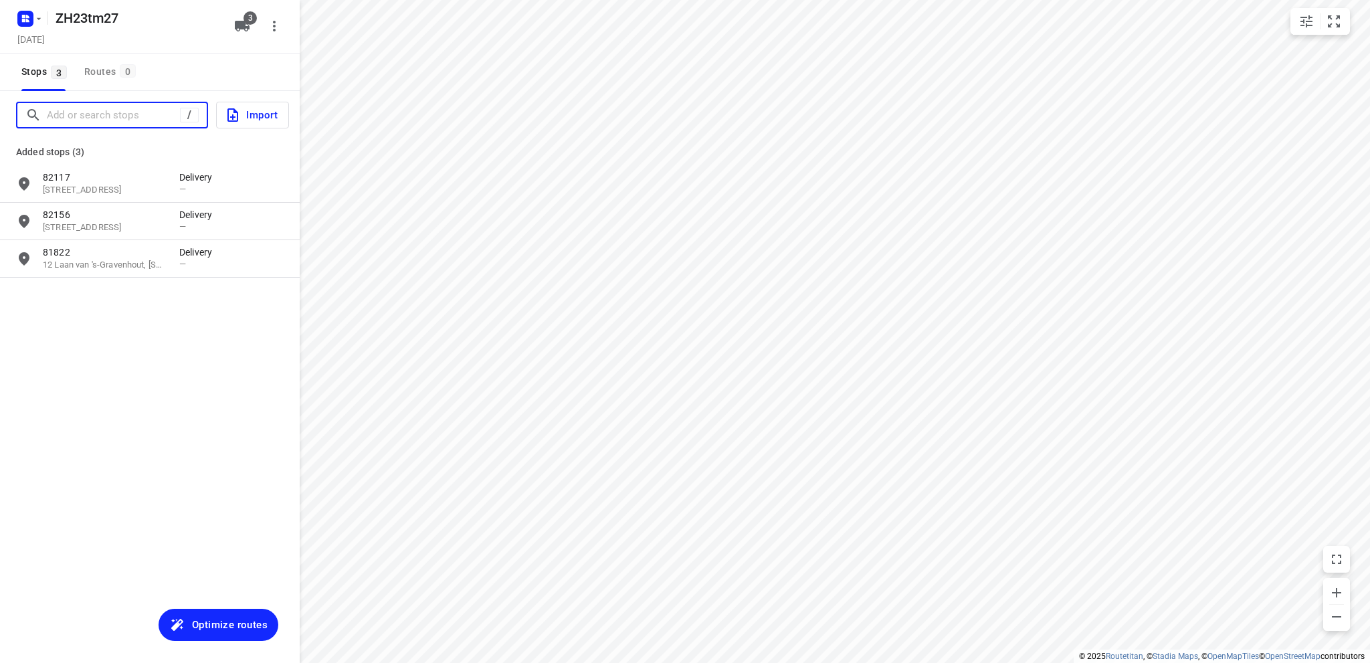
drag, startPoint x: 46, startPoint y: 113, endPoint x: 53, endPoint y: 111, distance: 7.0
click at [47, 112] on input "Add or search stops" at bounding box center [113, 115] width 133 height 21
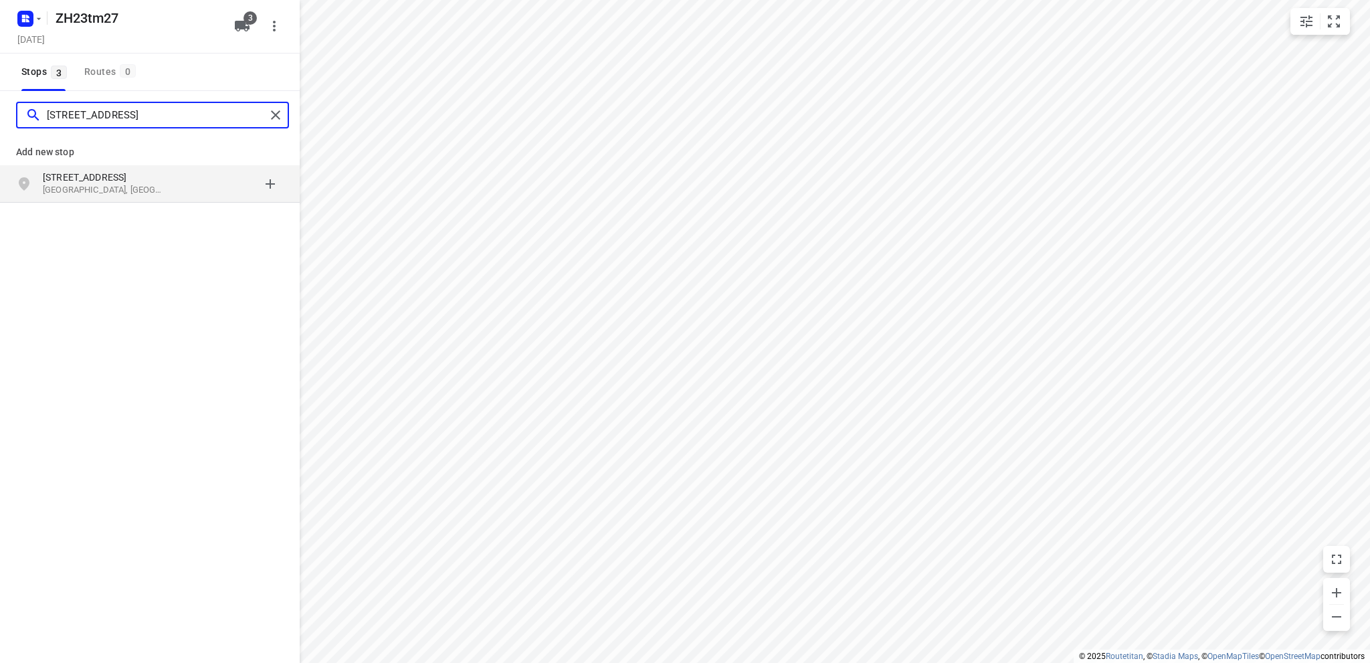
type input "[STREET_ADDRESS]"
click at [67, 184] on p "[GEOGRAPHIC_DATA], [GEOGRAPHIC_DATA]" at bounding box center [104, 190] width 123 height 13
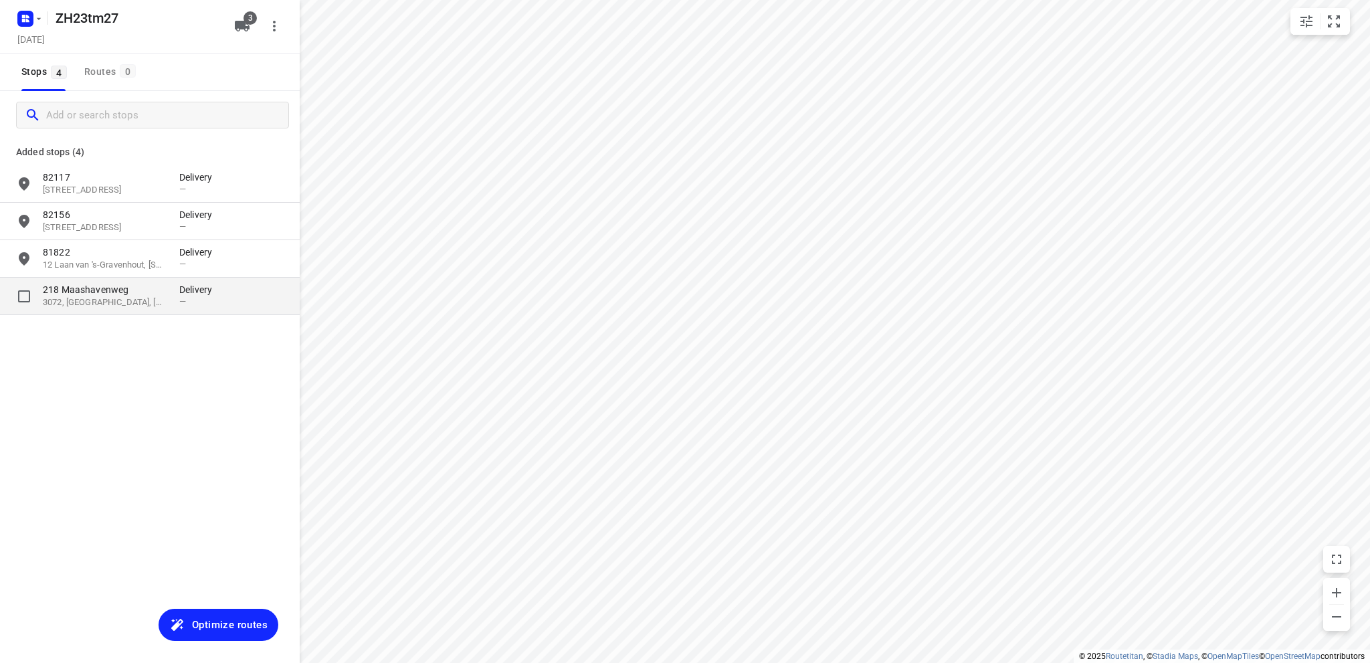
click at [126, 296] on p "3072, [GEOGRAPHIC_DATA], [GEOGRAPHIC_DATA]" at bounding box center [104, 302] width 123 height 13
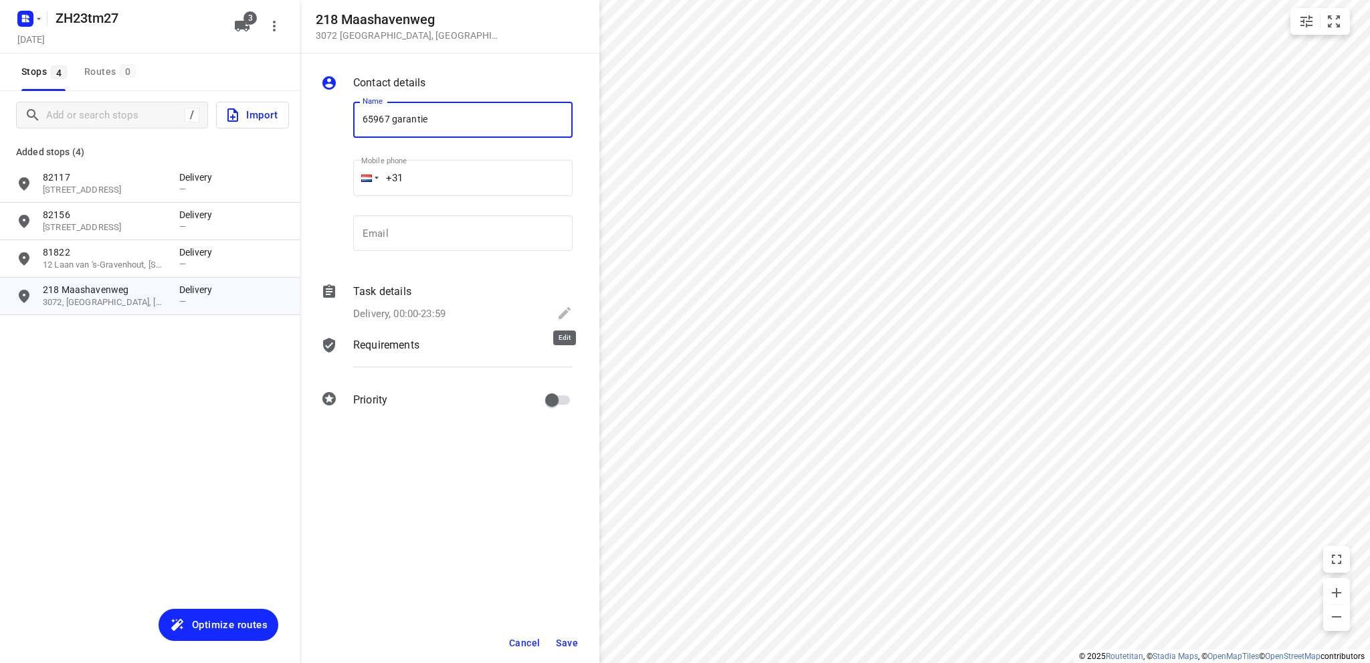
type input "65967 garantie"
click at [562, 305] on icon at bounding box center [565, 313] width 16 height 16
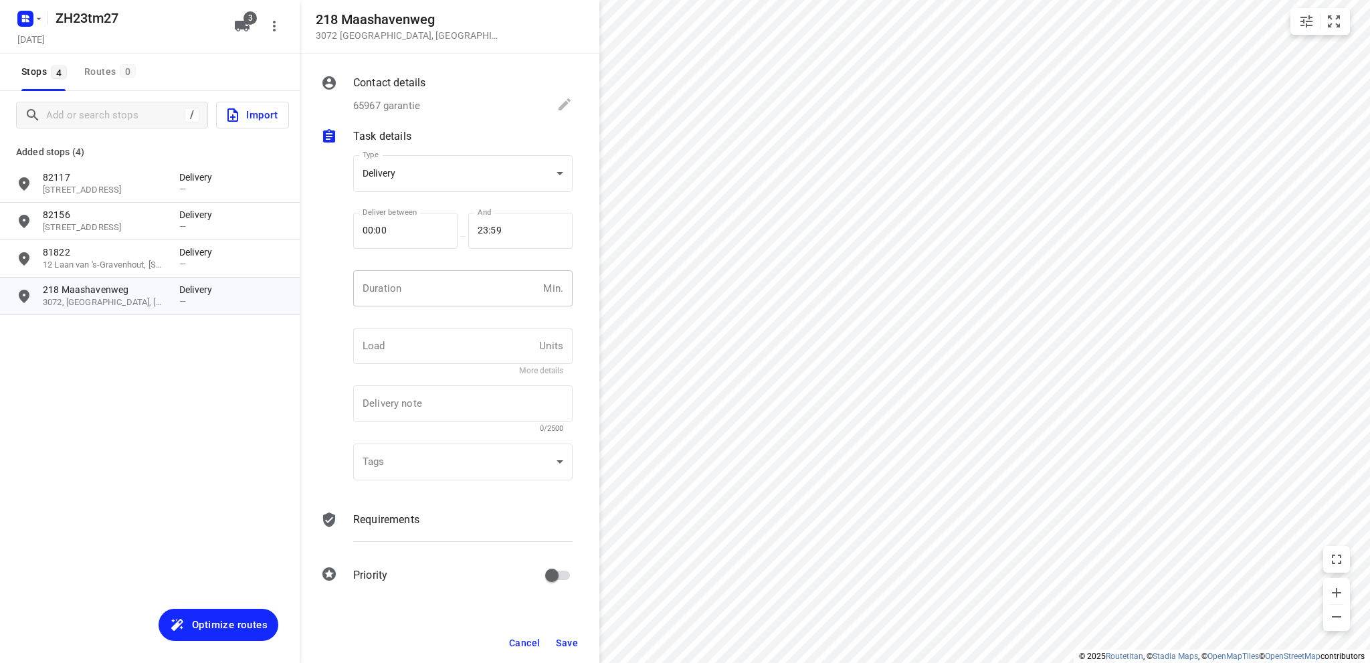
click at [390, 284] on input "number" at bounding box center [445, 288] width 185 height 36
type input "10"
click at [567, 633] on button "Save" at bounding box center [567, 643] width 33 height 24
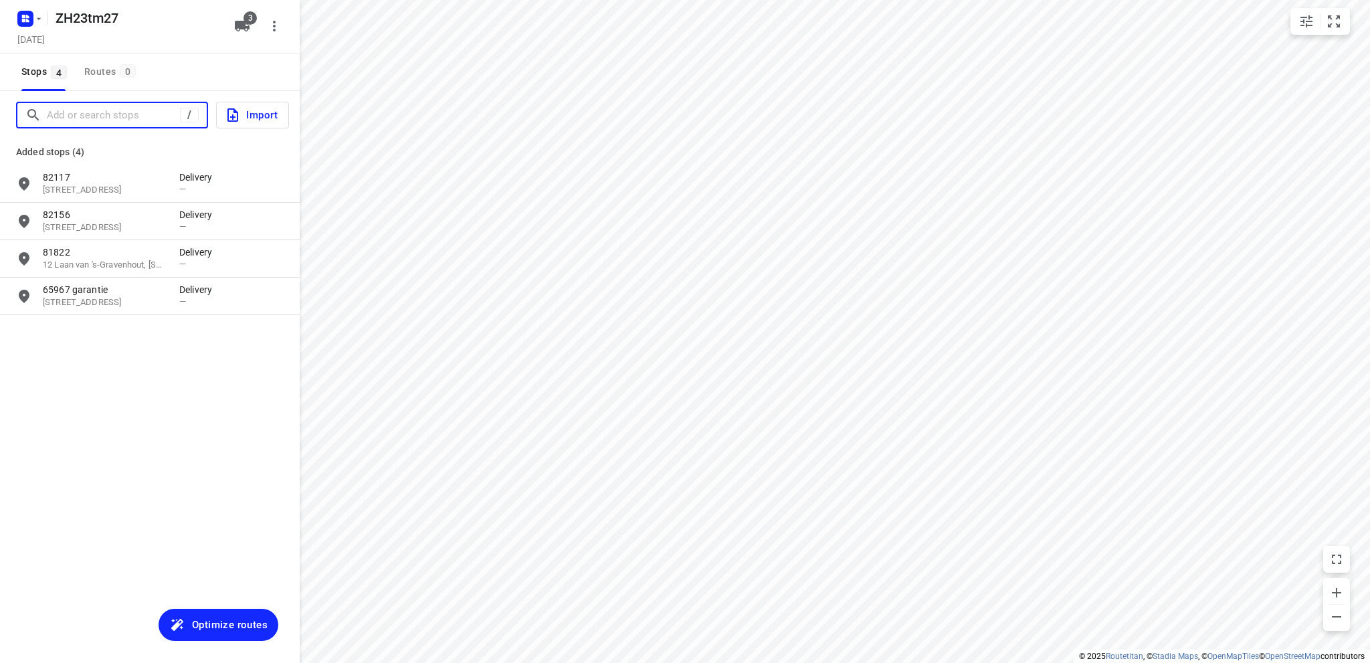
click at [108, 118] on input "Add or search stops" at bounding box center [113, 115] width 133 height 21
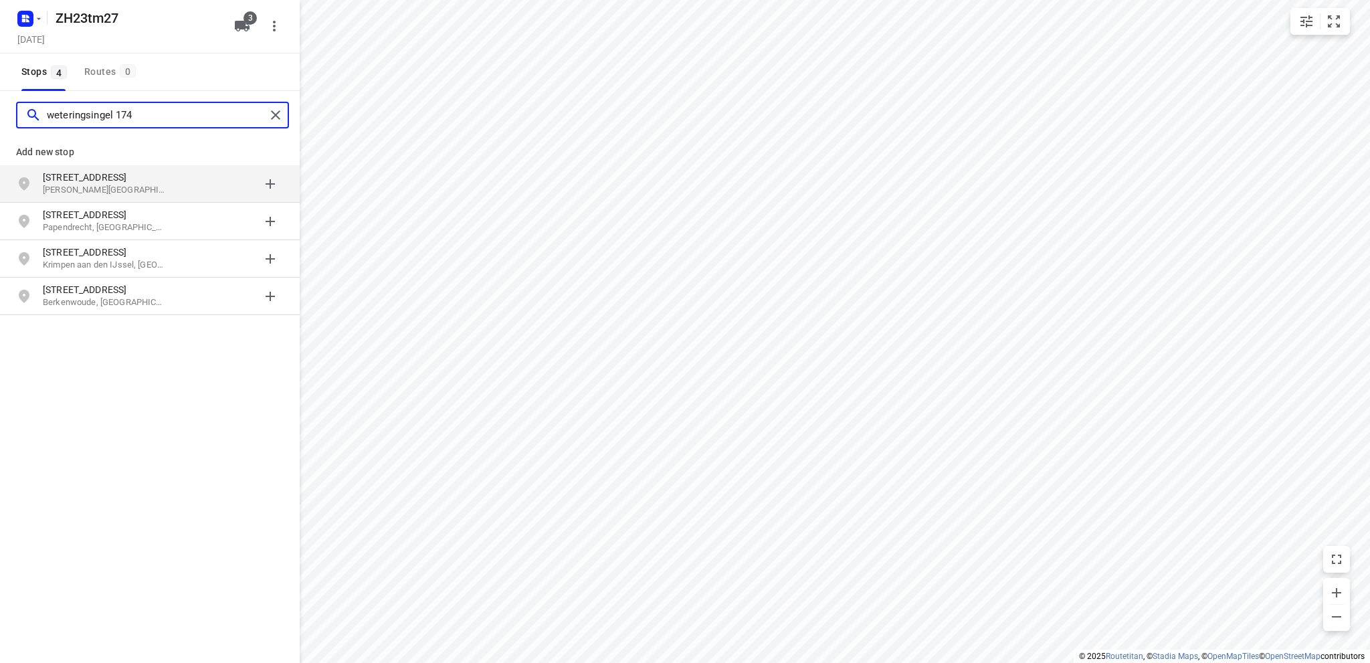
type input "weteringsingel 174"
click at [93, 175] on p "Weteringsingel 174" at bounding box center [104, 177] width 123 height 13
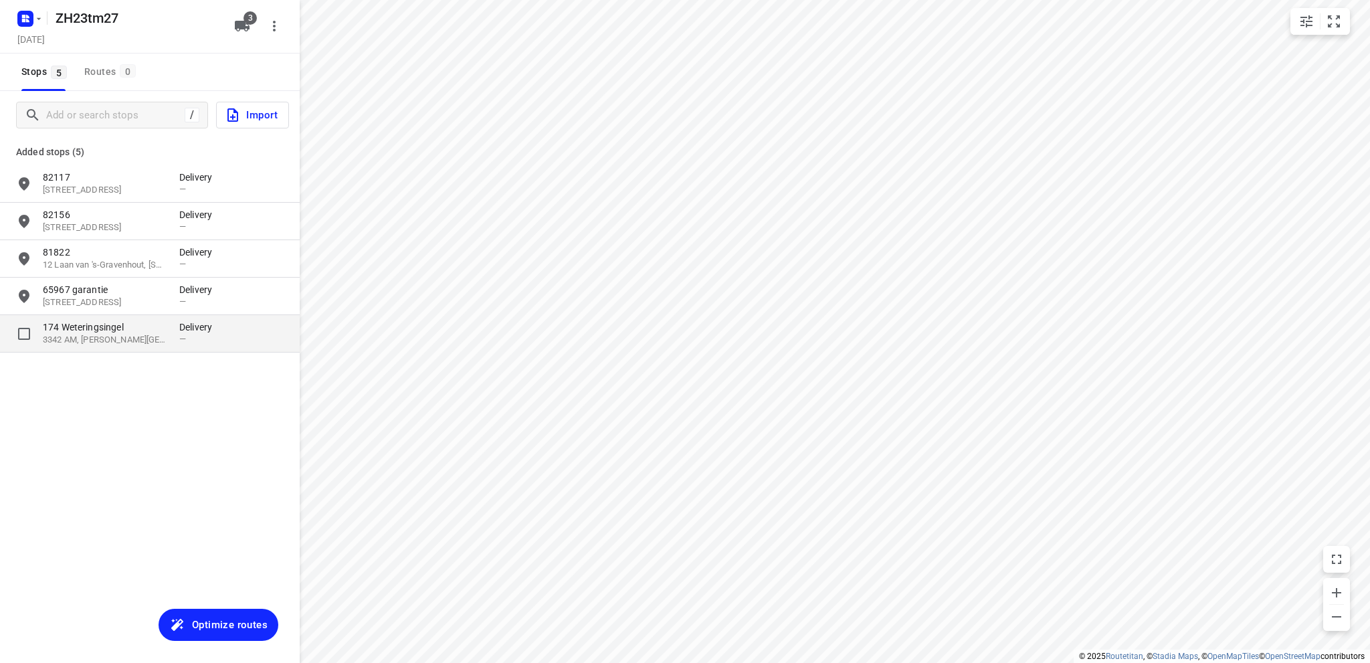
click at [108, 331] on p "174 Weteringsingel" at bounding box center [104, 326] width 123 height 13
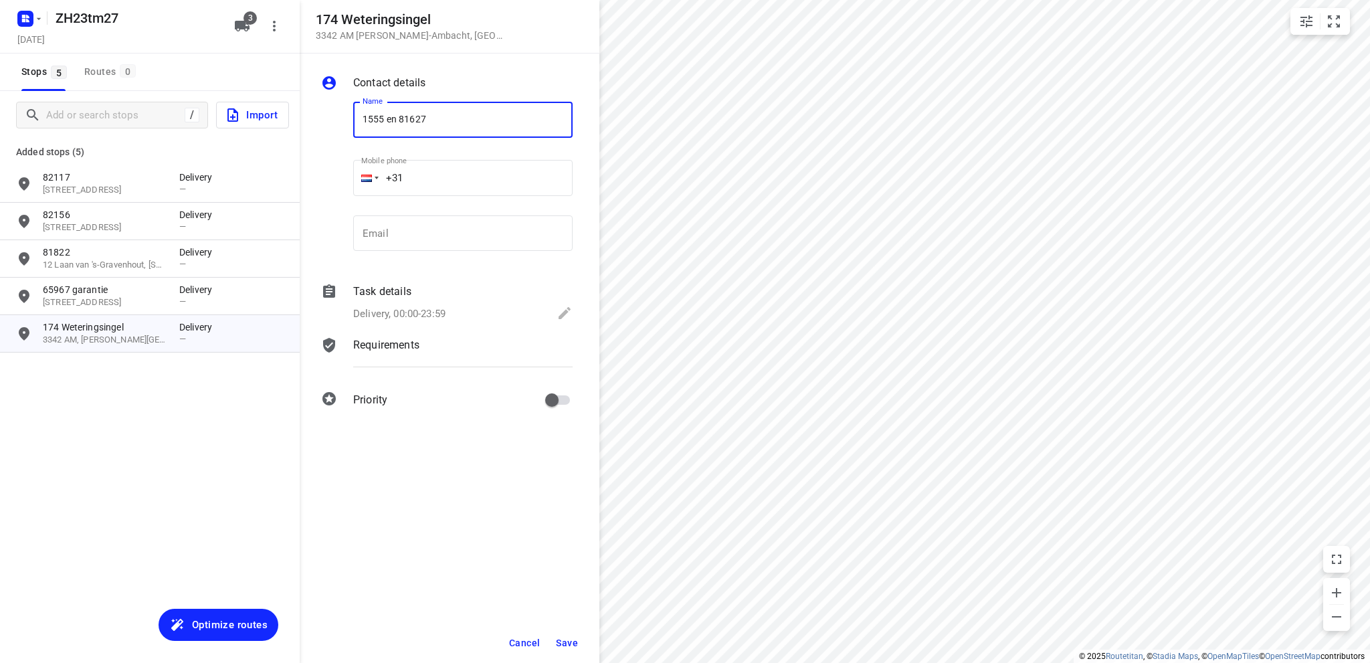
type input "1555 en 81627"
click at [567, 310] on icon at bounding box center [565, 313] width 12 height 12
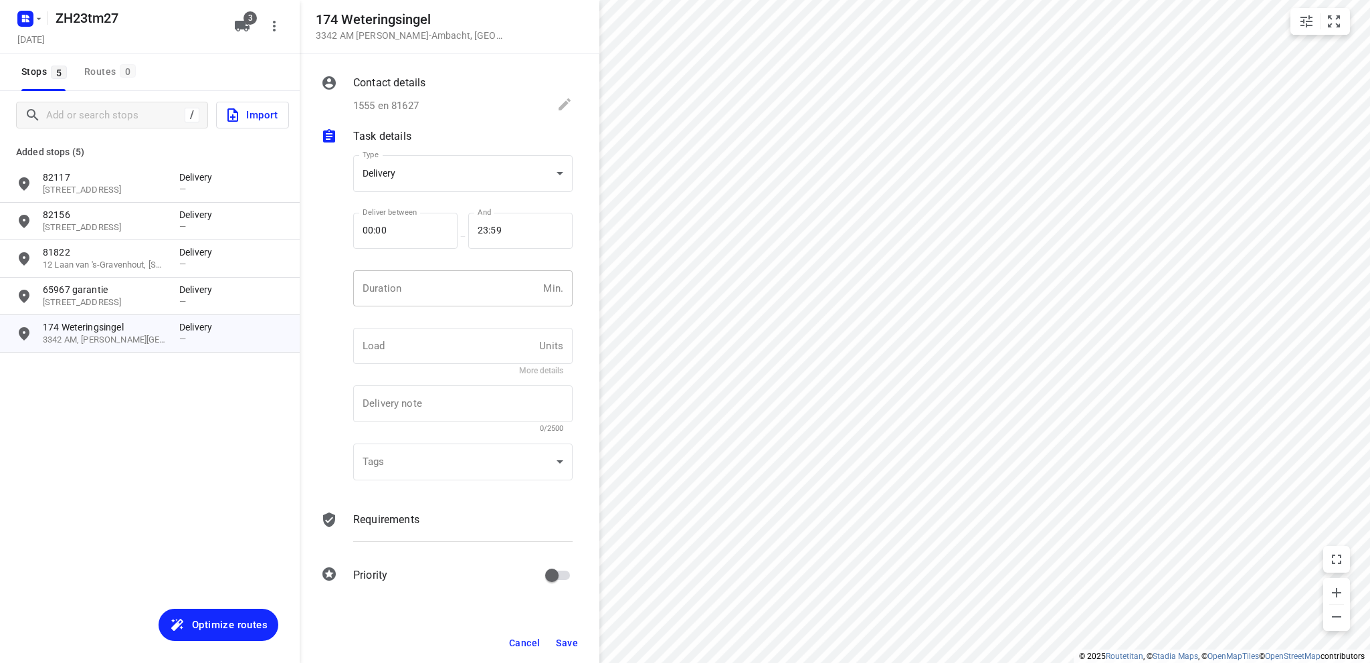
click at [440, 283] on input "number" at bounding box center [445, 288] width 185 height 36
type input "10"
click at [559, 635] on button "Save" at bounding box center [567, 643] width 33 height 24
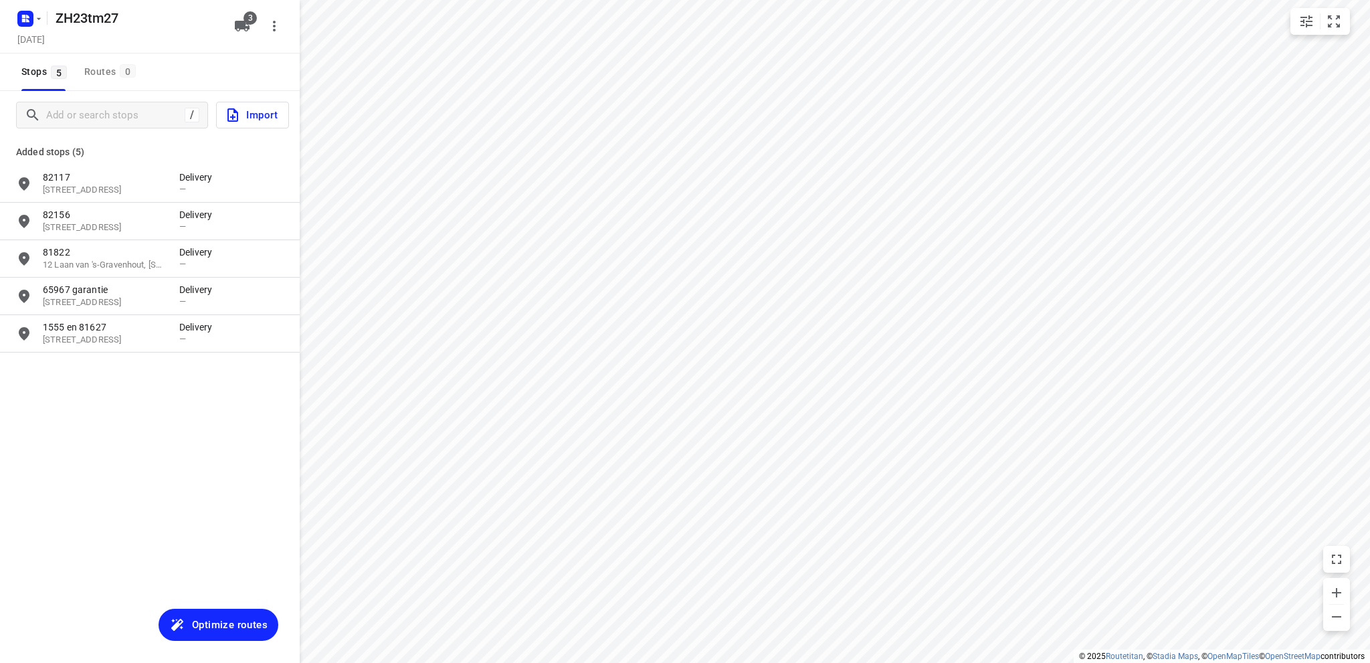
click at [235, 625] on span "Optimize routes" at bounding box center [230, 624] width 76 height 17
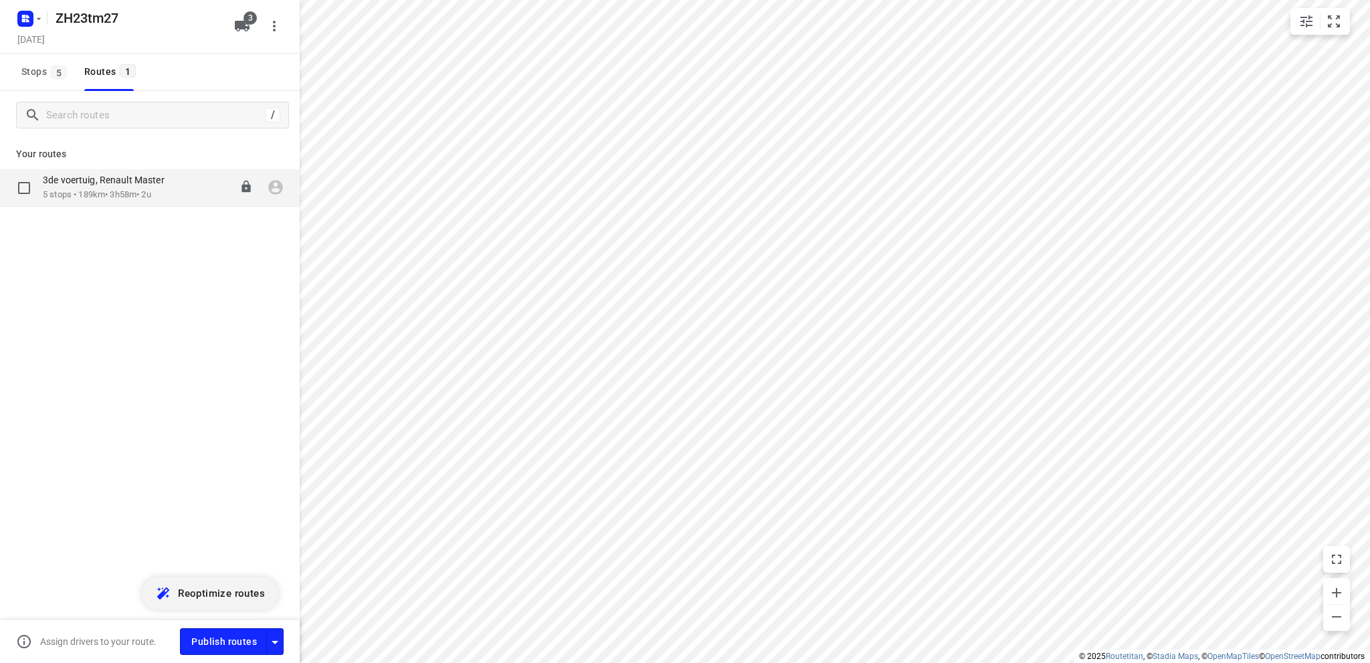
click at [101, 187] on div "3de voertuig, Renault Master" at bounding box center [110, 181] width 135 height 15
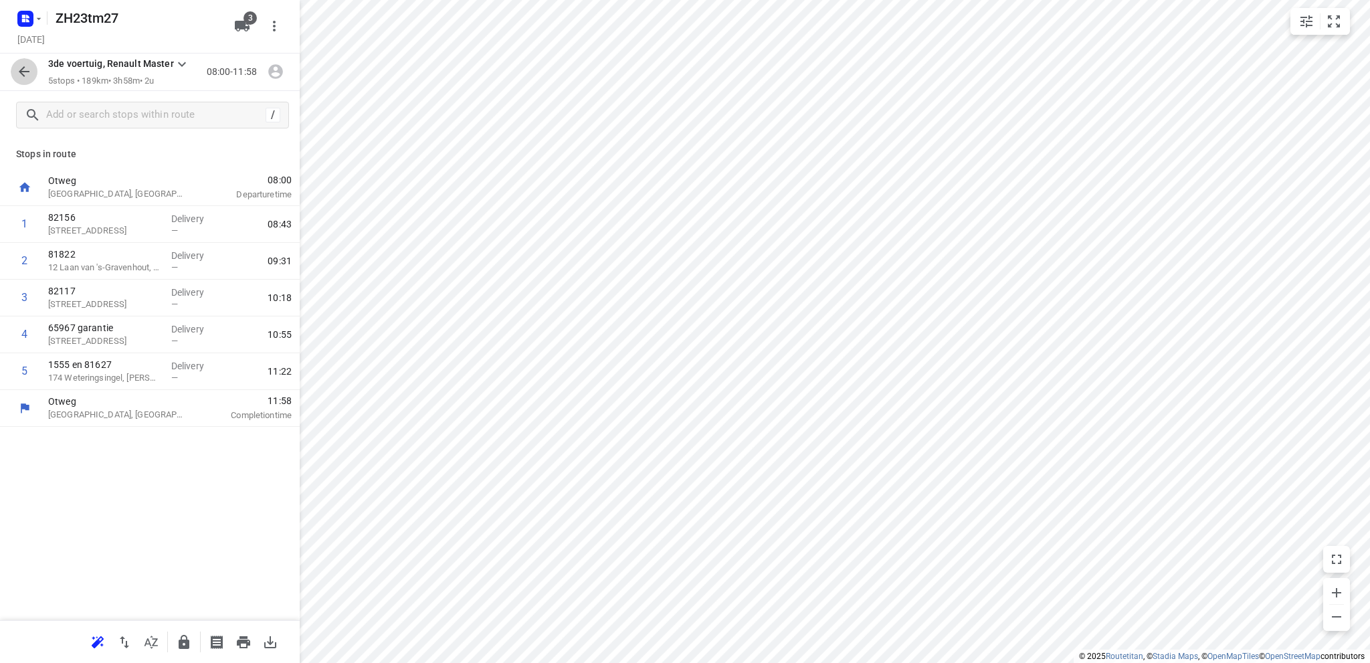
click at [25, 69] on icon "button" at bounding box center [24, 72] width 16 height 16
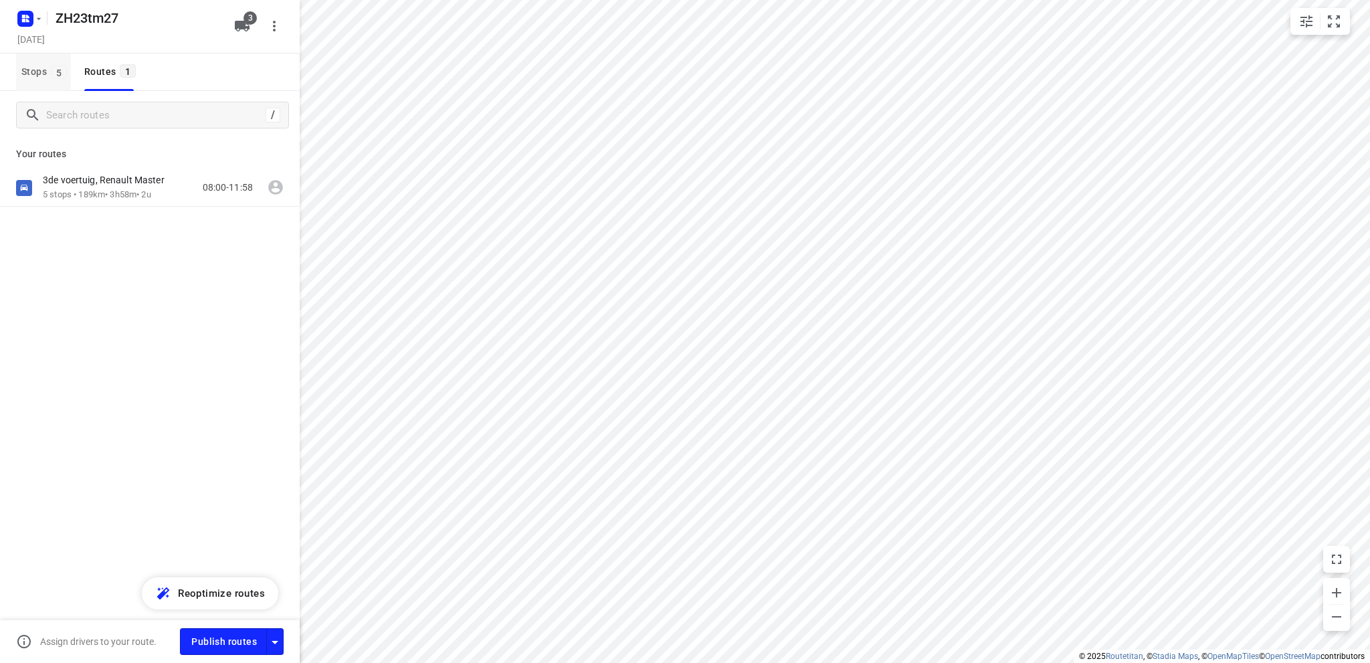
click at [33, 72] on span "Stops 5" at bounding box center [46, 72] width 50 height 17
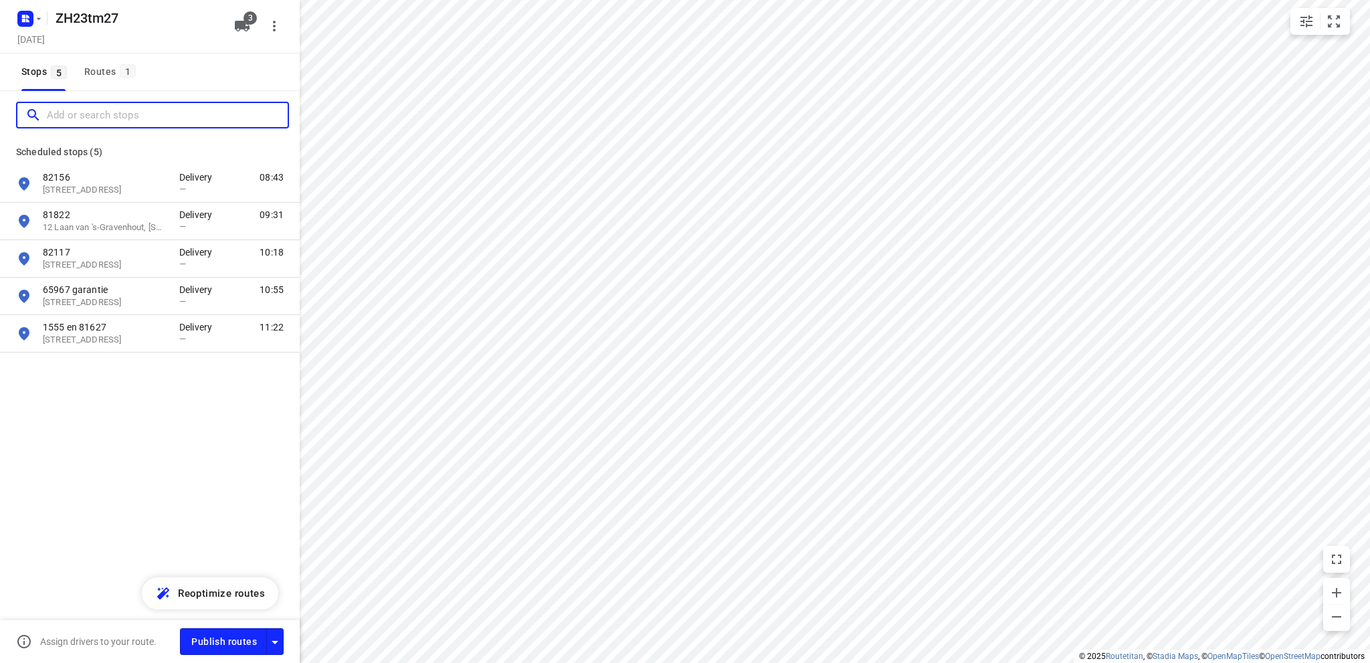
click at [92, 117] on input "Add or search stops" at bounding box center [167, 115] width 241 height 21
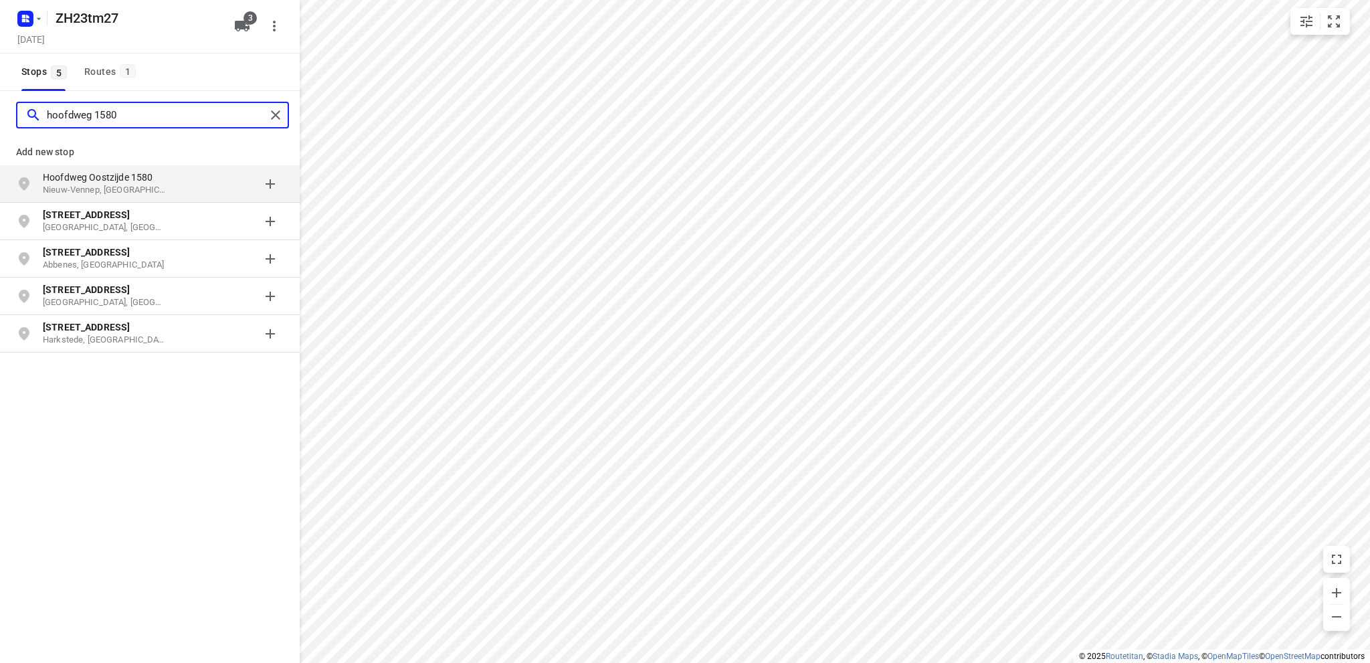
type input "hoofdweg 1580"
click at [110, 185] on p "Nieuw-Vennep, Nederland" at bounding box center [104, 190] width 123 height 13
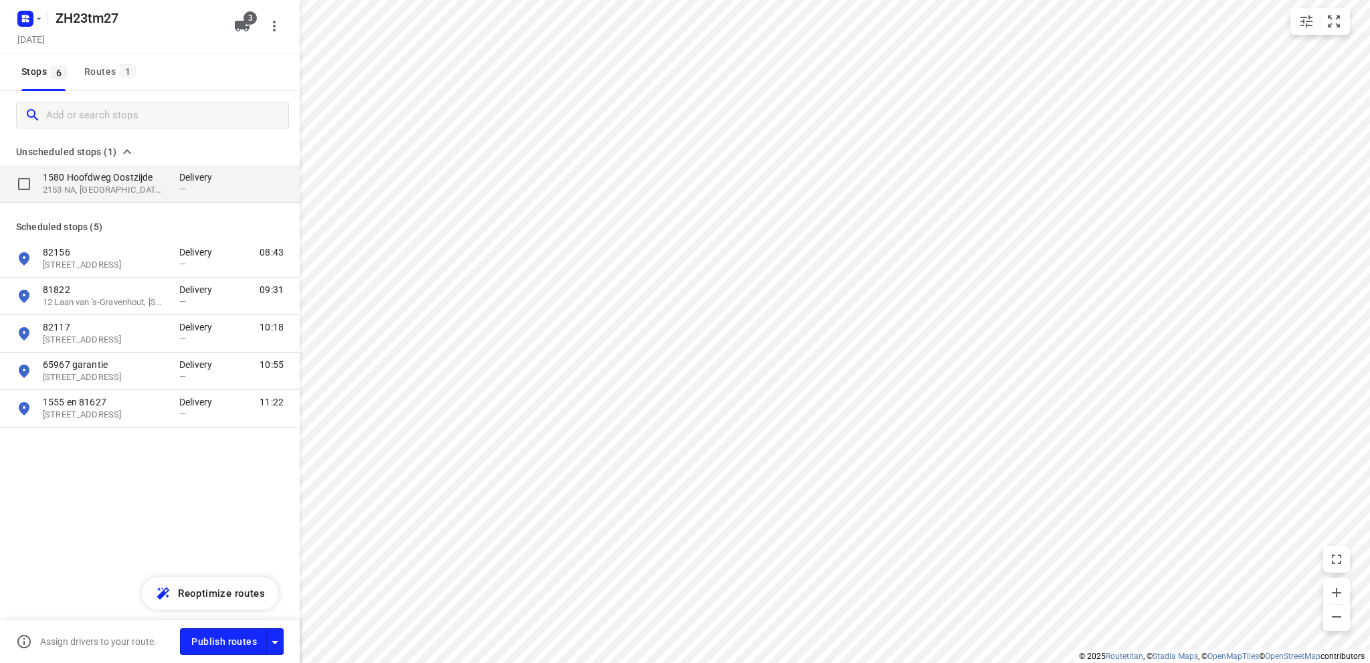
click at [106, 177] on p "1580 Hoofdweg Oostzijde" at bounding box center [104, 177] width 123 height 13
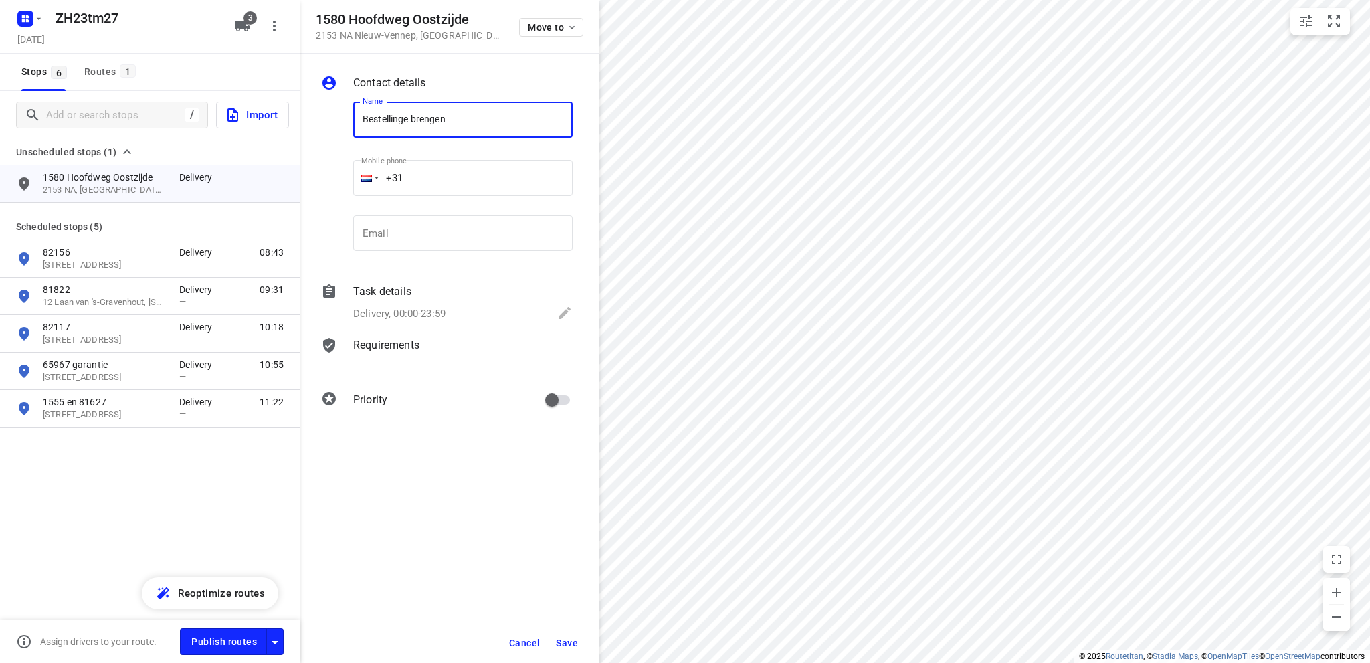
click at [407, 122] on input "Bestellinge brengen" at bounding box center [462, 120] width 219 height 36
type input "Bestellingen brengen"
click at [561, 310] on icon at bounding box center [565, 313] width 16 height 16
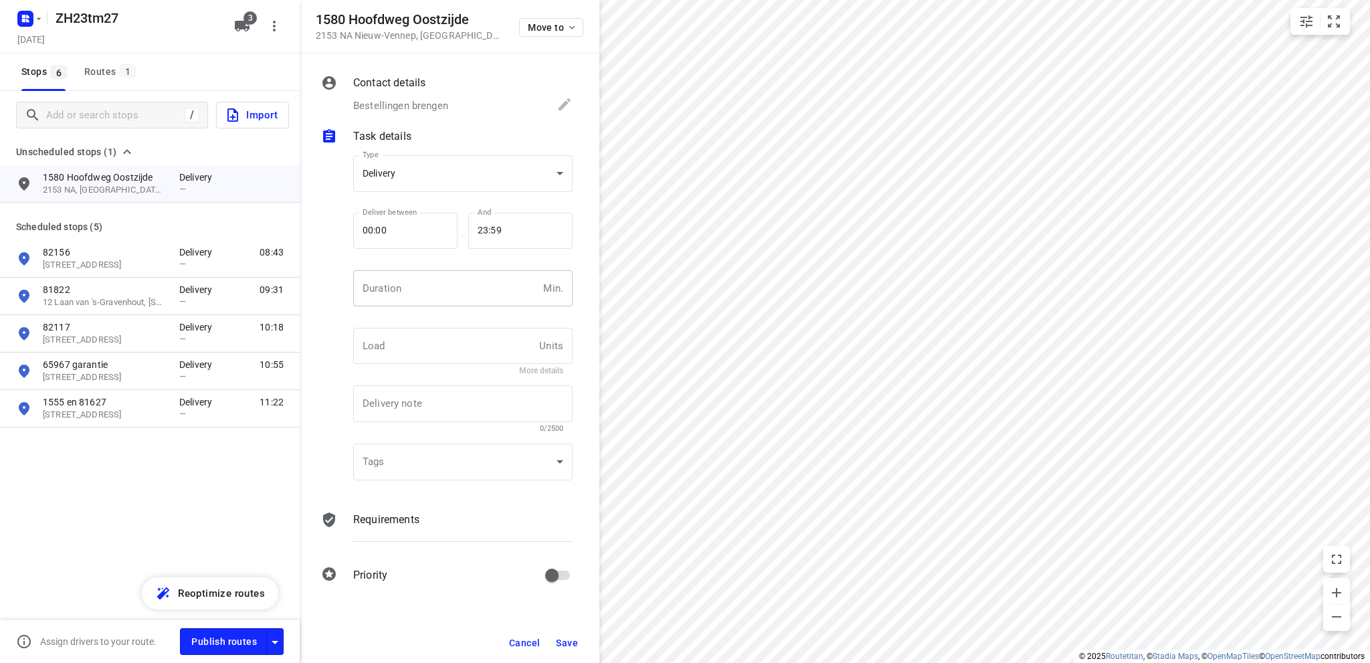
click at [444, 291] on input "number" at bounding box center [445, 288] width 185 height 36
type input "10"
click at [566, 639] on span "Save" at bounding box center [567, 643] width 22 height 11
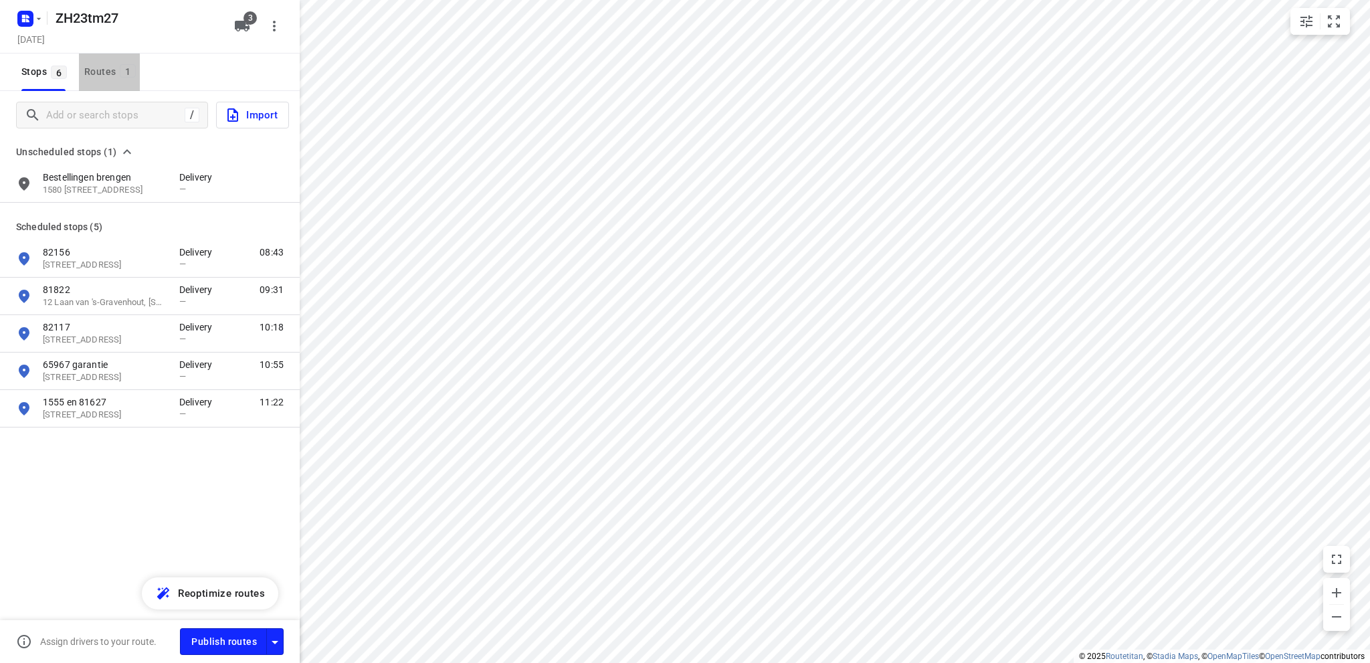
click at [96, 68] on div "Routes 1" at bounding box center [112, 72] width 56 height 17
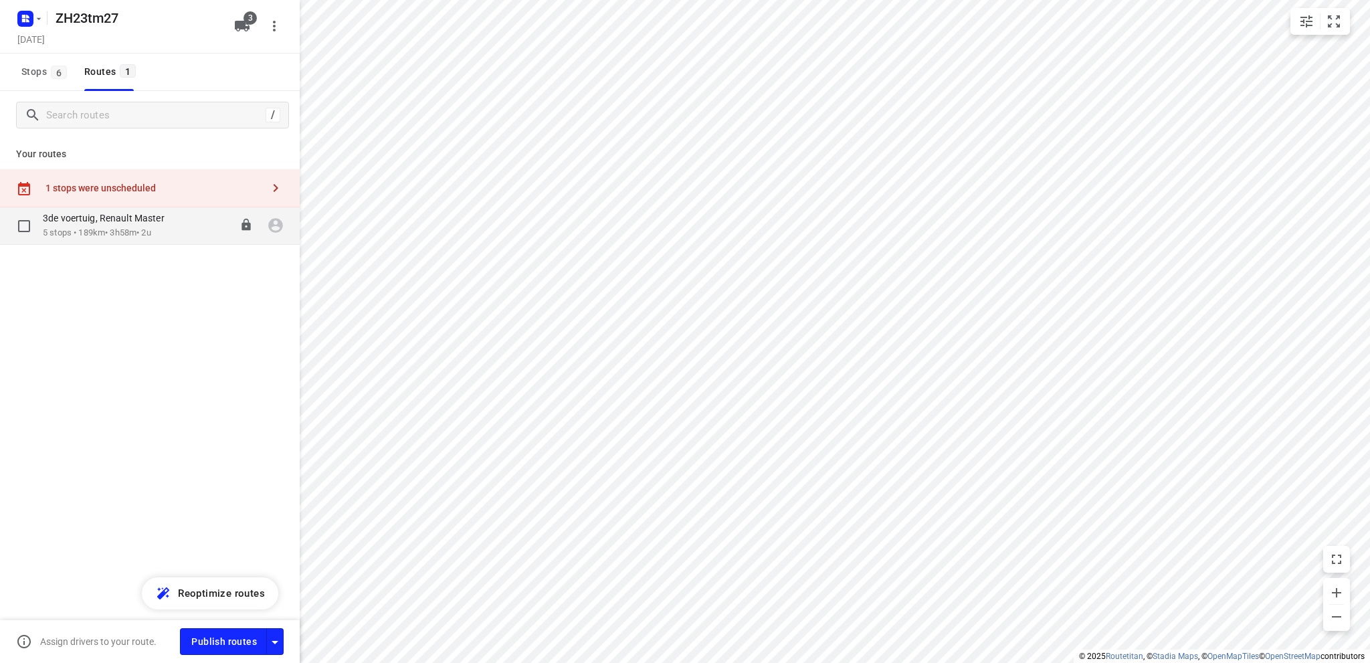
click at [128, 222] on p "3de voertuig, Renault Master" at bounding box center [108, 218] width 130 height 12
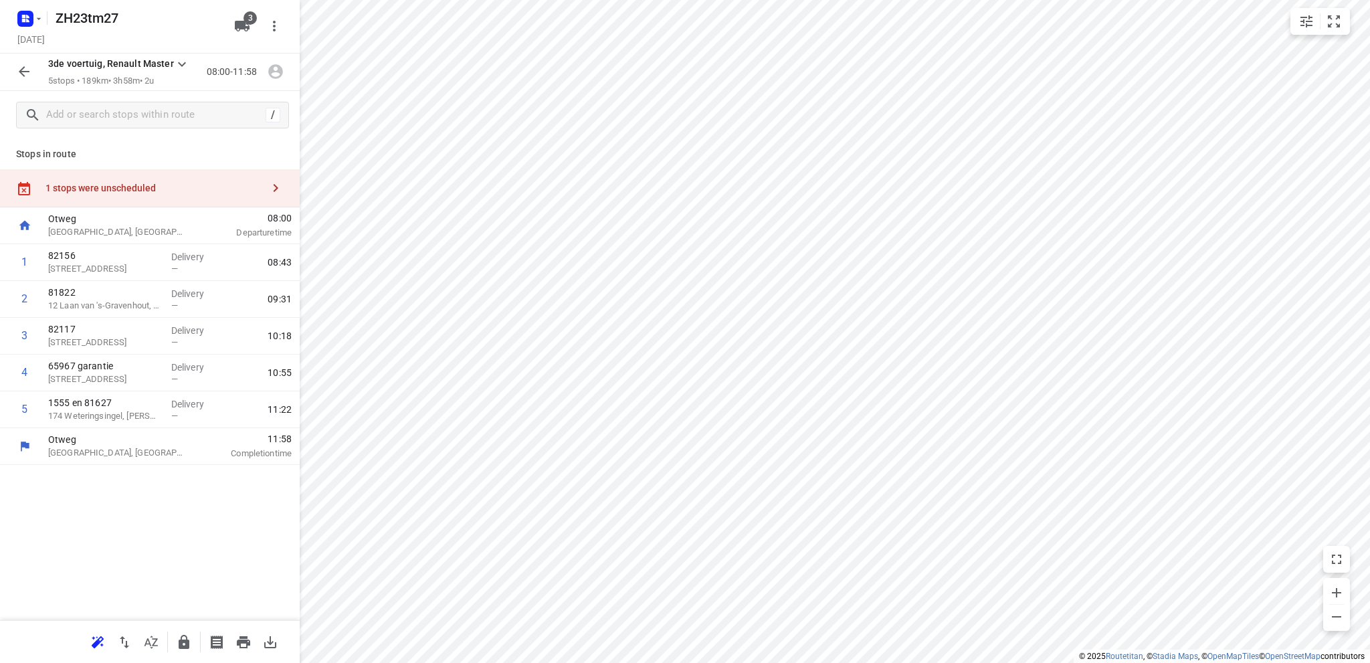
click at [120, 195] on div "1 stops were unscheduled" at bounding box center [150, 188] width 300 height 38
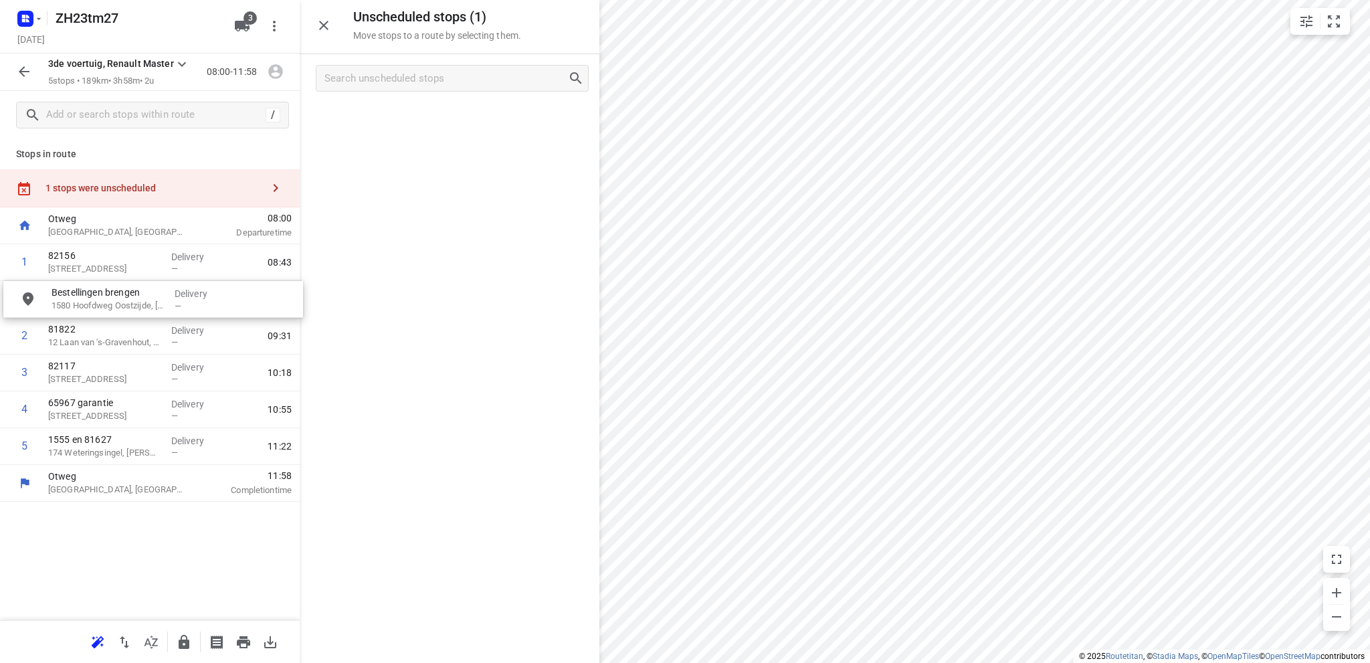
drag, startPoint x: 396, startPoint y: 122, endPoint x: 100, endPoint y: 305, distance: 348.1
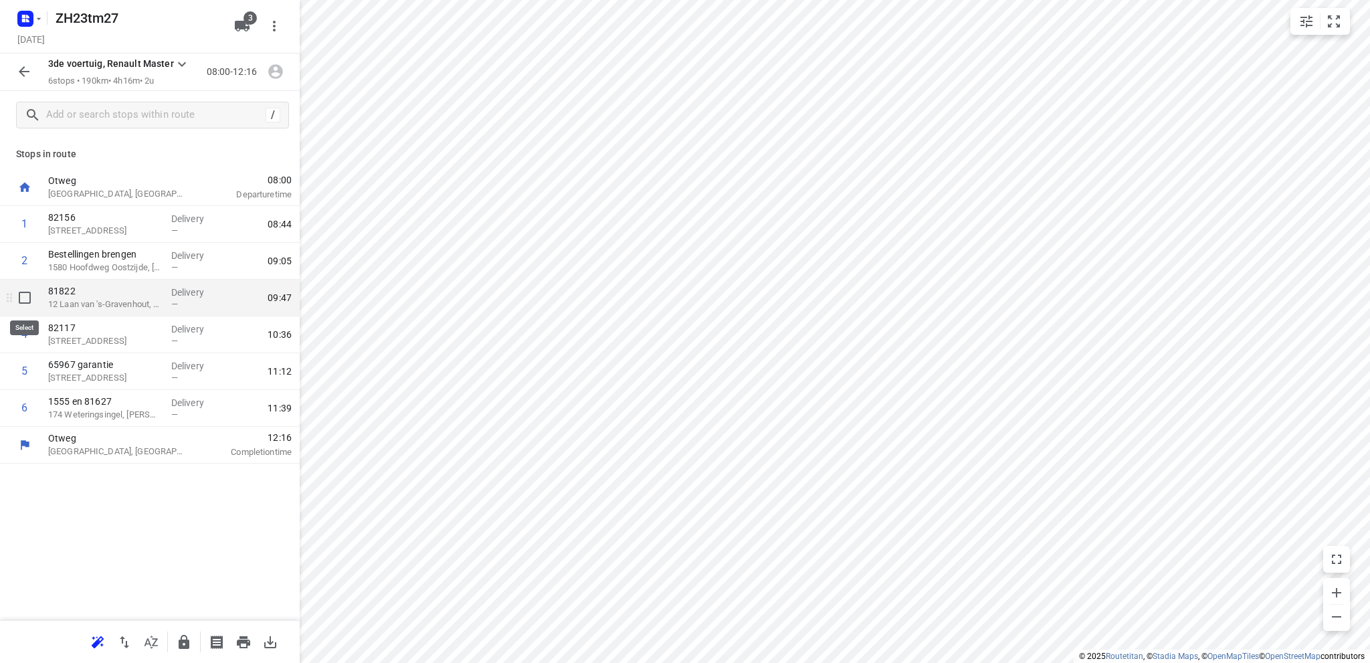
drag, startPoint x: 23, startPoint y: 298, endPoint x: 47, endPoint y: 286, distance: 26.9
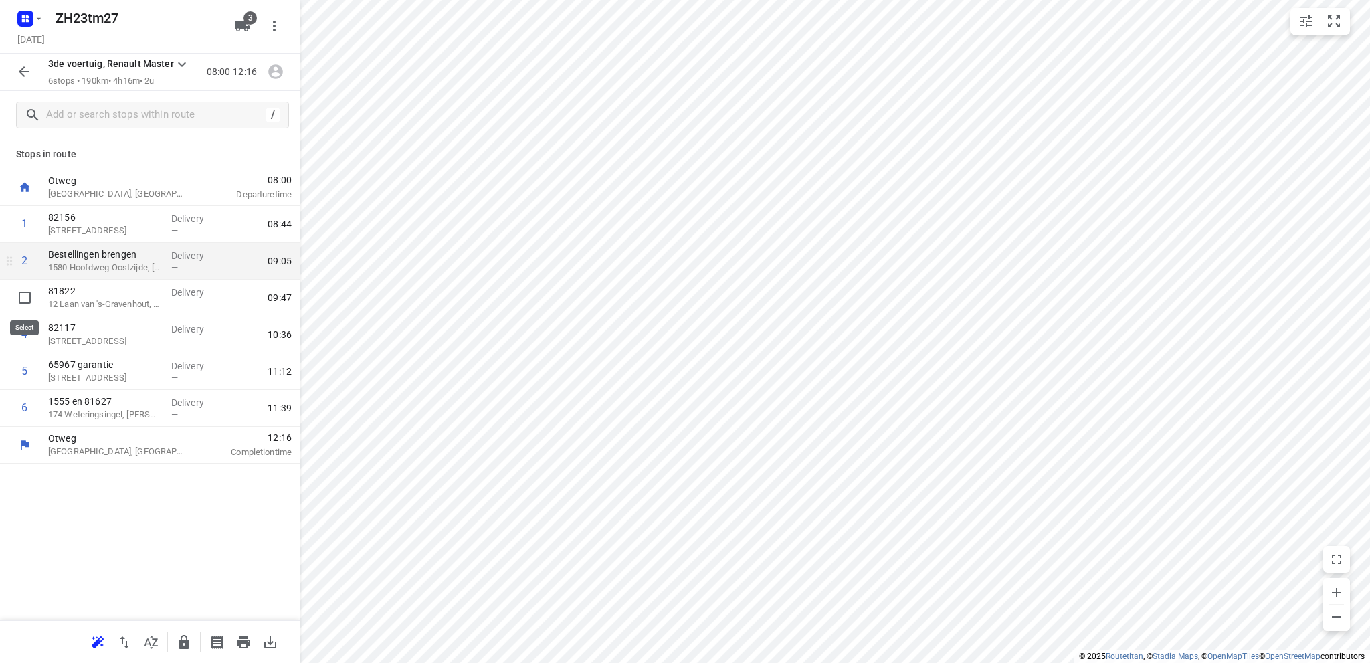
click at [24, 298] on input "checkbox" at bounding box center [24, 297] width 27 height 27
checkbox input "true"
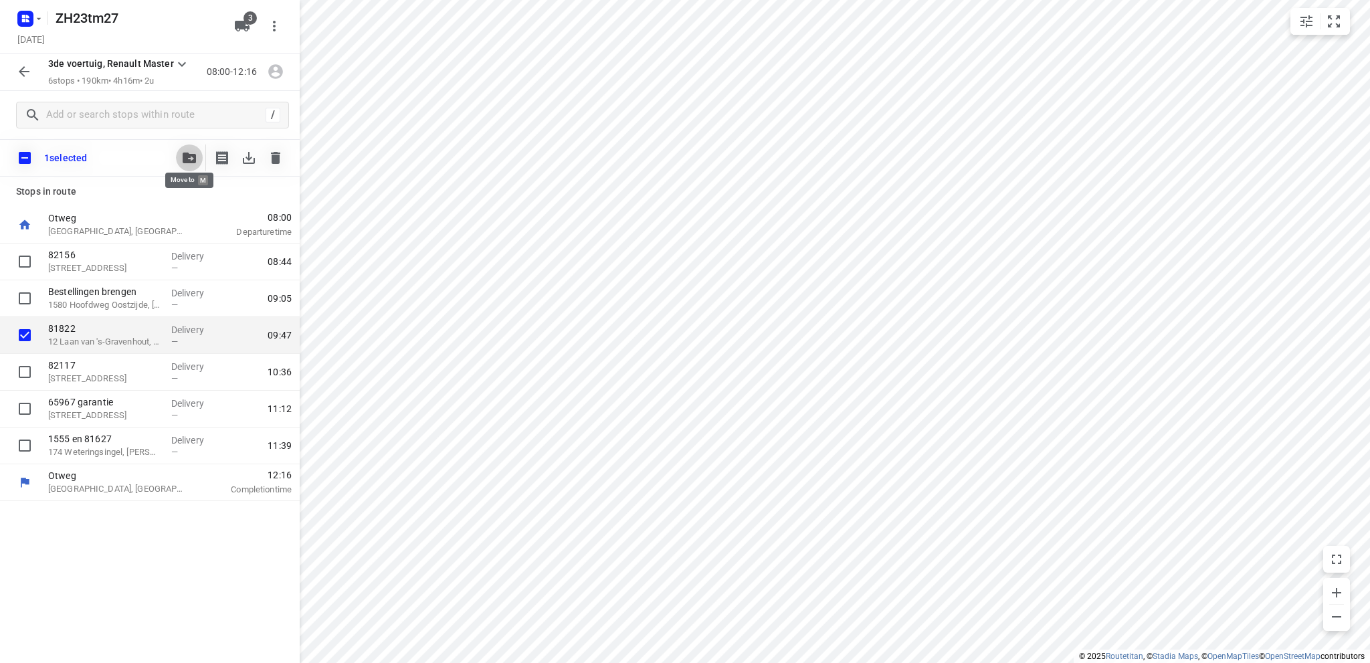
click at [190, 157] on icon "button" at bounding box center [189, 158] width 13 height 11
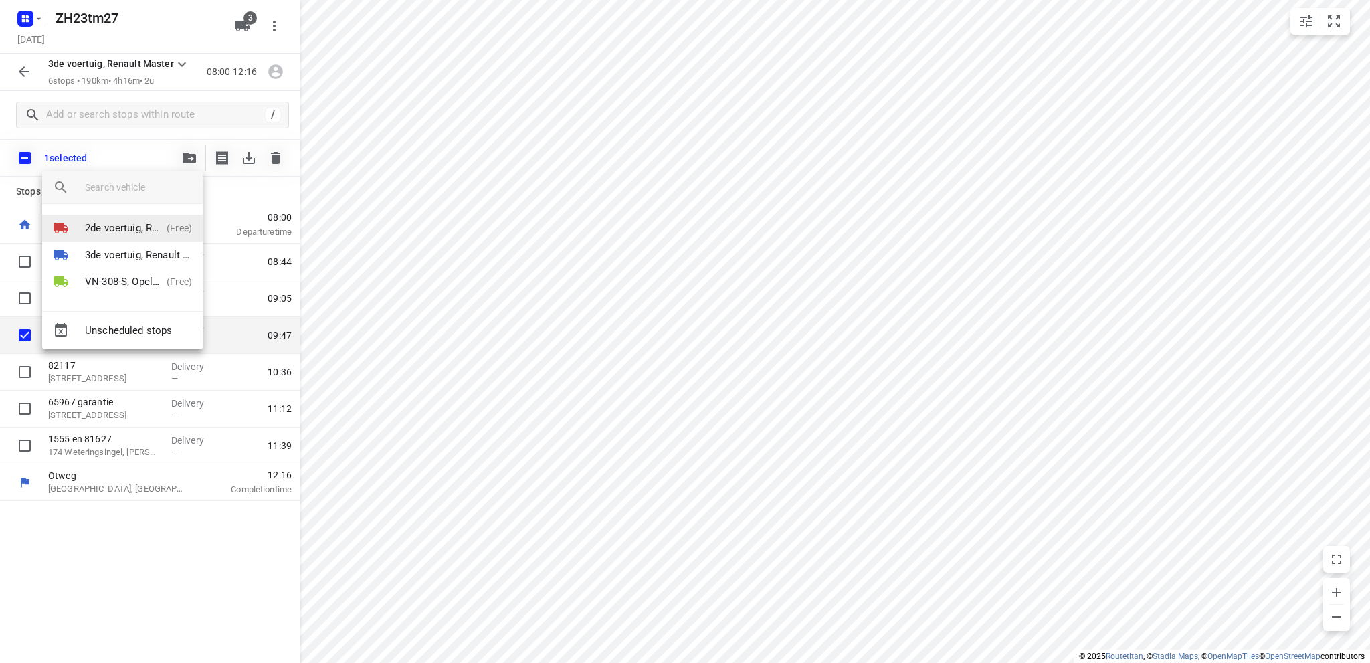
click at [131, 224] on p "2de voertuig, Renault Master" at bounding box center [123, 228] width 76 height 15
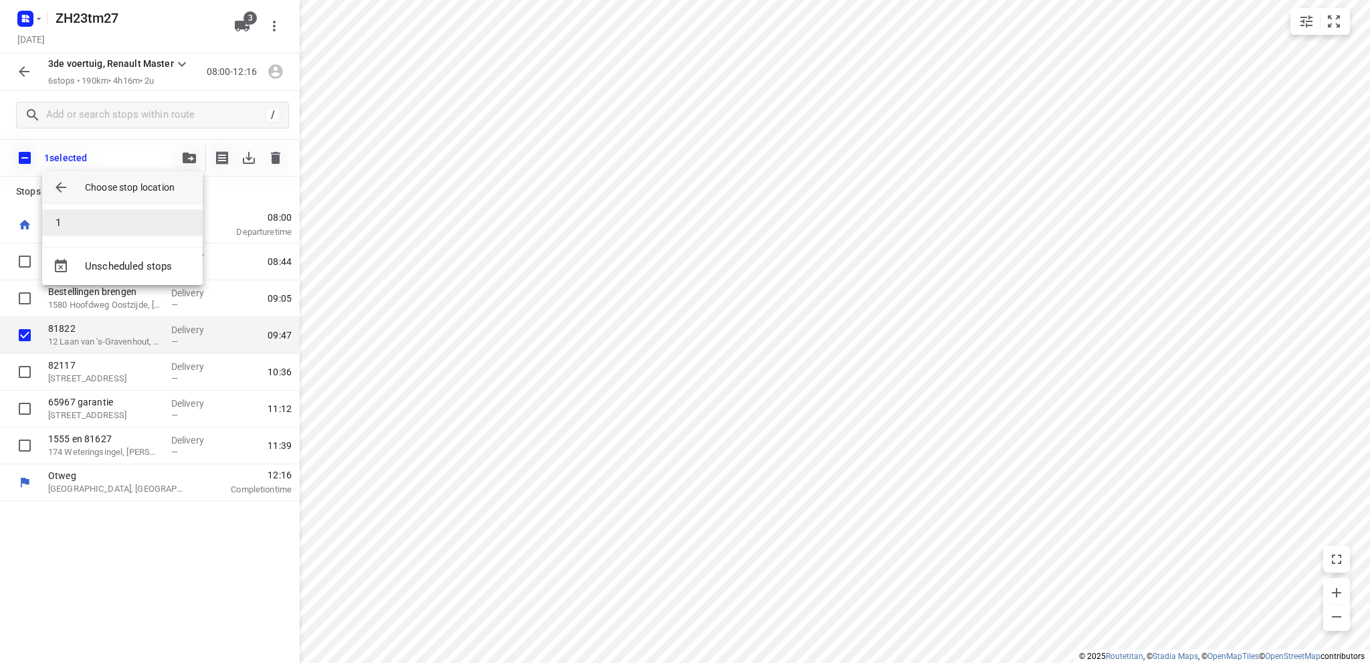
click at [131, 224] on li "1" at bounding box center [122, 222] width 161 height 27
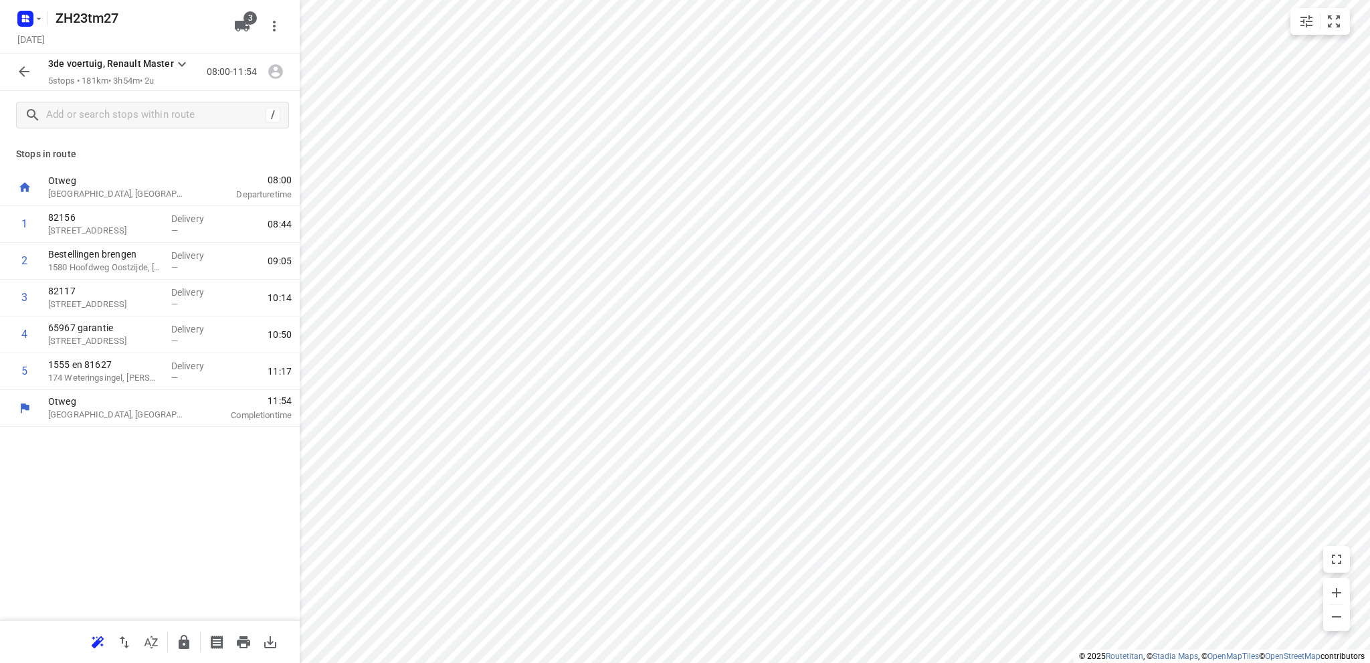
click at [27, 68] on icon "button" at bounding box center [24, 72] width 16 height 16
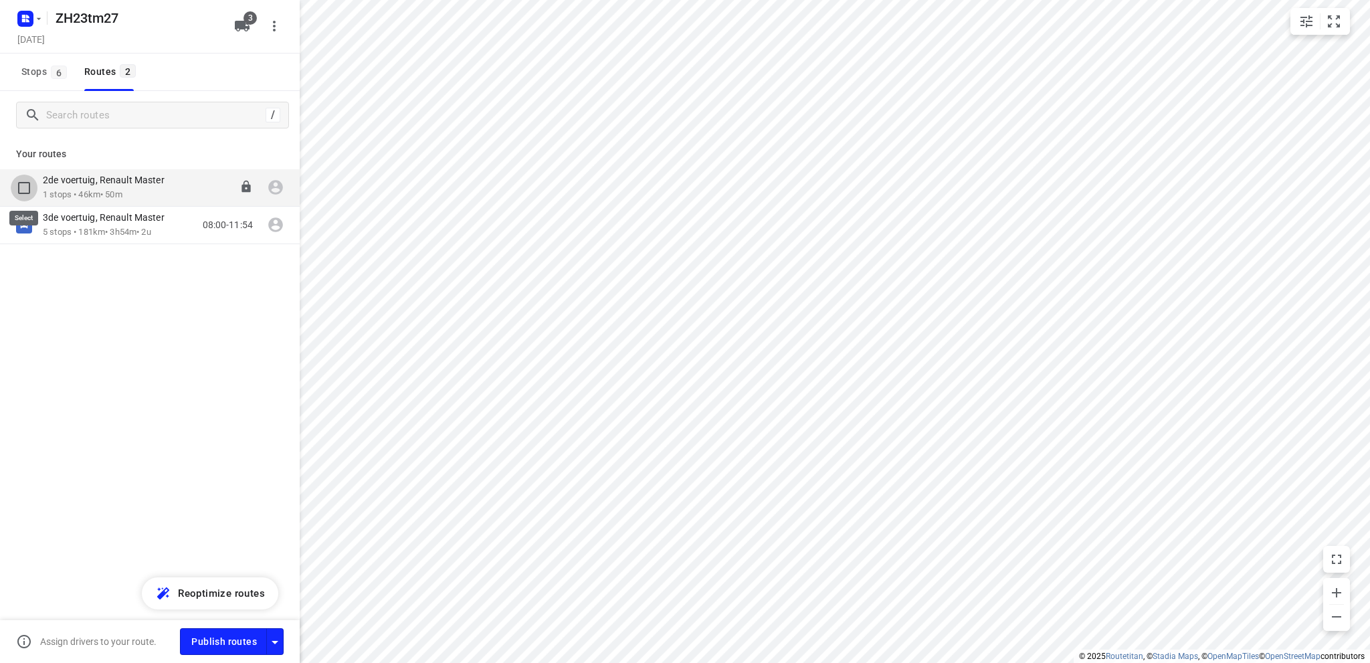
click at [27, 185] on input "checkbox" at bounding box center [24, 188] width 27 height 27
checkbox input "true"
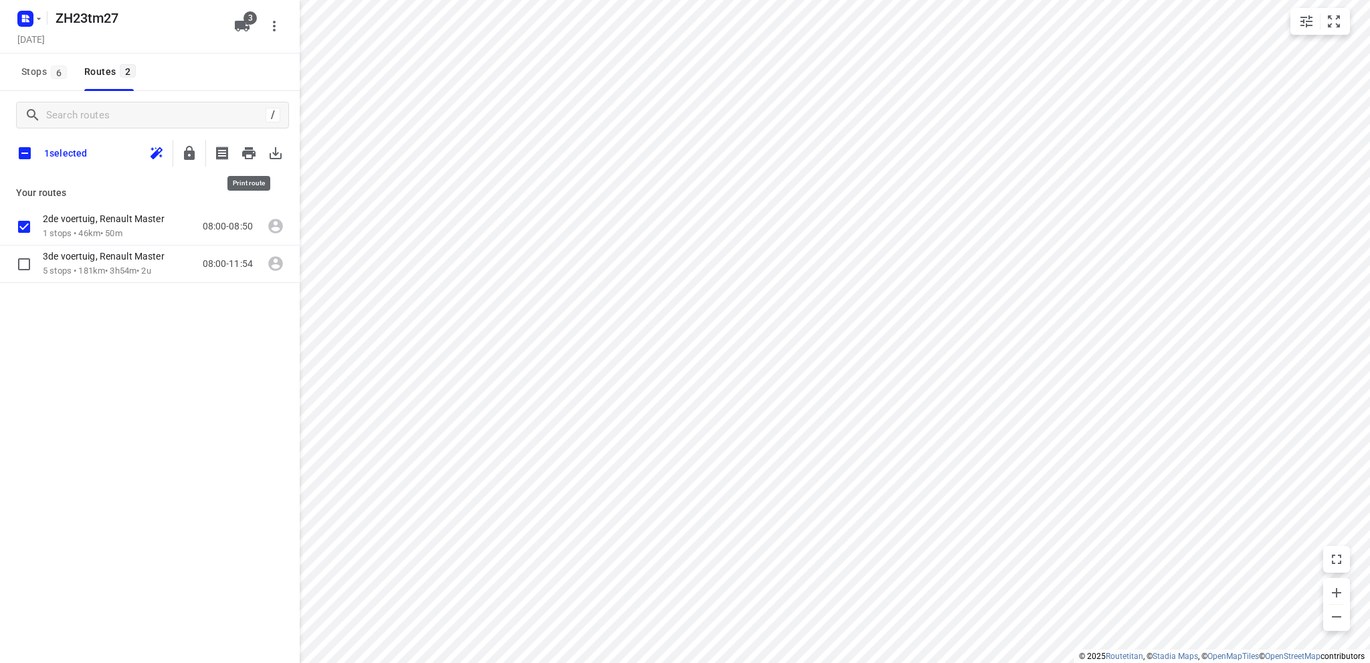
click at [246, 152] on icon "button" at bounding box center [248, 153] width 13 height 12
drag, startPoint x: 20, startPoint y: 223, endPoint x: 29, endPoint y: 220, distance: 9.7
click at [21, 223] on input "checkbox" at bounding box center [24, 226] width 27 height 27
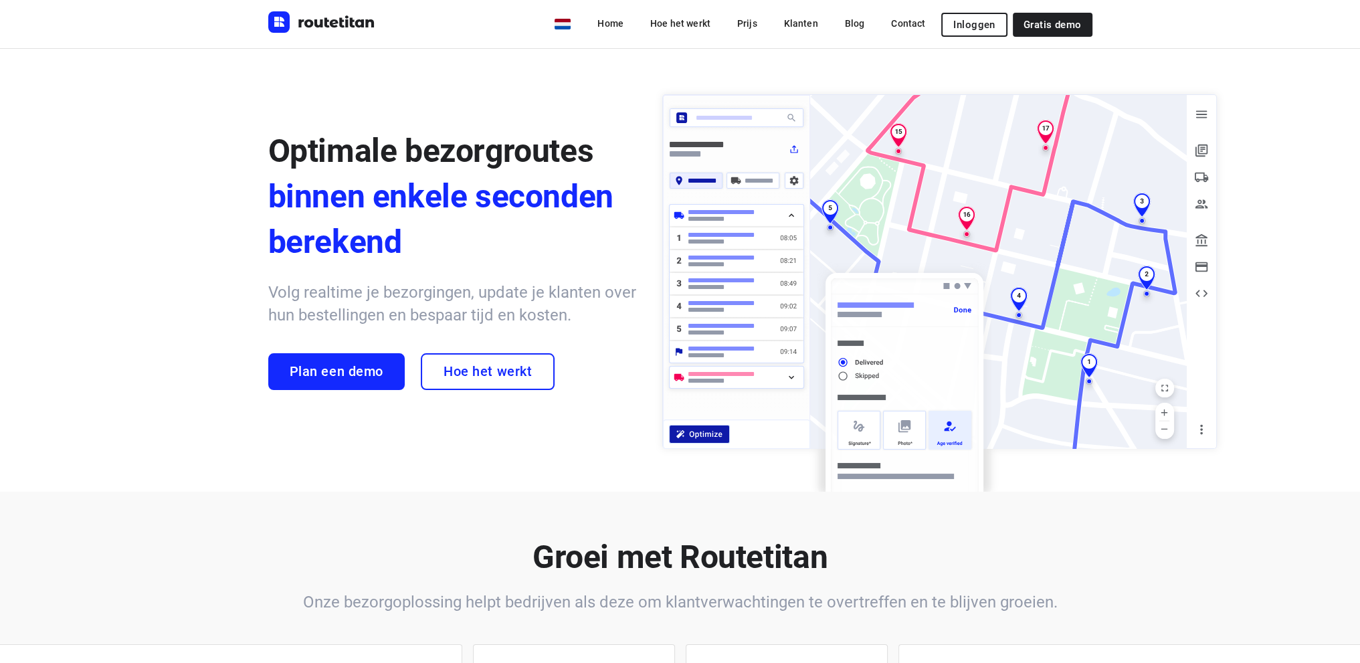
click at [979, 26] on span "Inloggen" at bounding box center [973, 24] width 41 height 11
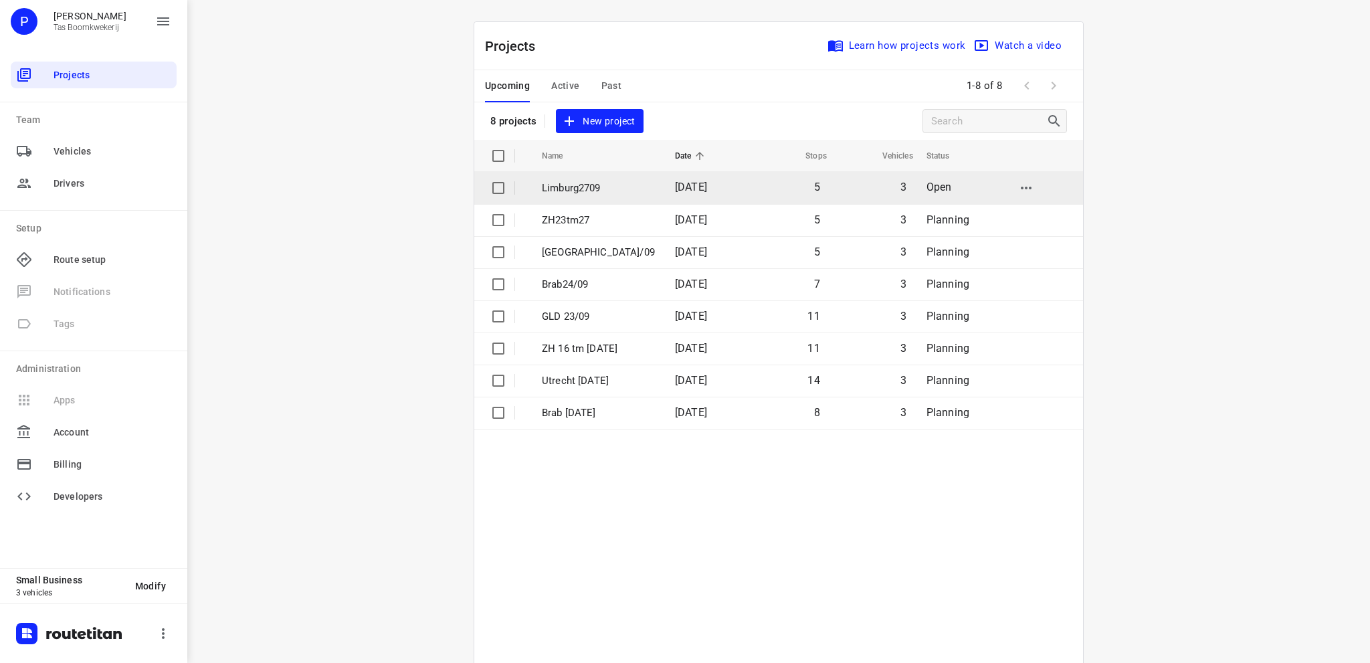
click at [559, 189] on p "Limburg2709" at bounding box center [598, 188] width 113 height 15
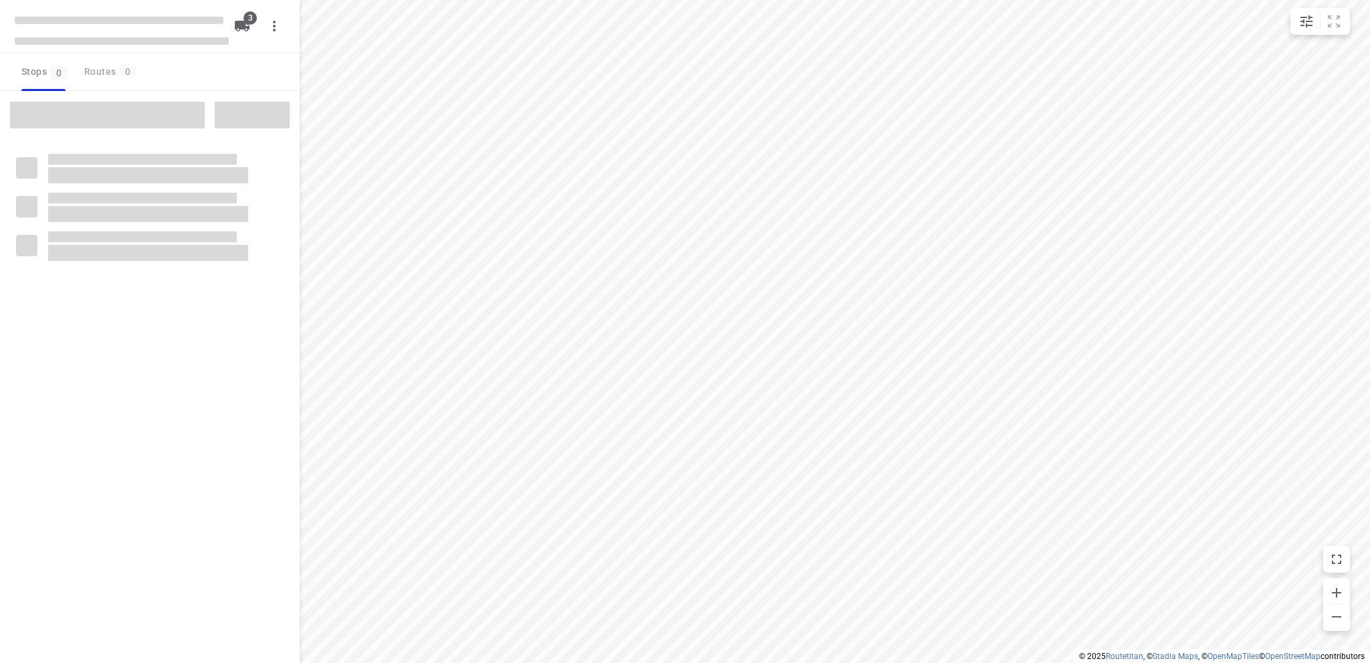
type input "distance"
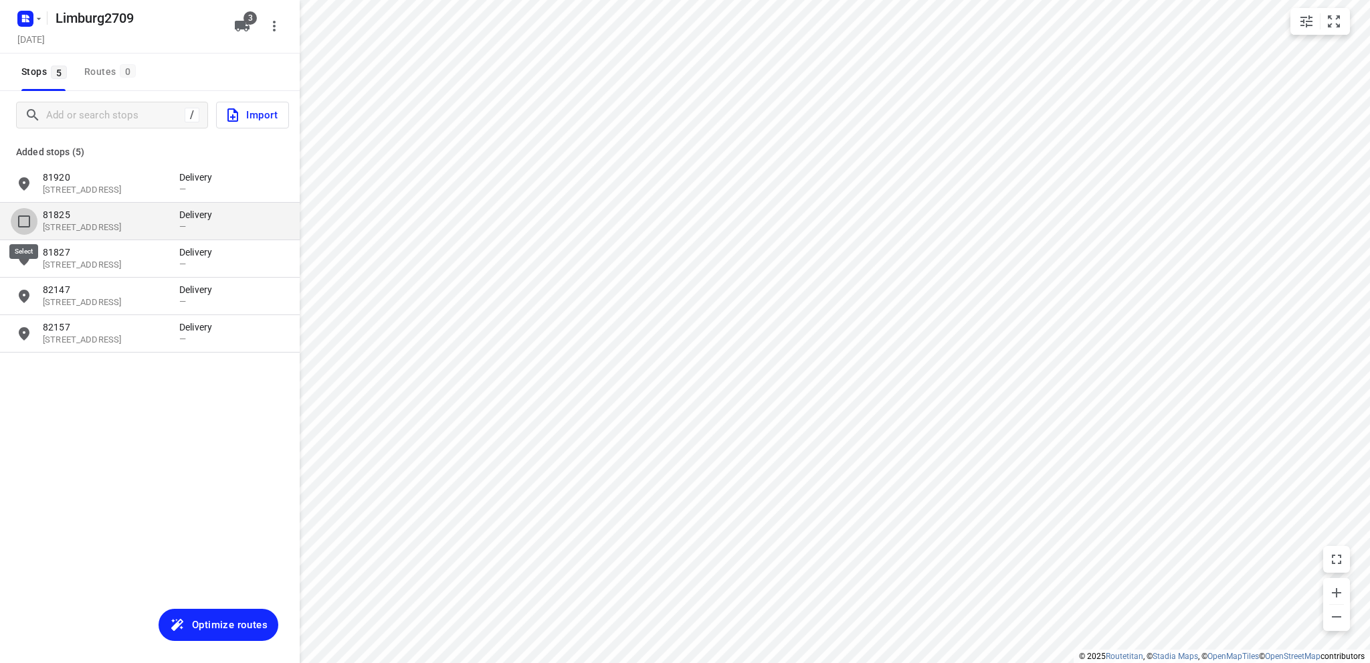
click at [24, 221] on input "grid" at bounding box center [24, 221] width 27 height 27
checkbox input "true"
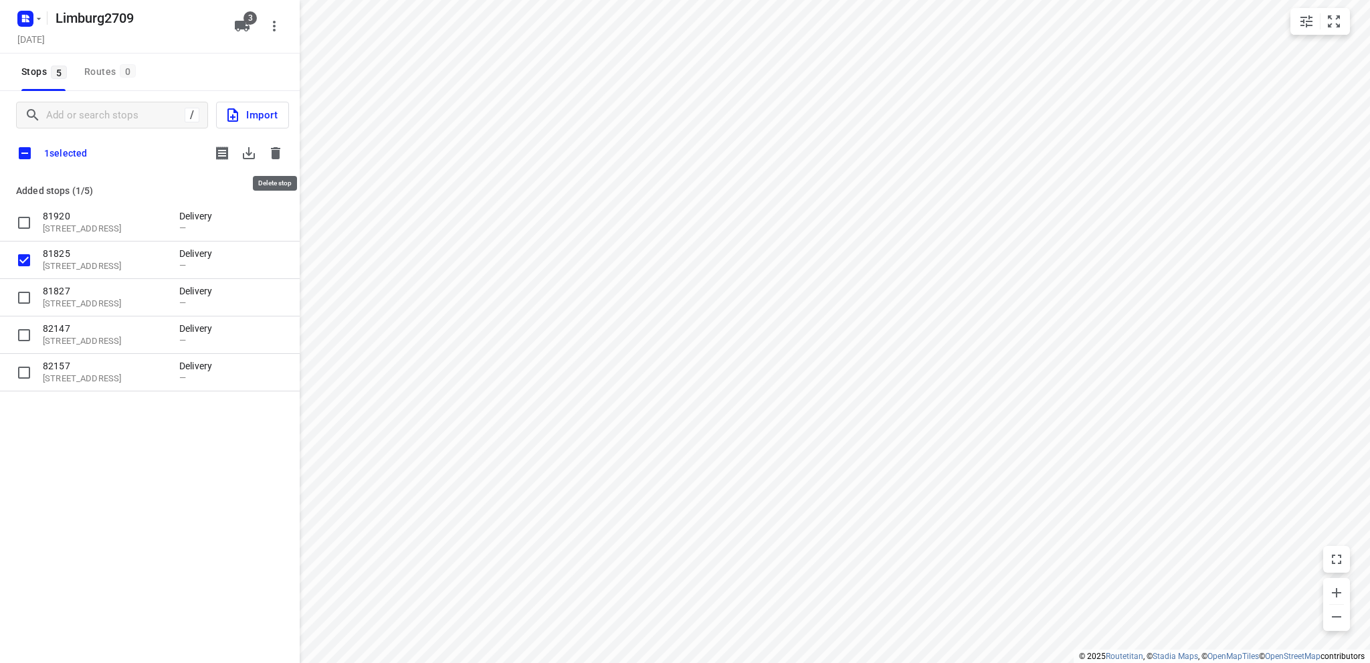
click at [278, 153] on icon "button" at bounding box center [275, 153] width 9 height 12
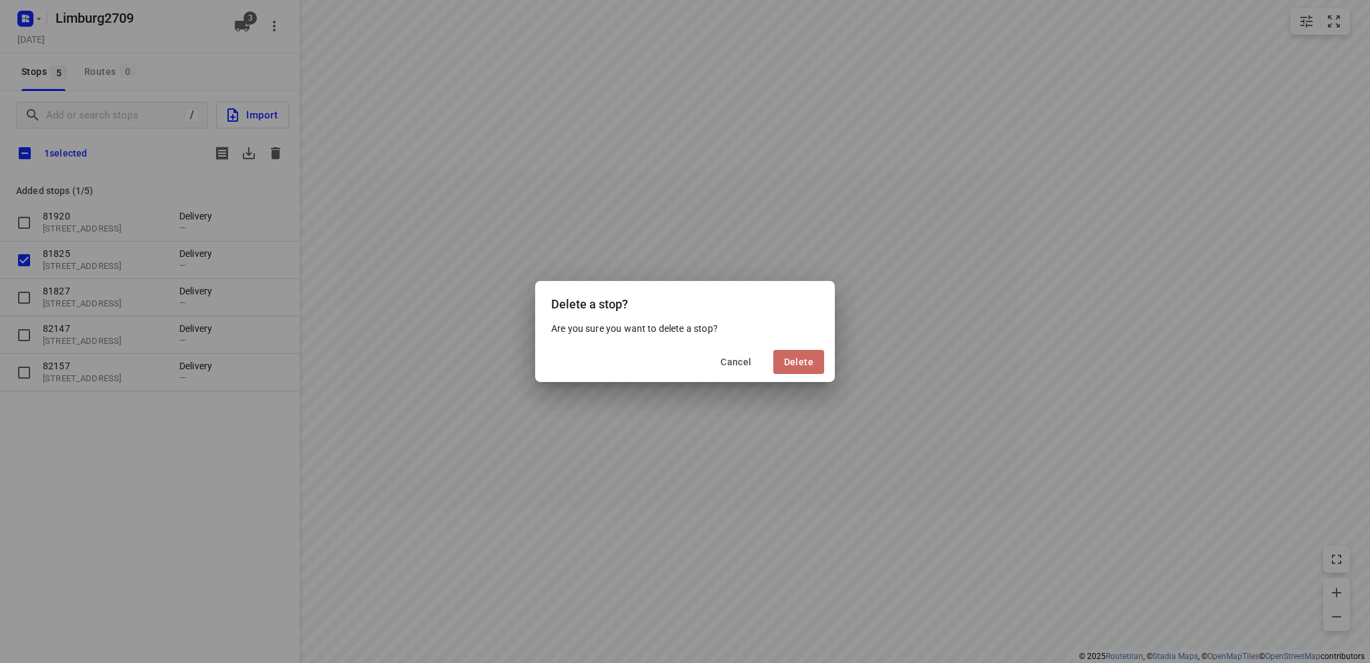
click at [808, 359] on span "Delete" at bounding box center [798, 362] width 29 height 11
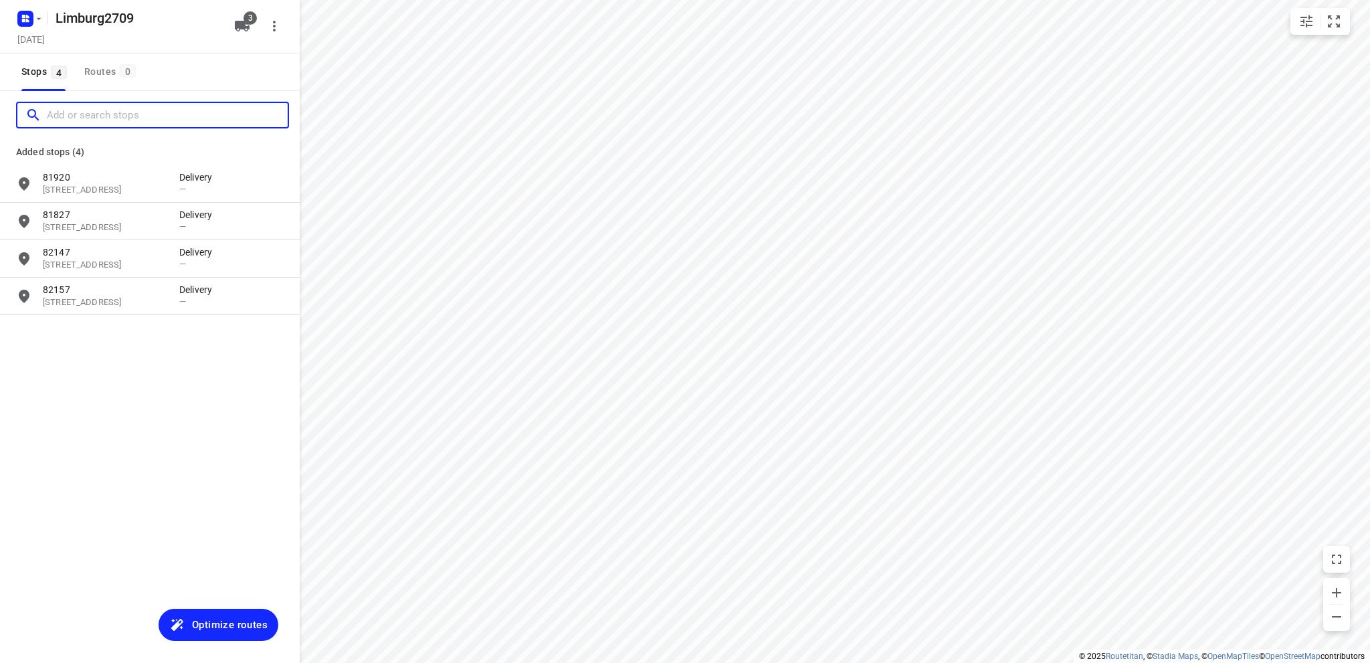
click at [86, 118] on input "Add or search stops" at bounding box center [167, 115] width 241 height 21
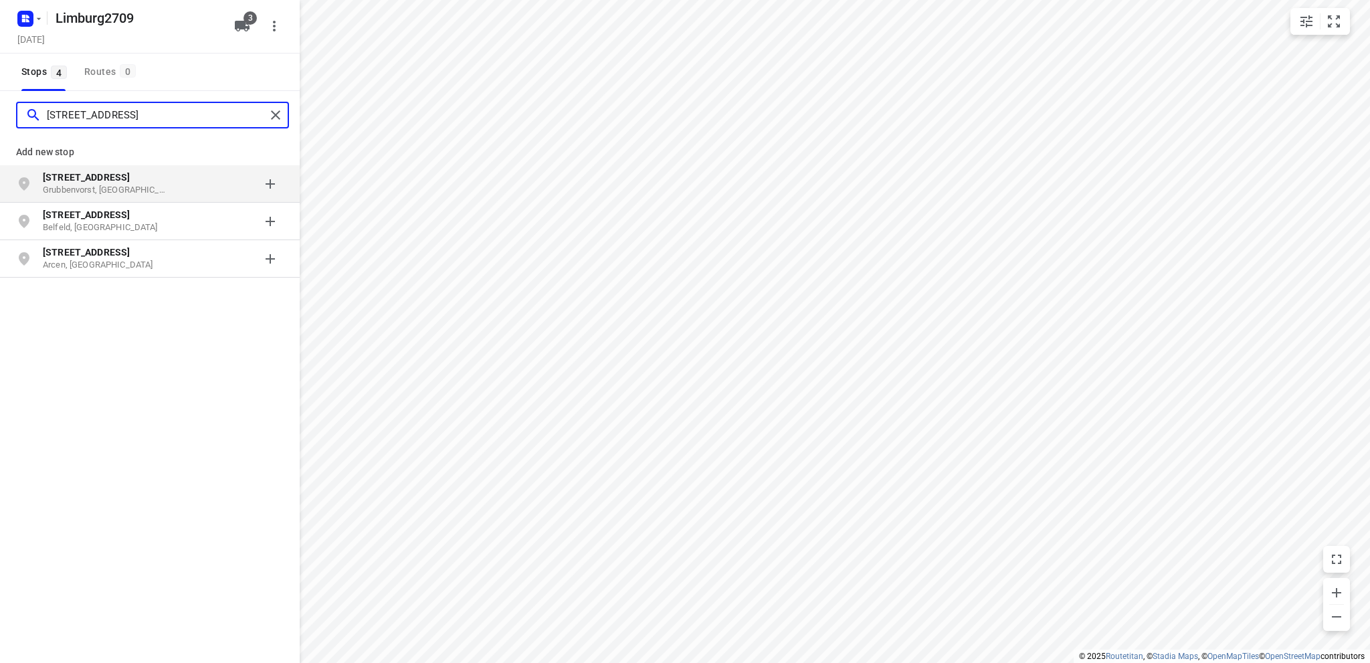
type input "[STREET_ADDRESS]"
click at [136, 179] on p "[STREET_ADDRESS]" at bounding box center [104, 177] width 123 height 13
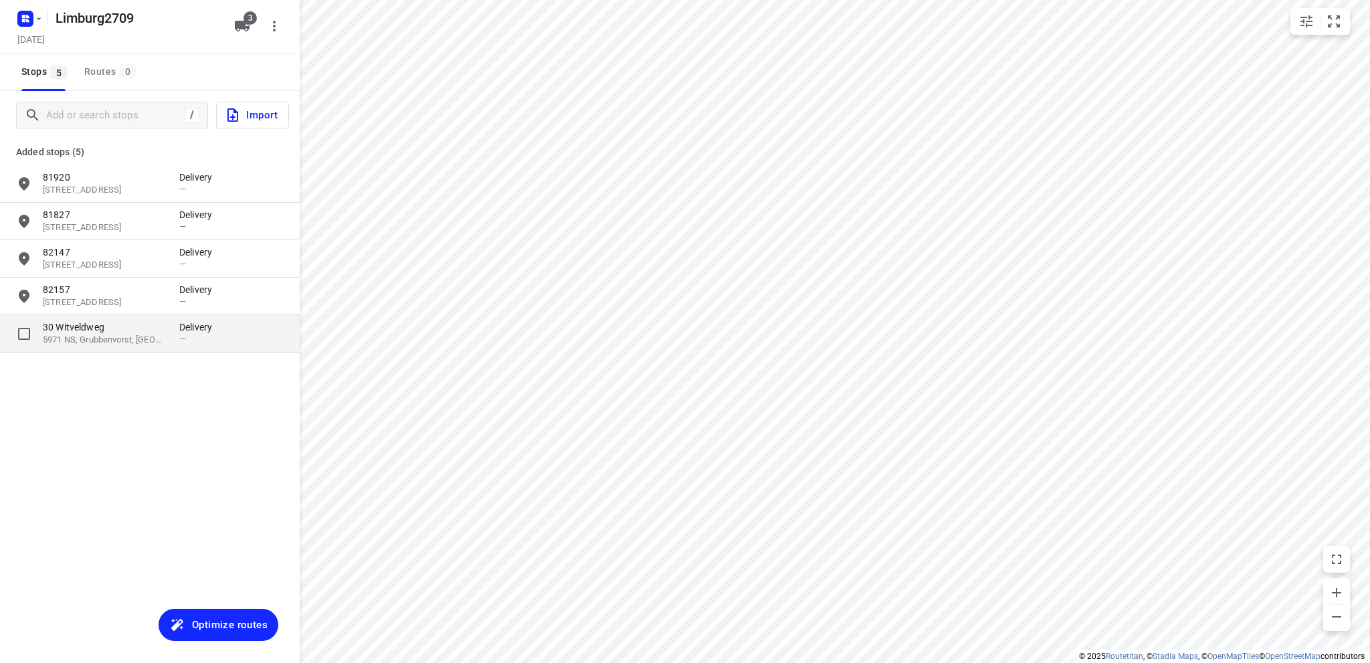
click at [100, 338] on p "5971 NS, Grubbenvorst, [GEOGRAPHIC_DATA]" at bounding box center [104, 340] width 123 height 13
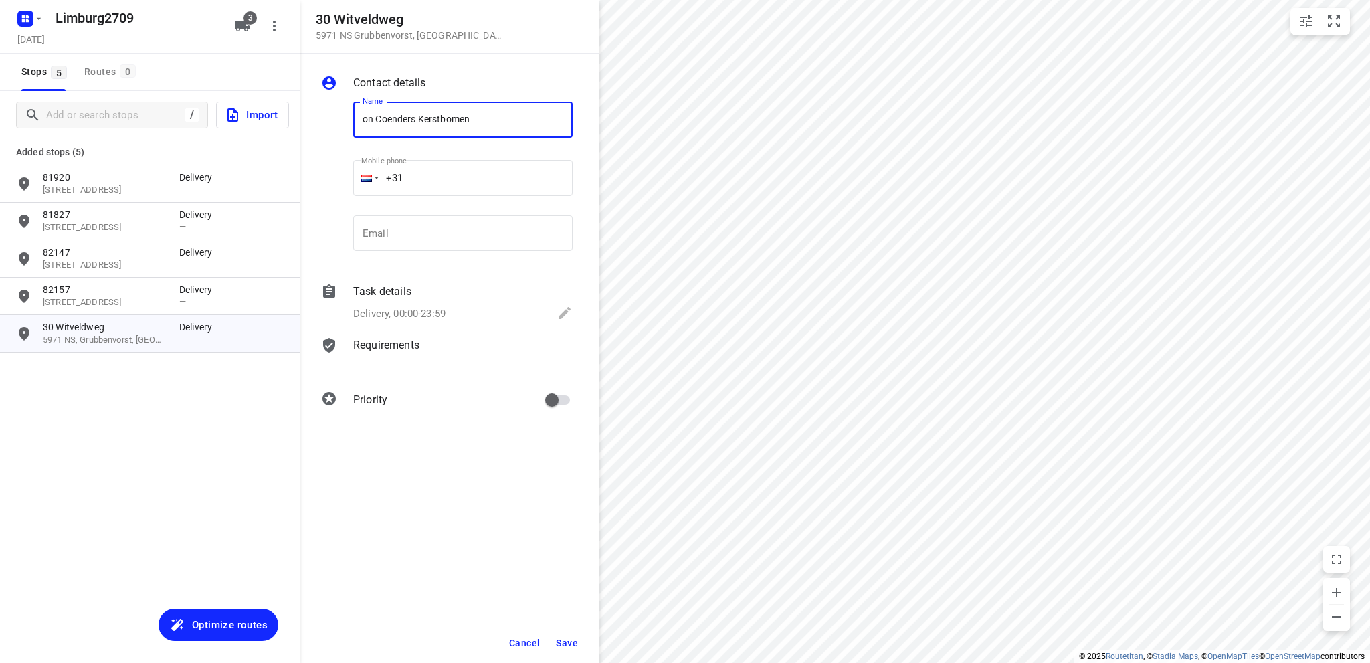
click at [363, 120] on input "on Coenders Kerstbomen" at bounding box center [462, 120] width 219 height 36
type input "[PERSON_NAME] Kerstbomen"
click at [563, 312] on icon at bounding box center [565, 313] width 12 height 12
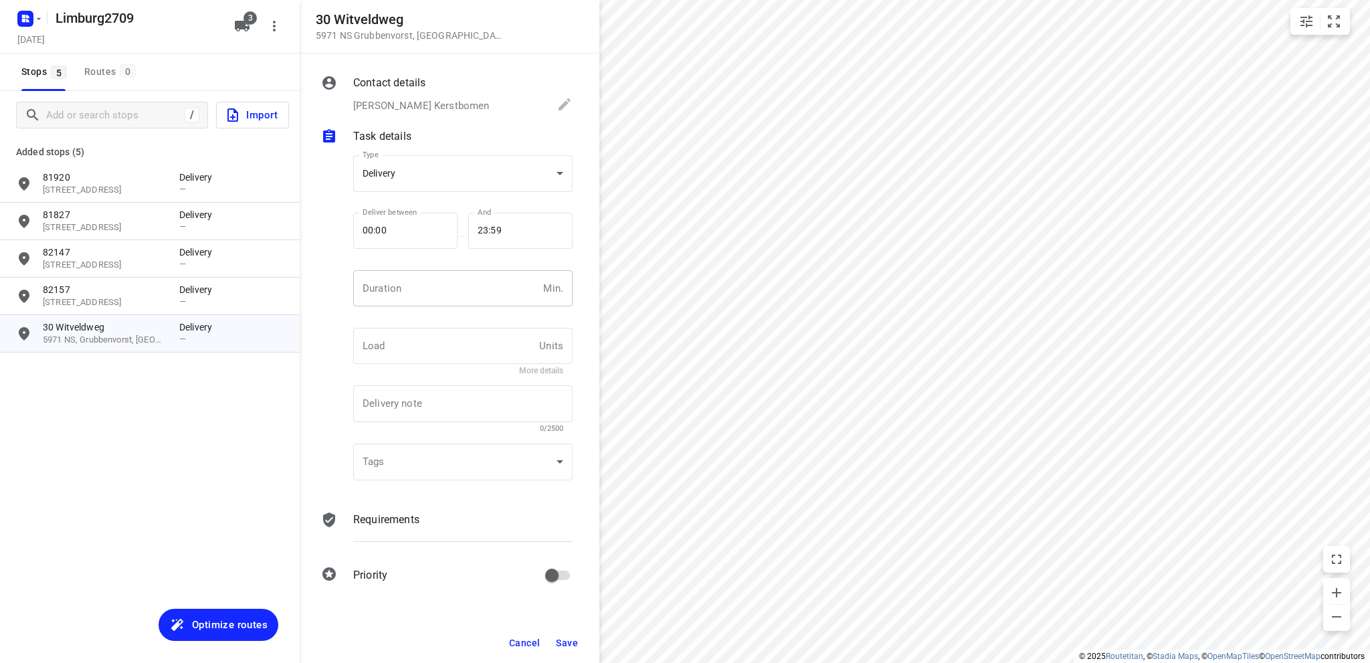
click at [433, 297] on input "number" at bounding box center [445, 288] width 185 height 36
type input "10"
click at [443, 173] on body "i © 2025 Routetitan , © Stadia Maps , © OpenMapTiles © OpenStreetMap contributo…" at bounding box center [685, 331] width 1370 height 663
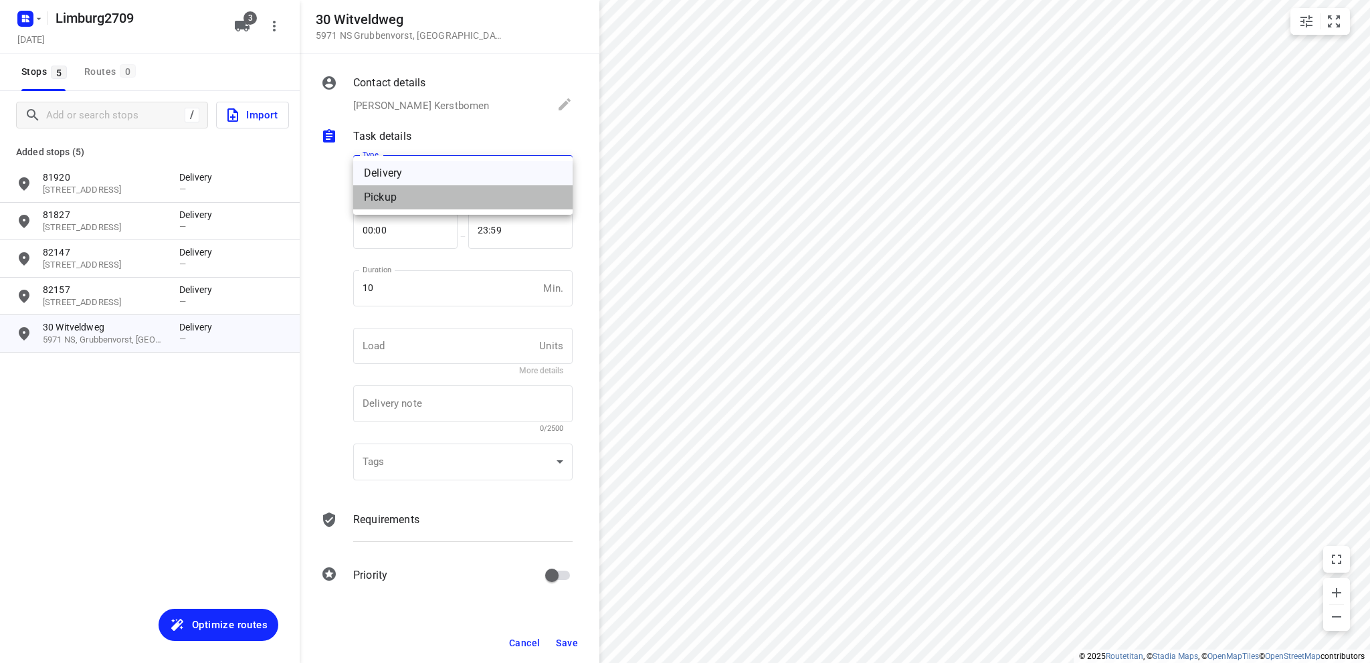
click at [432, 200] on div "Pickup" at bounding box center [463, 197] width 198 height 16
type input "pickup"
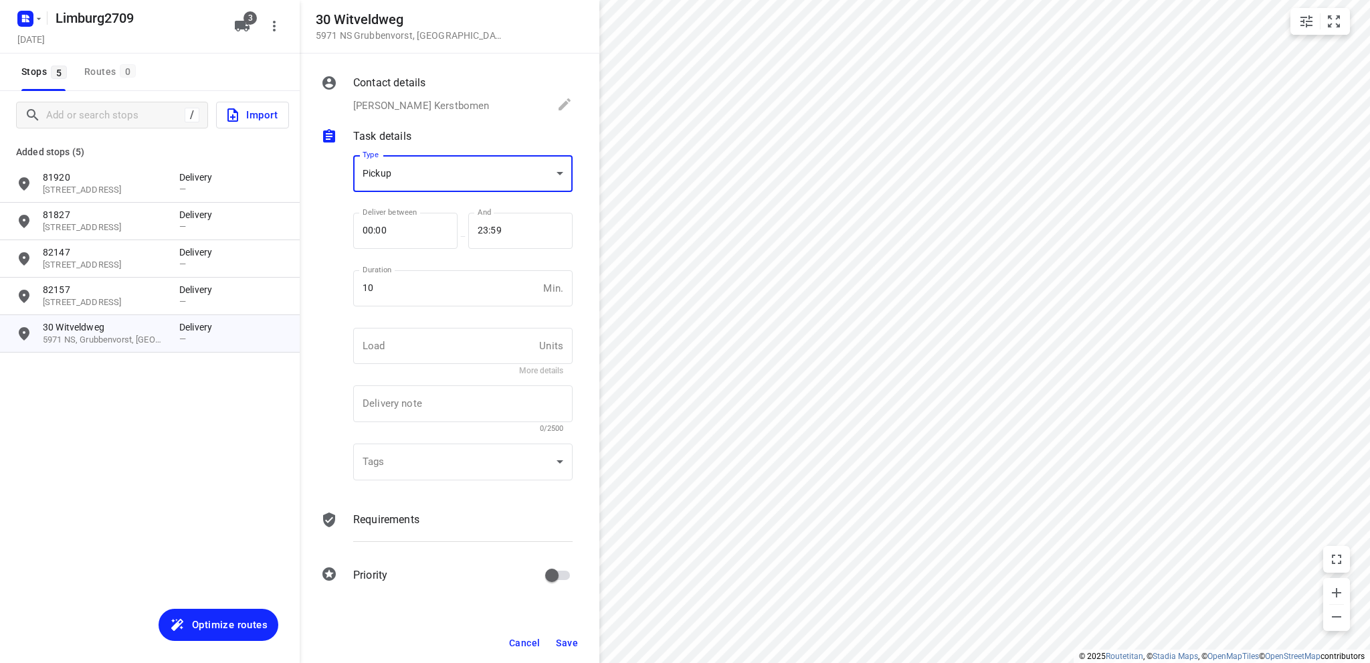
click at [564, 640] on span "Save" at bounding box center [567, 643] width 22 height 11
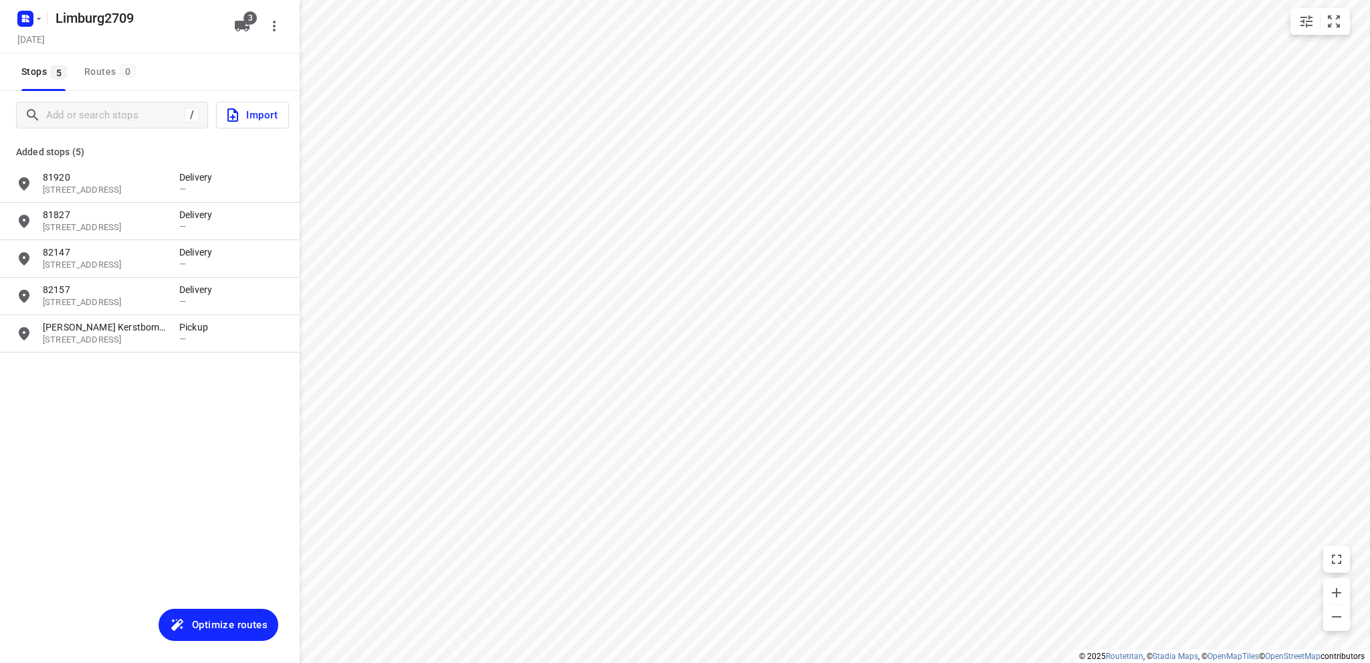
click at [227, 623] on span "Optimize routes" at bounding box center [230, 624] width 76 height 17
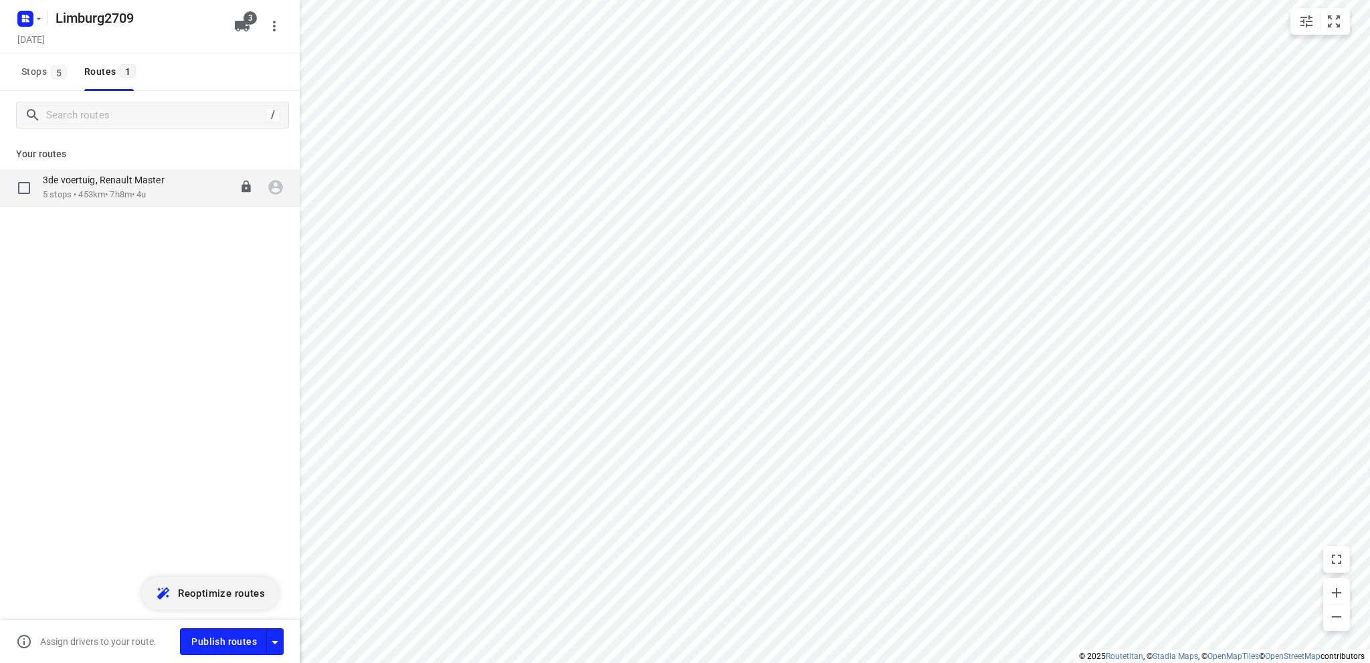
click at [96, 187] on div "3de voertuig, Renault Master" at bounding box center [110, 181] width 135 height 15
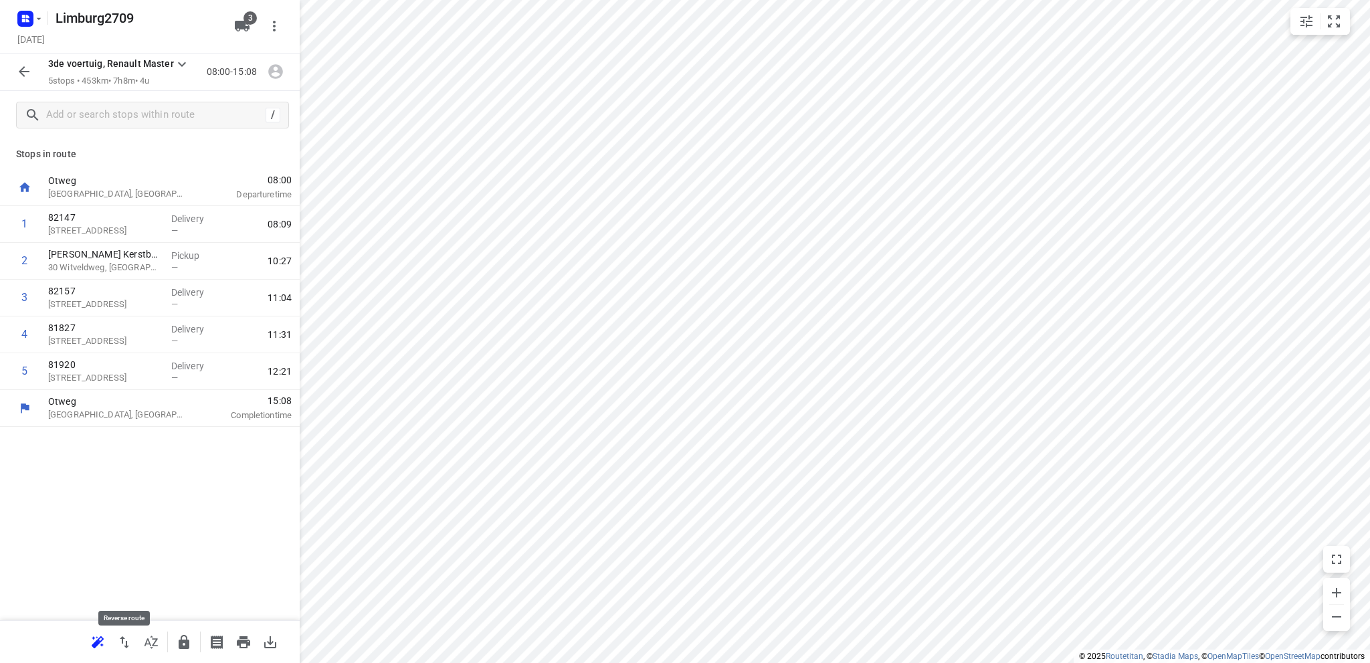
click at [119, 639] on icon "button" at bounding box center [124, 642] width 16 height 16
click at [21, 70] on icon "button" at bounding box center [24, 71] width 11 height 11
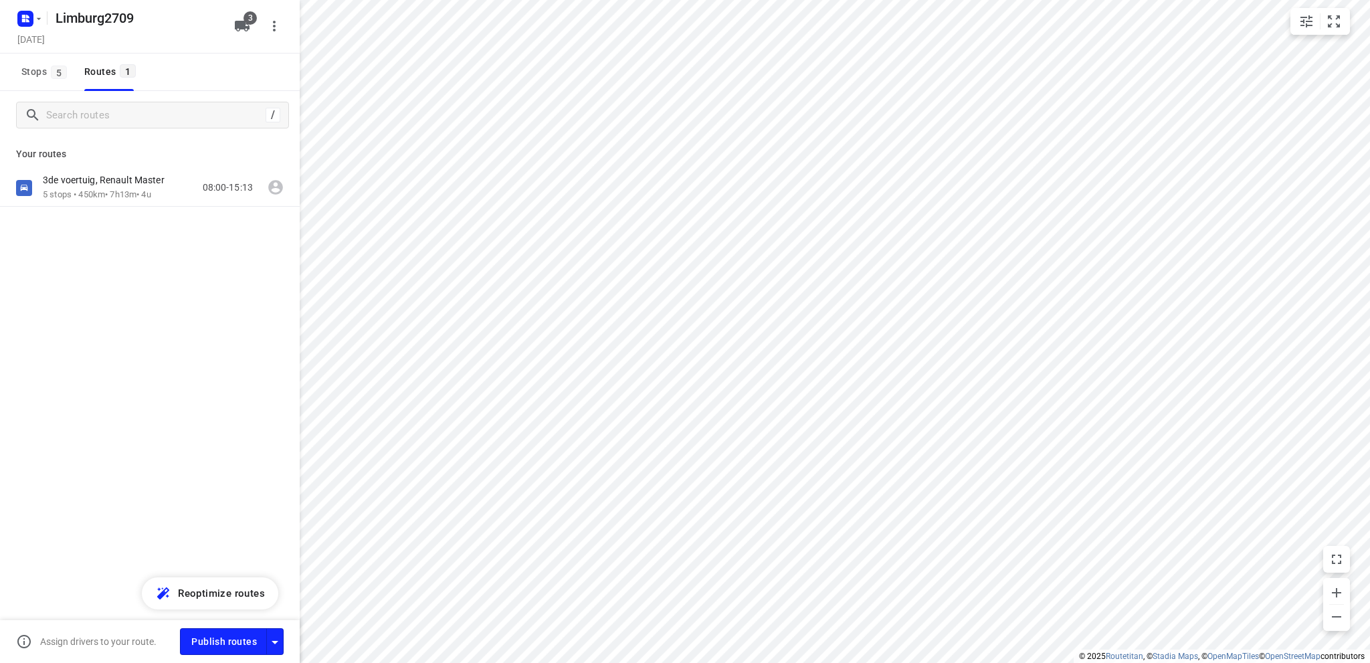
click at [21, 70] on button "Stops 5" at bounding box center [43, 72] width 55 height 37
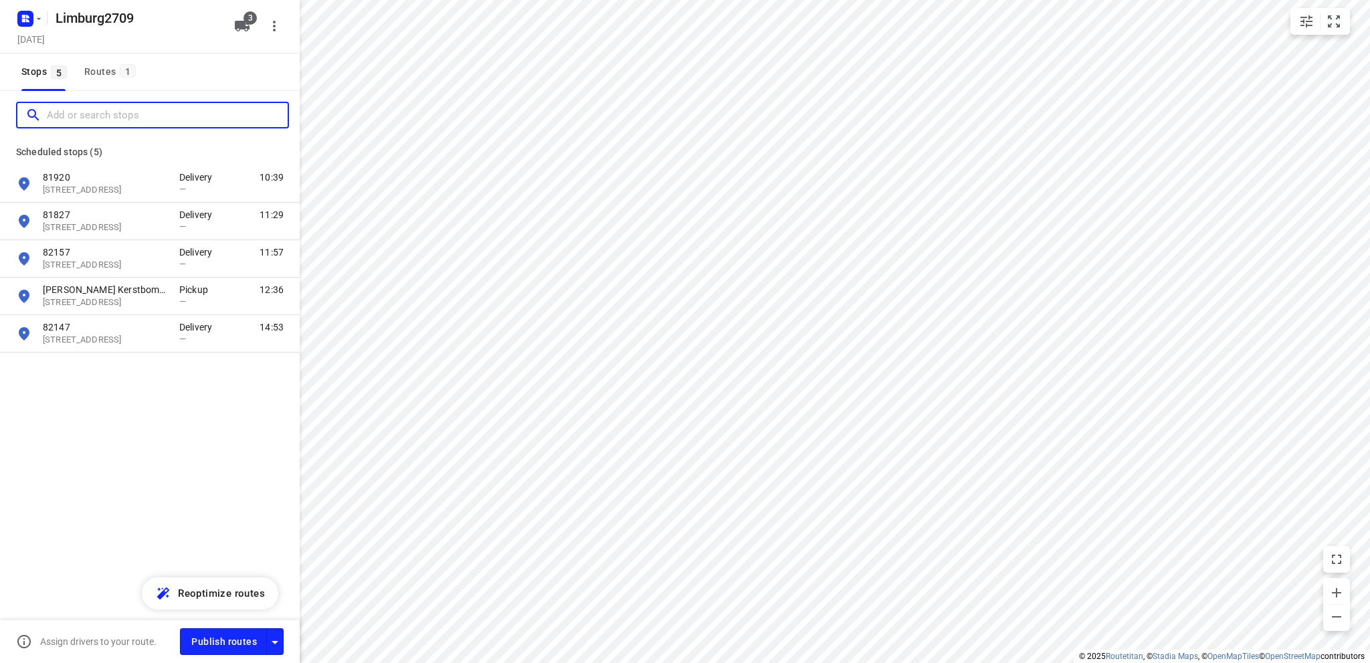
click at [115, 113] on input "Add or search stops" at bounding box center [167, 115] width 241 height 21
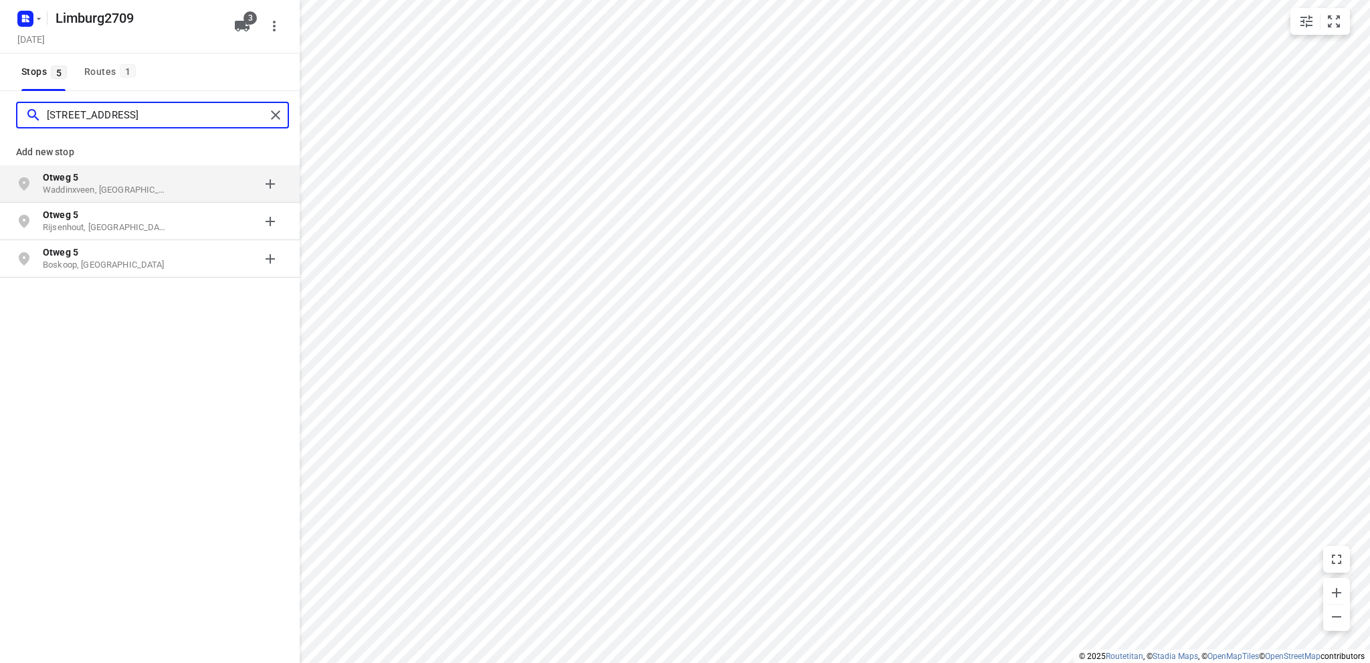
type input "otweg 5"
click at [103, 184] on p "Waddinxveen, Nederland" at bounding box center [104, 190] width 123 height 13
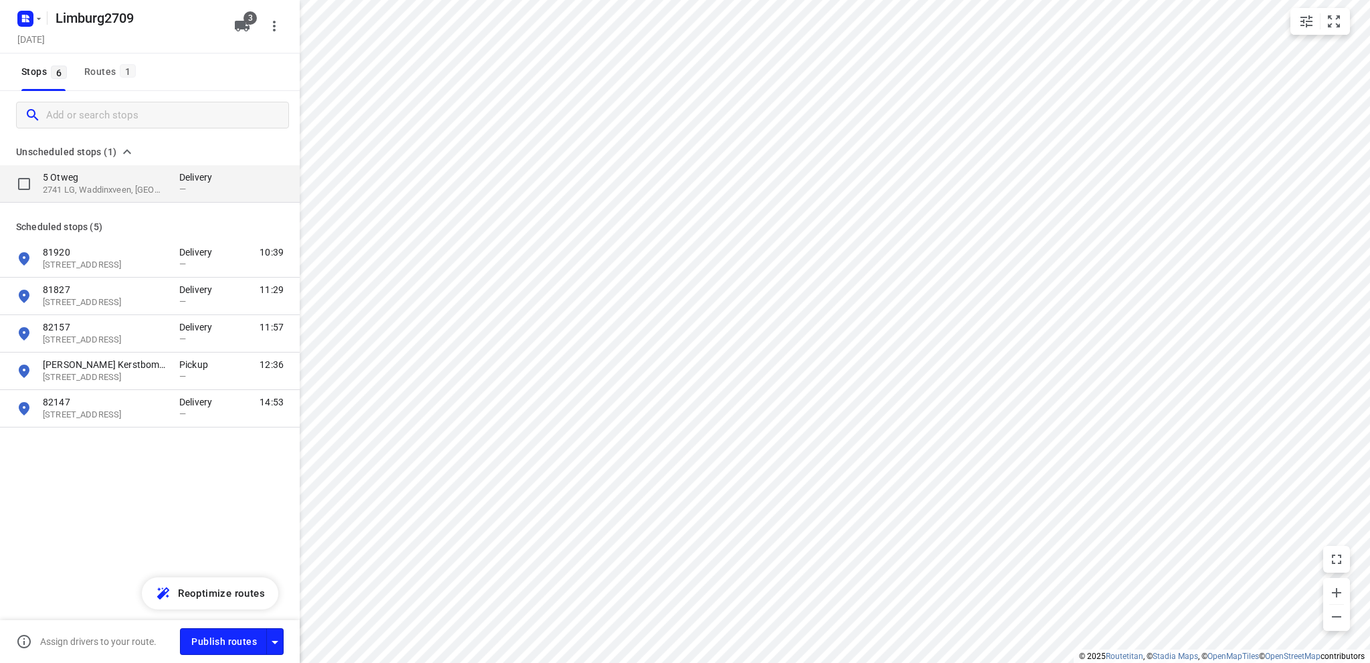
click at [107, 185] on p "2741 LG, Waddinxveen, NL" at bounding box center [104, 190] width 123 height 13
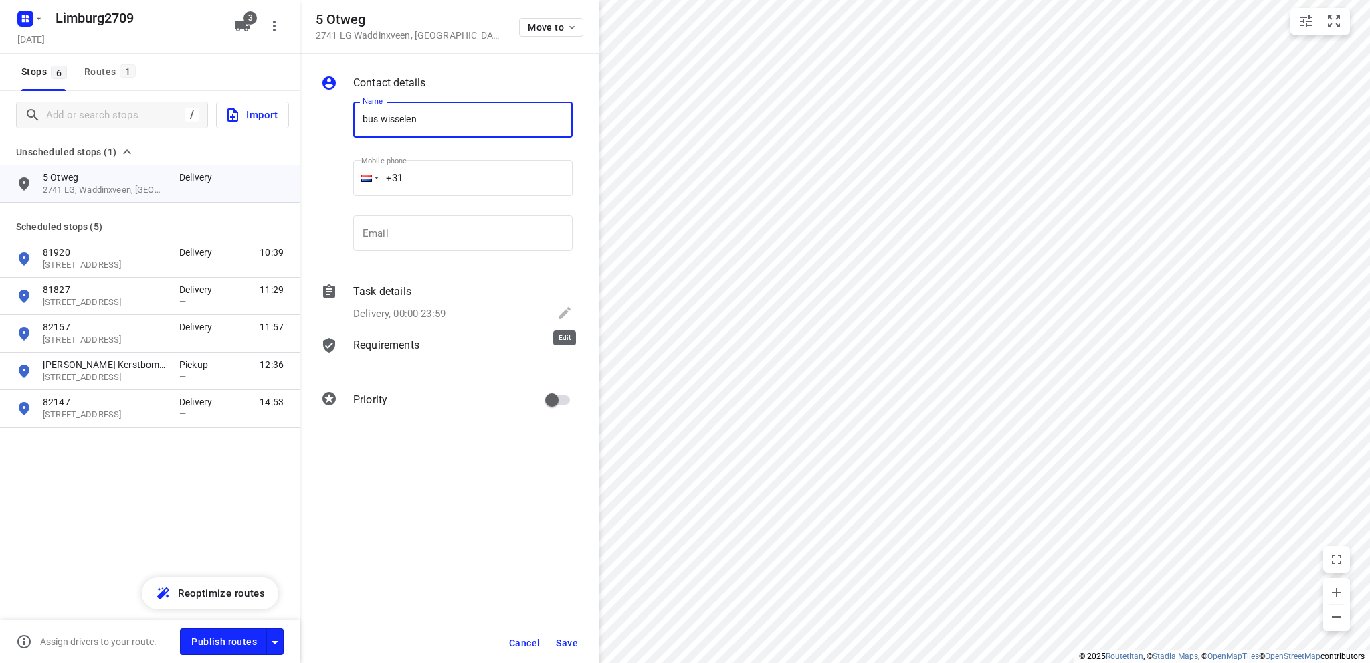
type input "bus wisselen"
click at [566, 311] on icon at bounding box center [565, 313] width 12 height 12
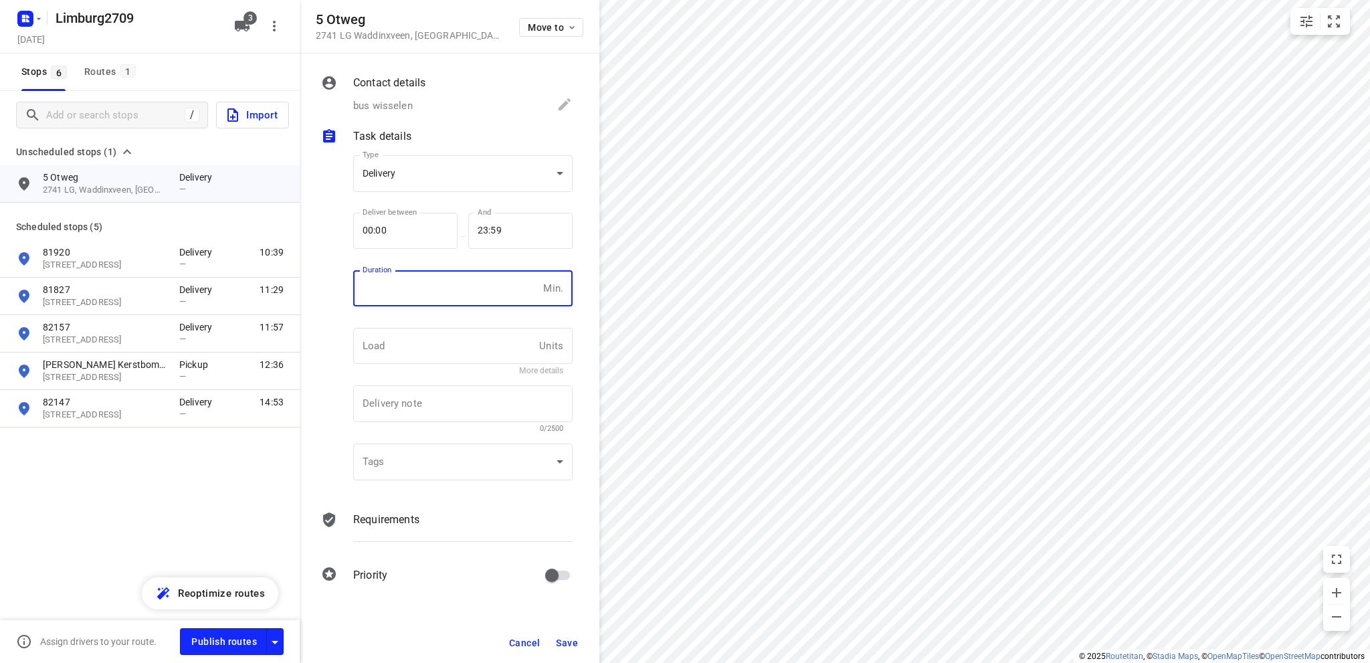
click at [400, 290] on input "number" at bounding box center [445, 288] width 185 height 36
type input "5"
click at [565, 639] on span "Save" at bounding box center [567, 643] width 22 height 11
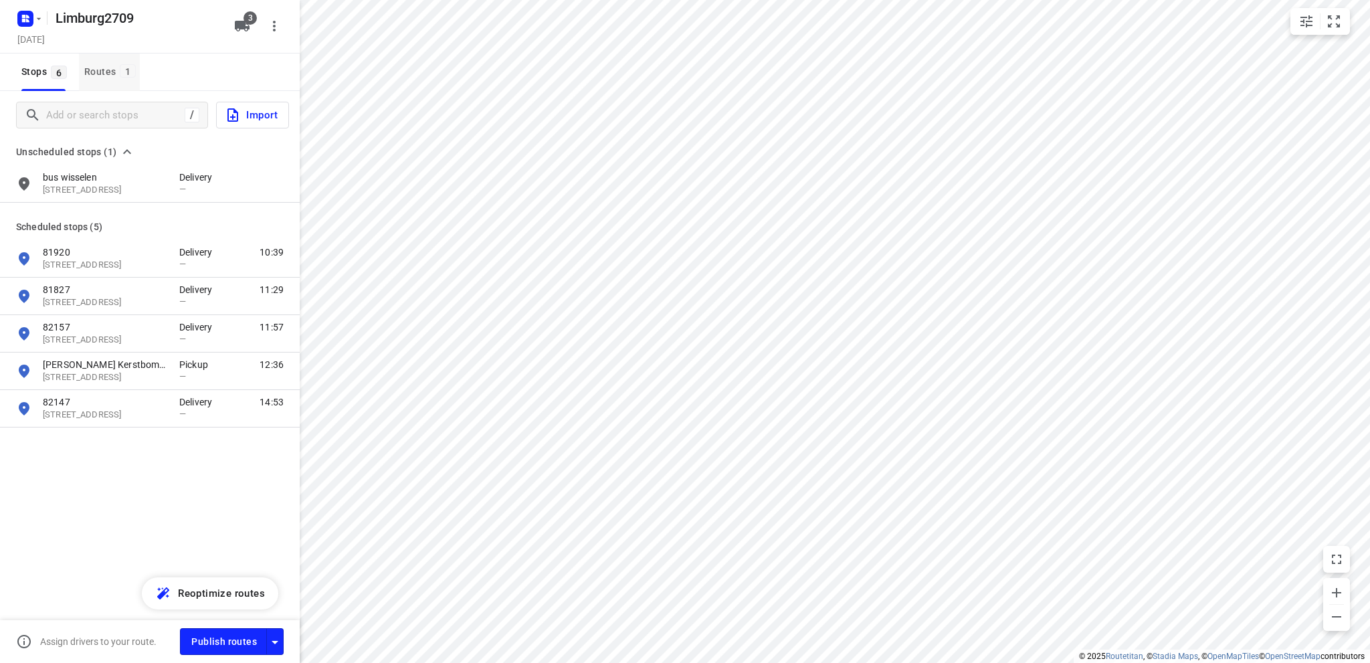
click at [96, 68] on div "Routes 1" at bounding box center [112, 72] width 56 height 17
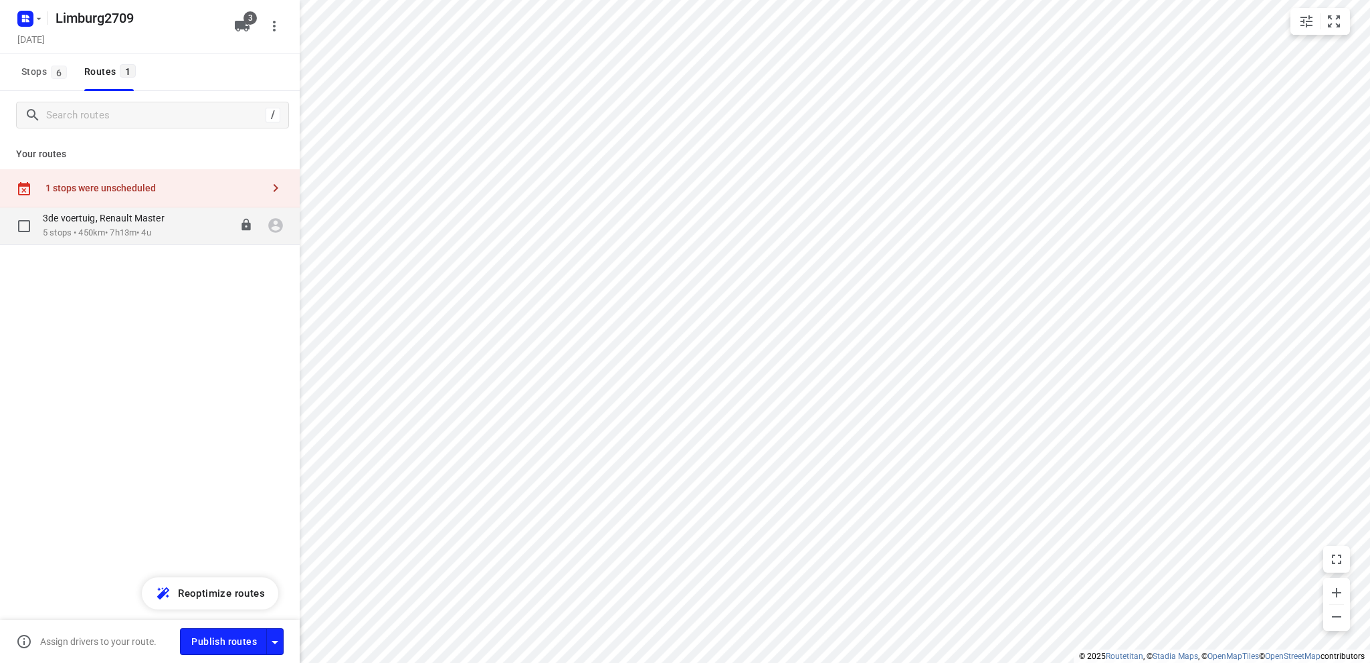
click at [107, 225] on div "3de voertuig, Renault Master" at bounding box center [110, 219] width 135 height 15
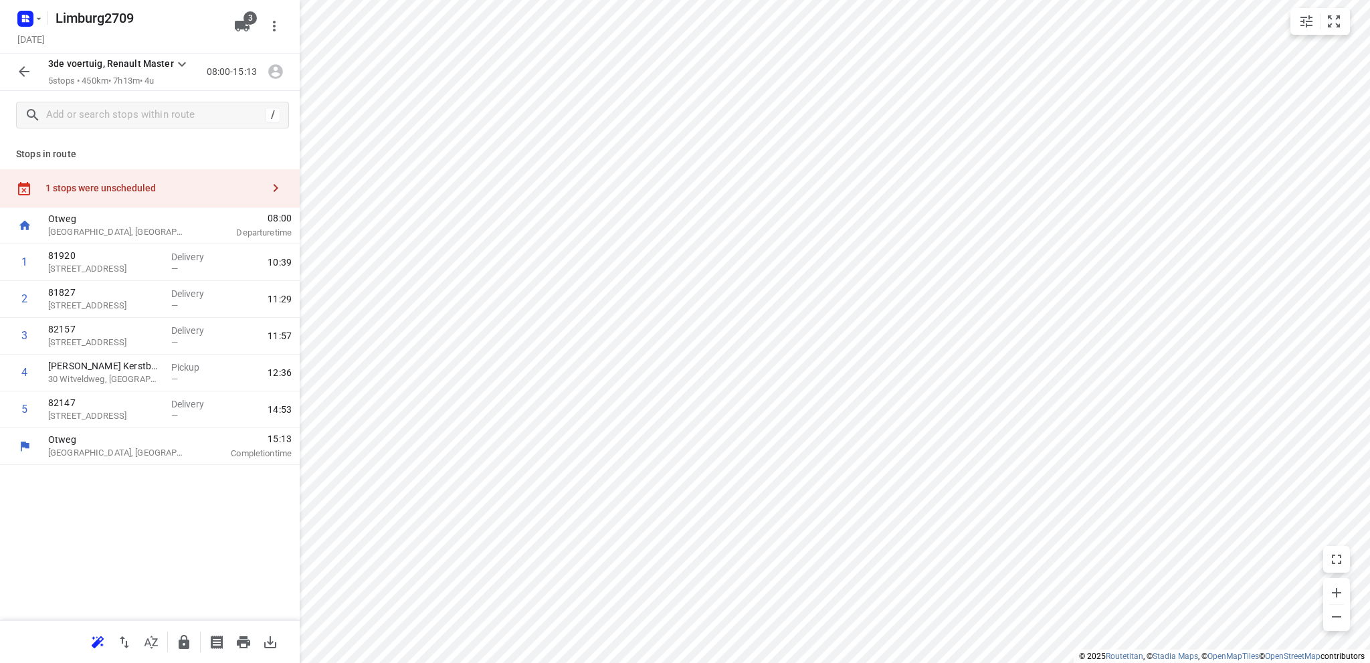
click at [124, 186] on div "1 stops were unscheduled" at bounding box center [153, 188] width 217 height 11
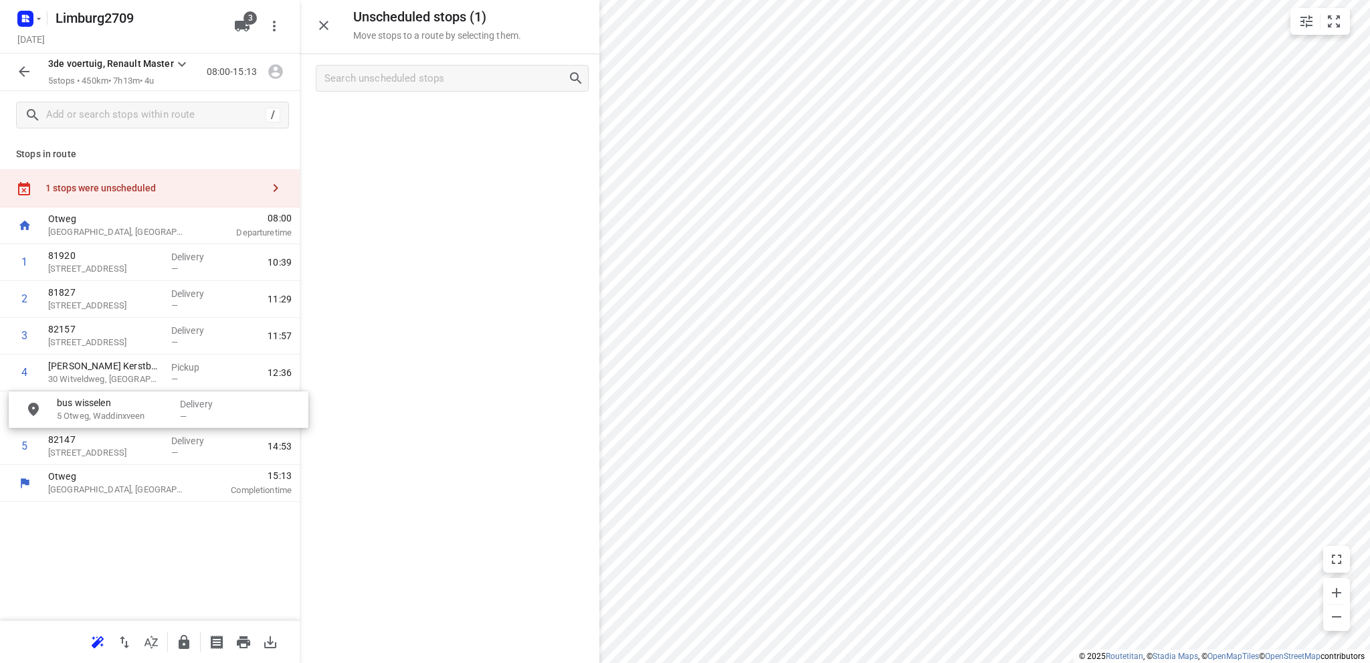
drag, startPoint x: 406, startPoint y: 122, endPoint x: 114, endPoint y: 414, distance: 413.4
drag, startPoint x: 407, startPoint y: 120, endPoint x: 97, endPoint y: 409, distance: 424.1
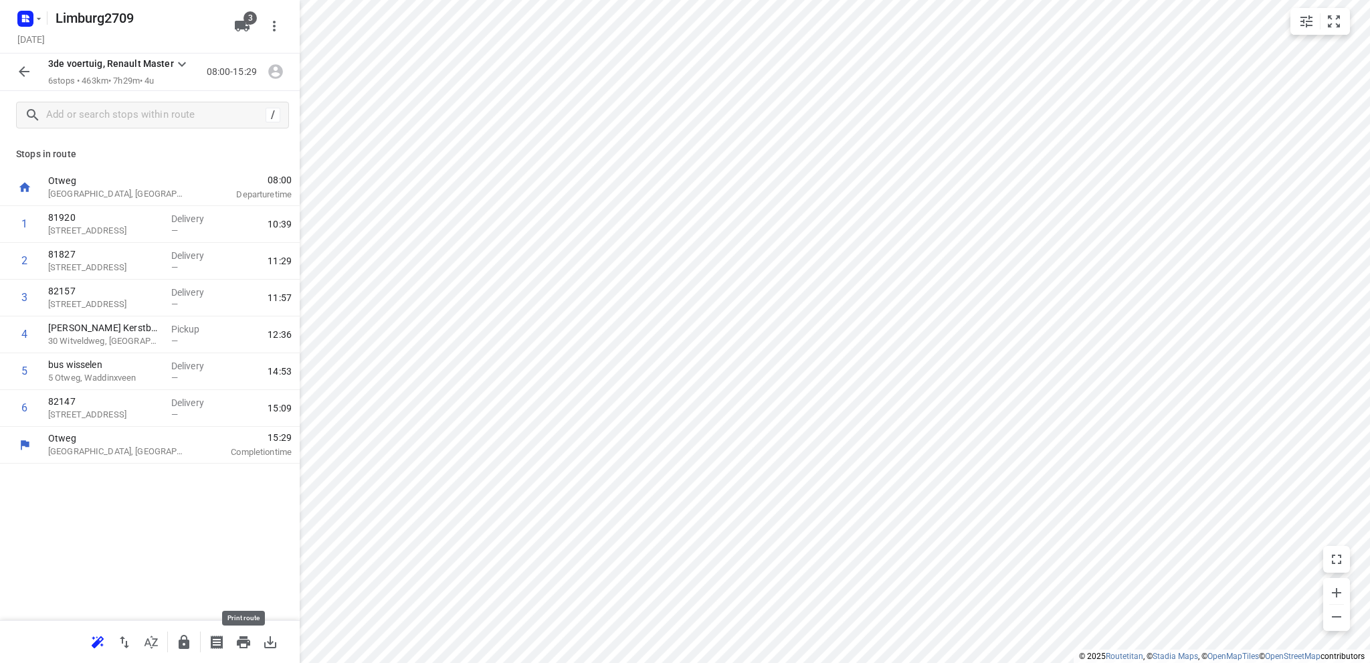
click at [243, 640] on icon "button" at bounding box center [243, 642] width 13 height 12
click at [25, 407] on input "checkbox" at bounding box center [24, 408] width 27 height 27
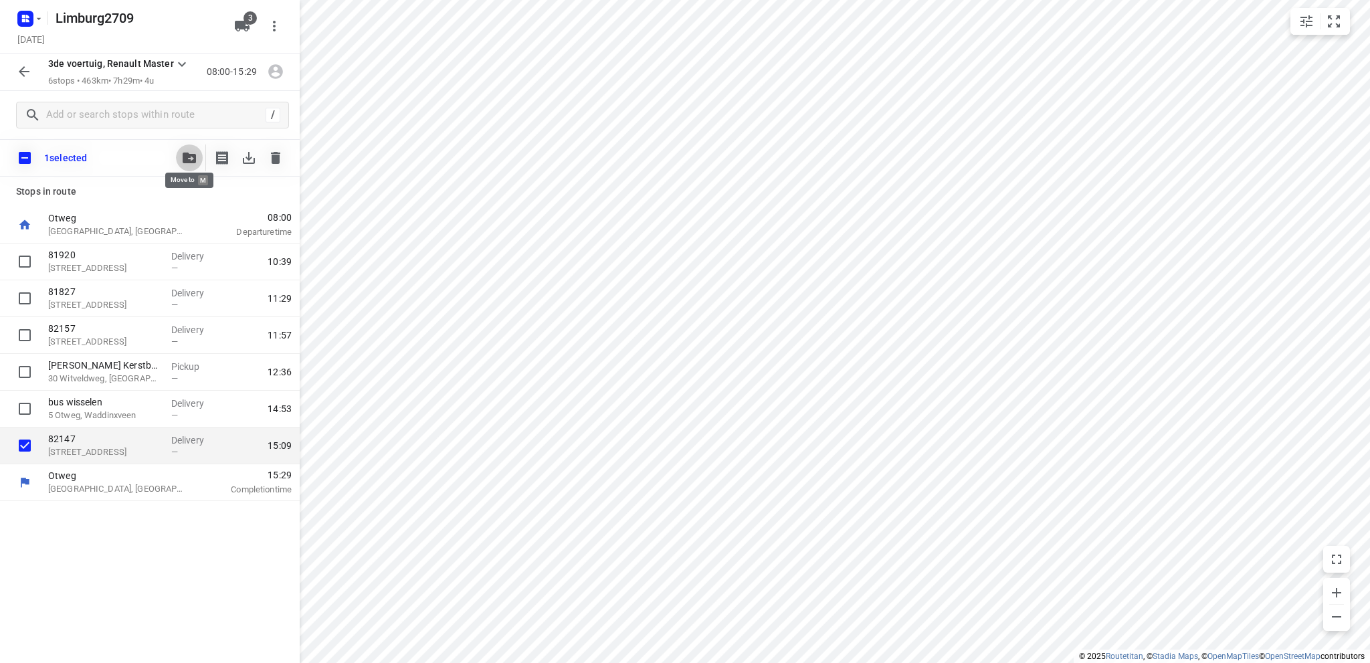
click at [190, 157] on icon "button" at bounding box center [189, 158] width 13 height 11
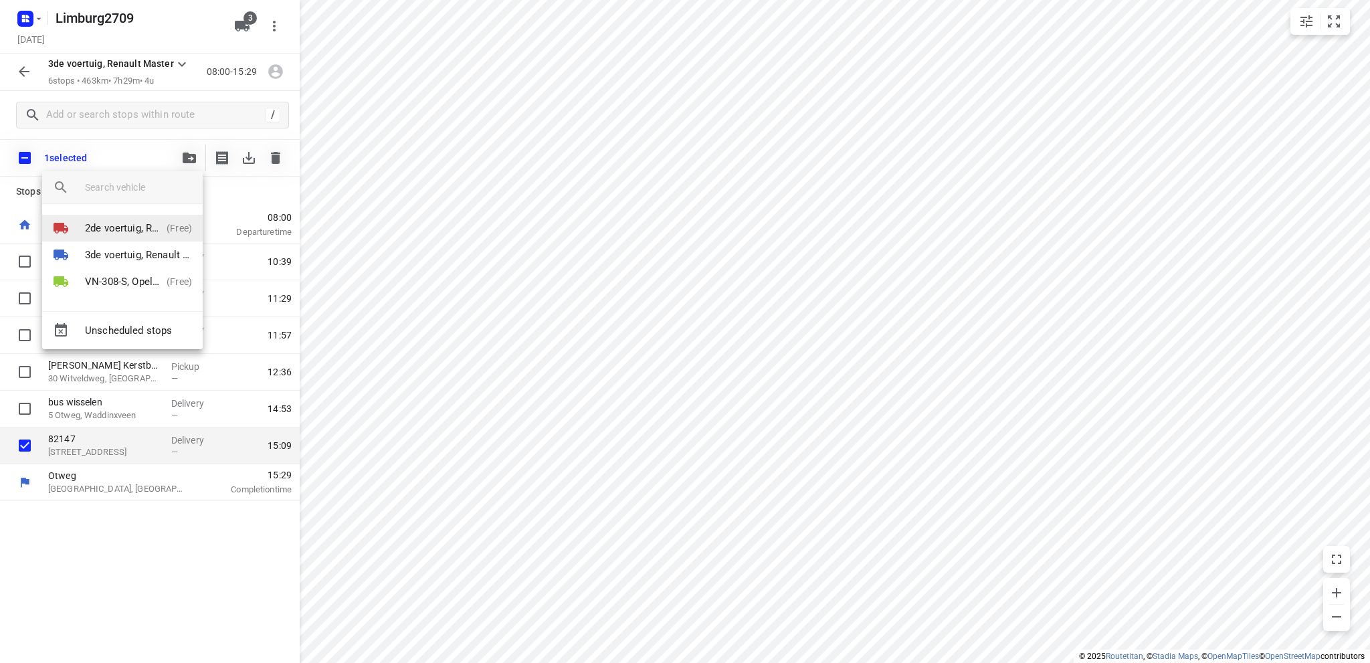
click at [138, 225] on p "2de voertuig, Renault Master" at bounding box center [123, 228] width 76 height 15
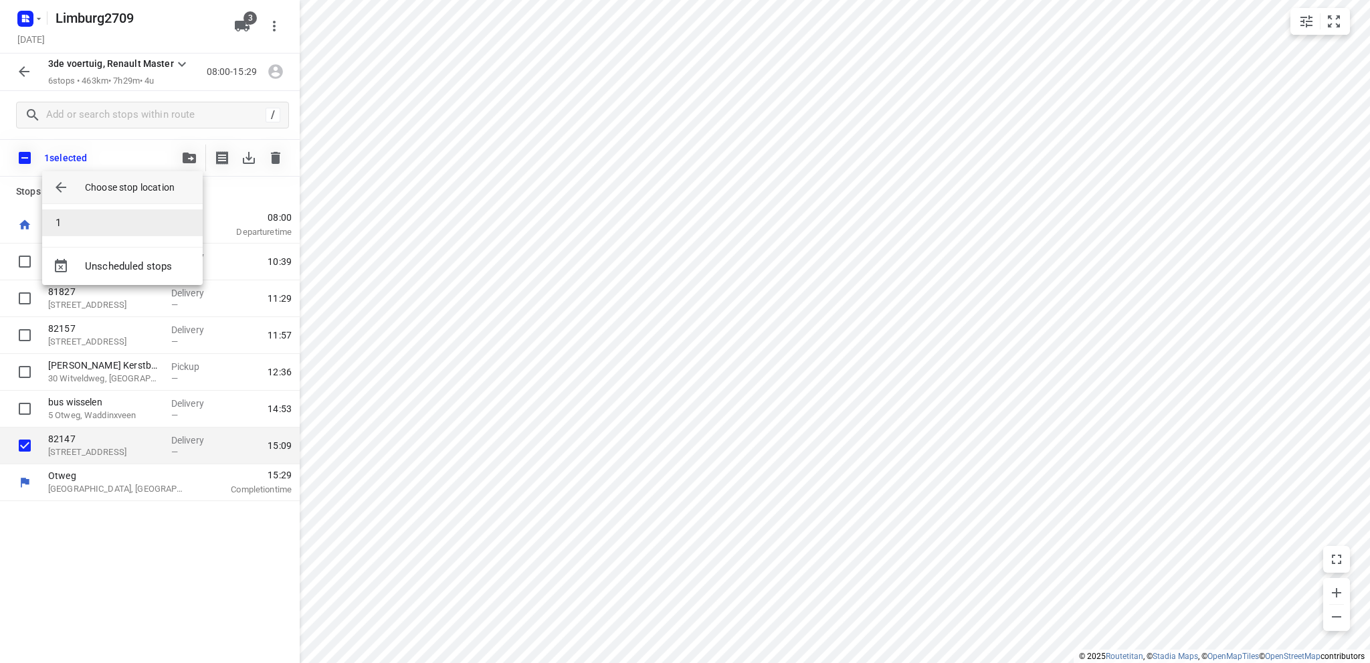
click at [133, 221] on li "1" at bounding box center [122, 222] width 161 height 27
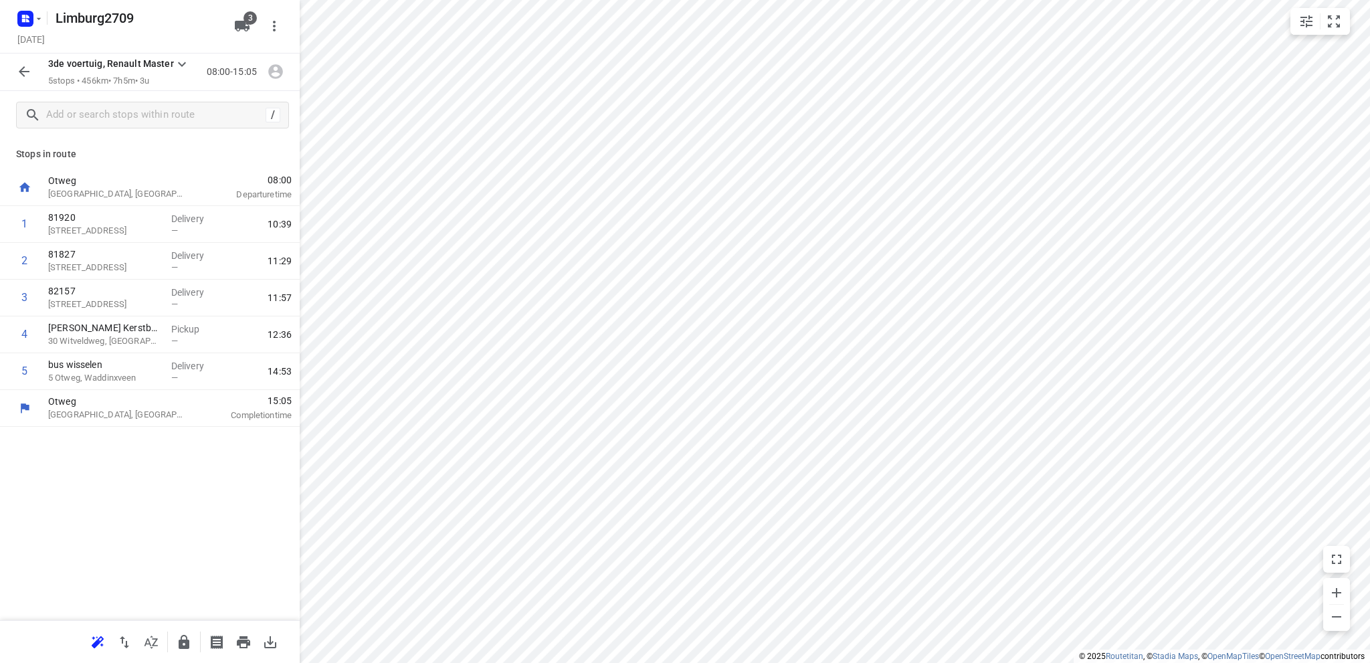
click at [26, 66] on icon "button" at bounding box center [24, 72] width 16 height 16
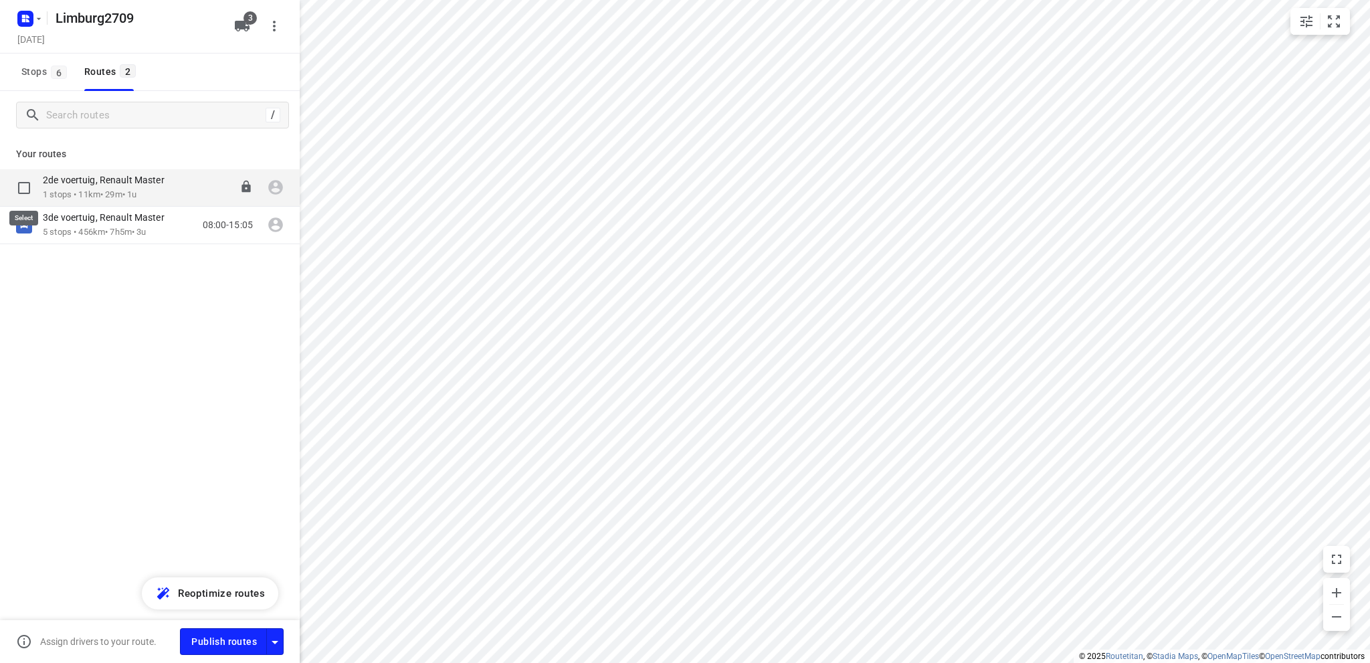
click at [21, 190] on input "checkbox" at bounding box center [24, 188] width 27 height 27
checkbox input "true"
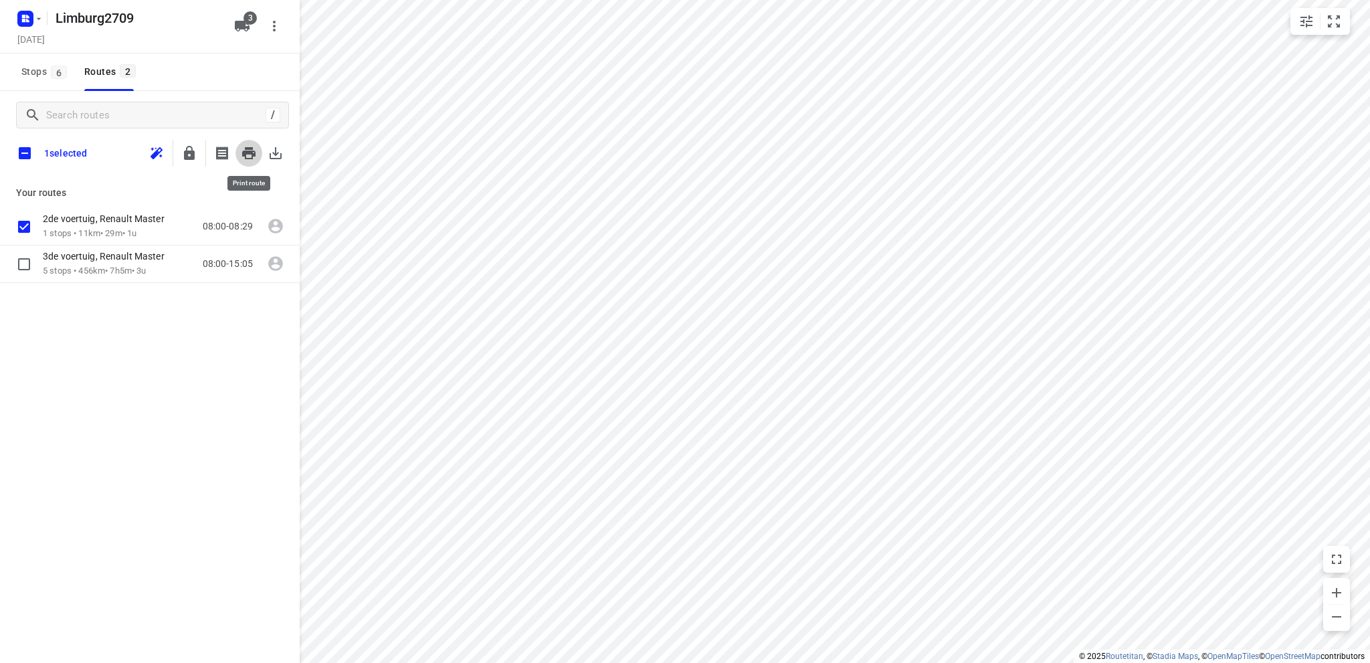
click at [250, 151] on icon "button" at bounding box center [248, 153] width 13 height 12
click at [24, 223] on input "checkbox" at bounding box center [24, 226] width 27 height 27
